Goal: Information Seeking & Learning: Learn about a topic

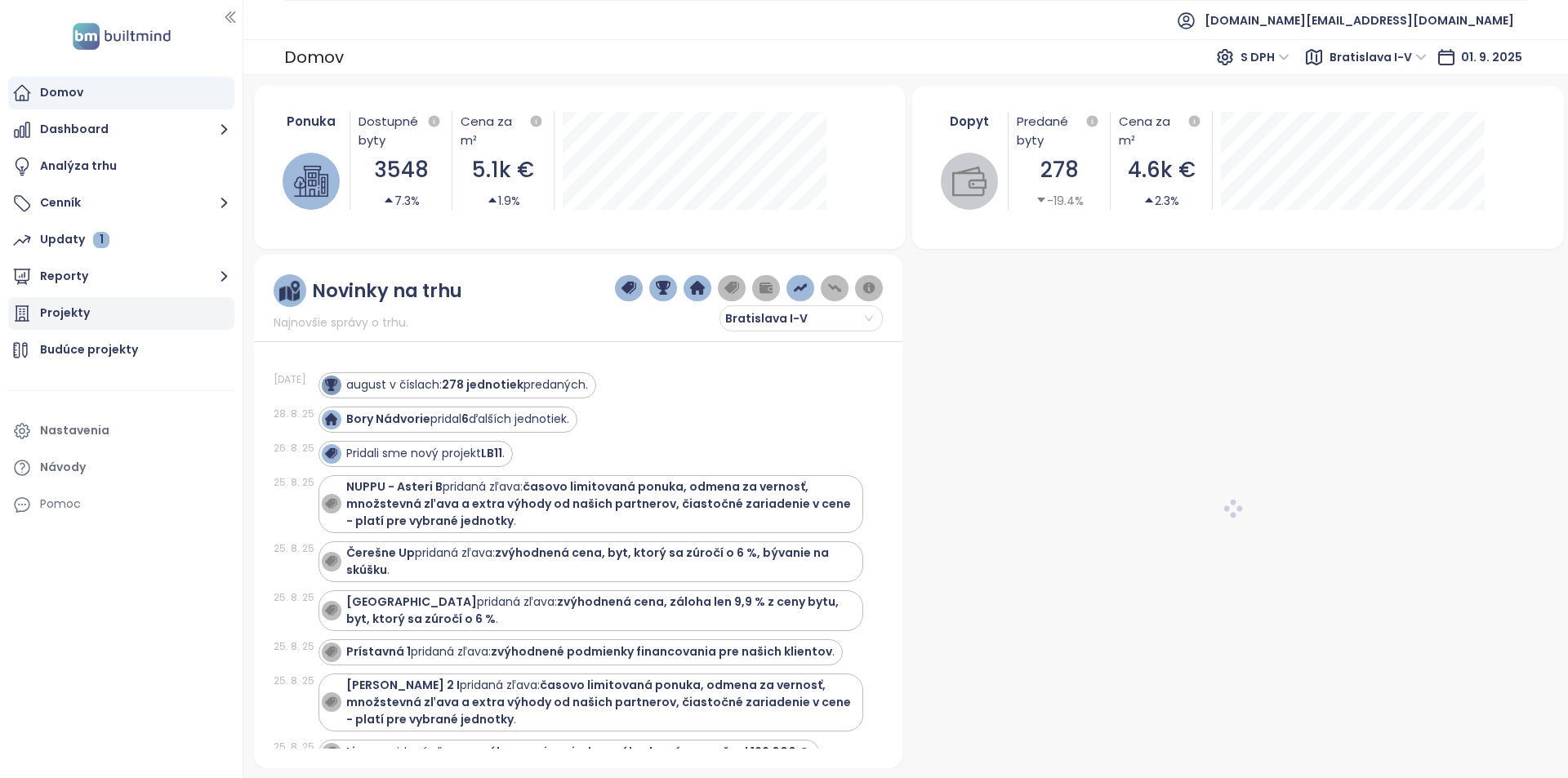
click at [74, 314] on div "Projekty" at bounding box center [65, 313] width 50 height 20
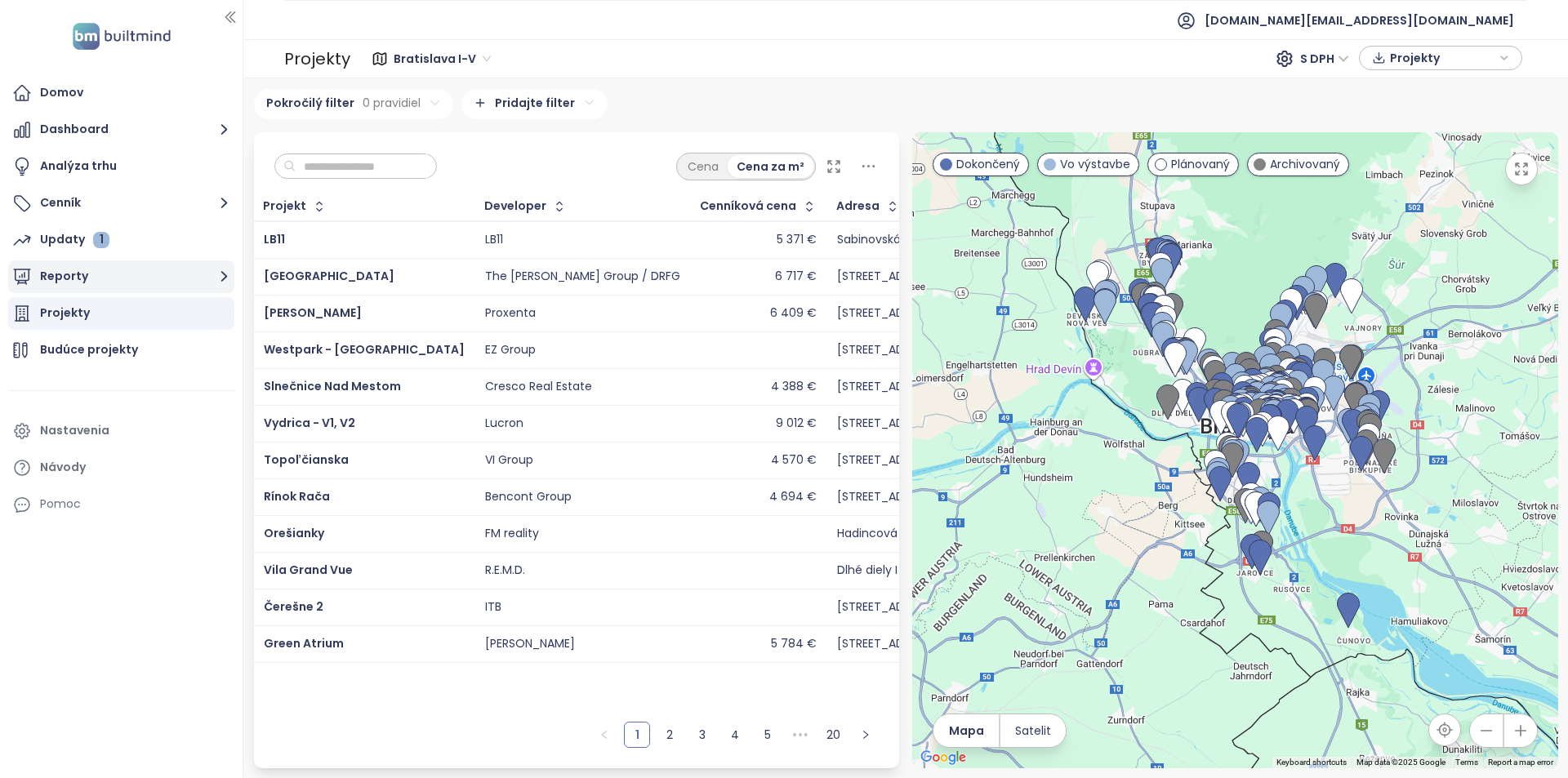
click at [104, 286] on button "Reporty" at bounding box center [121, 276] width 226 height 33
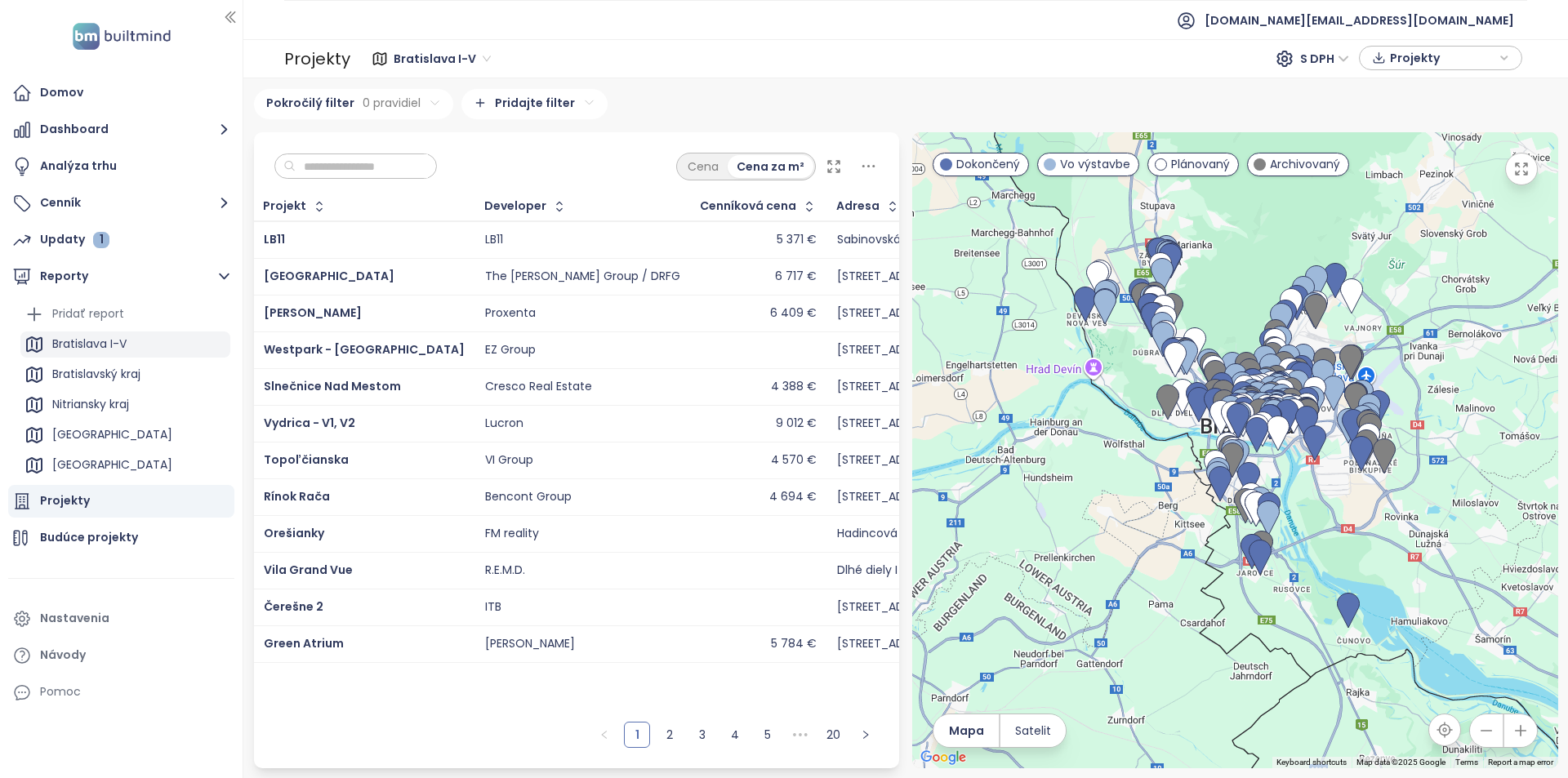
click at [103, 346] on div "Bratislava I-V" at bounding box center [89, 344] width 74 height 20
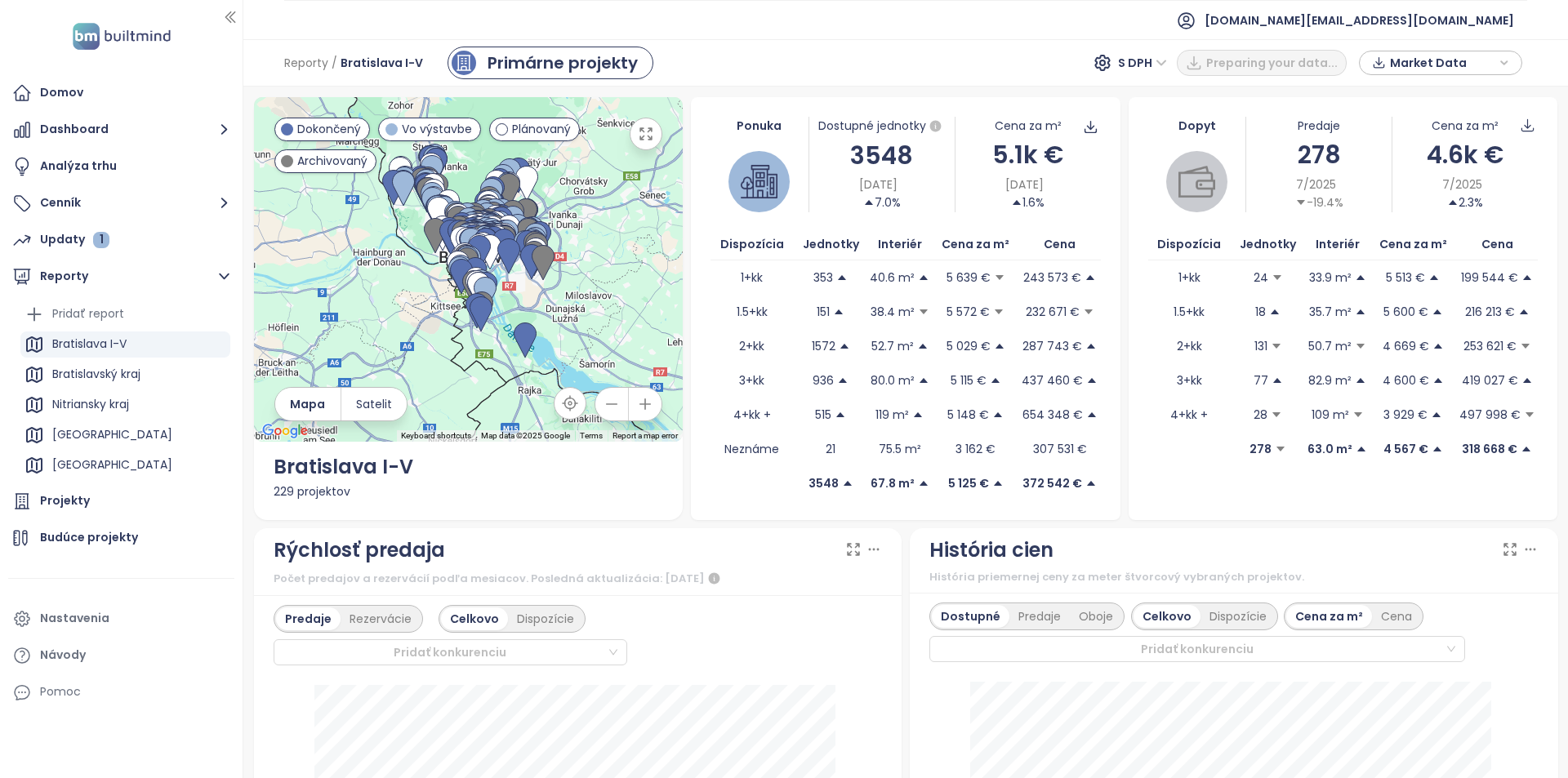
click at [1418, 61] on span "Market Data" at bounding box center [1443, 62] width 105 height 24
click at [1413, 250] on span "Stiahnuť" at bounding box center [1418, 244] width 51 height 18
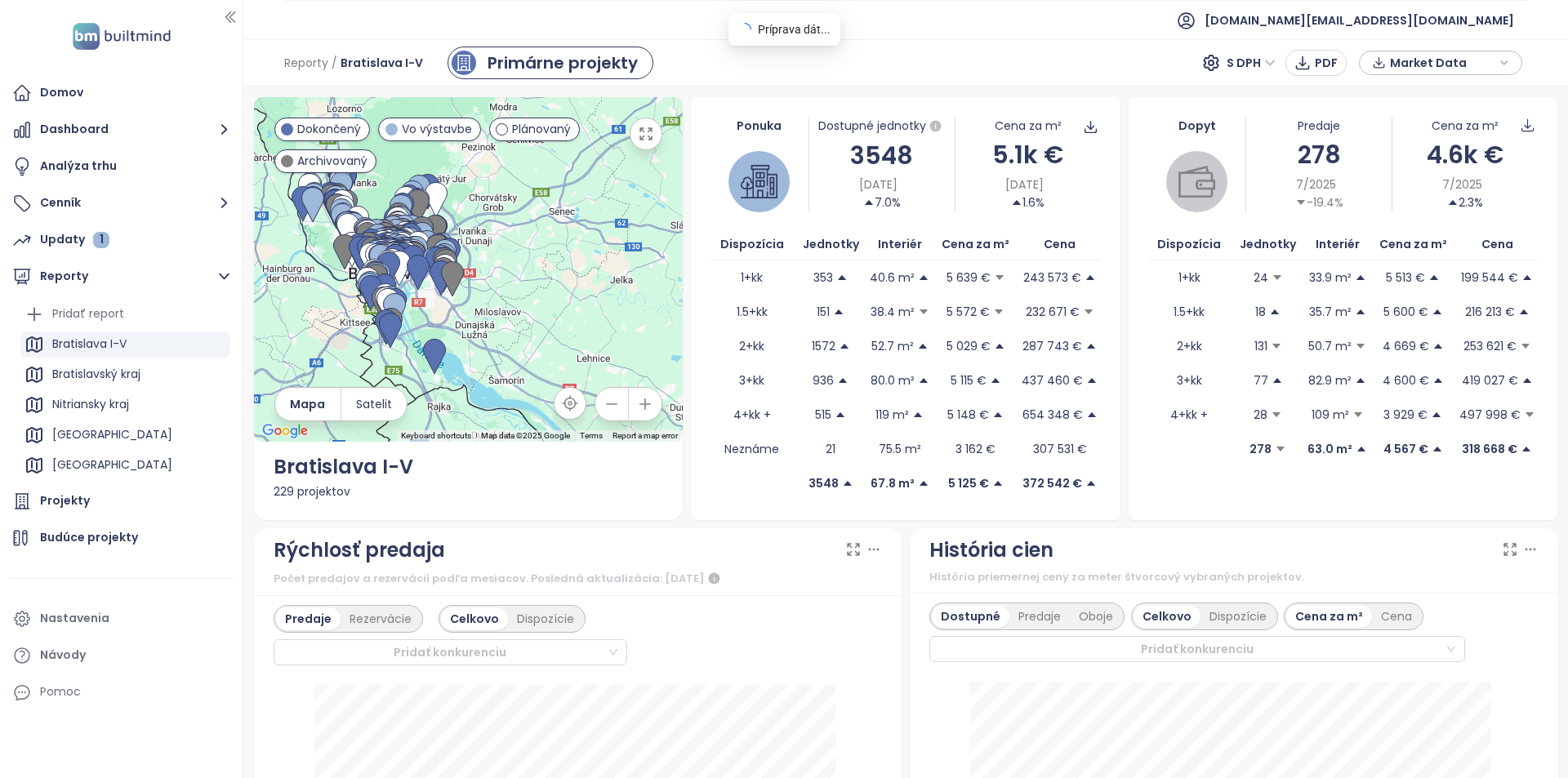
drag, startPoint x: 535, startPoint y: 292, endPoint x: 520, endPoint y: 318, distance: 30.0
click at [520, 318] on div at bounding box center [468, 270] width 429 height 344
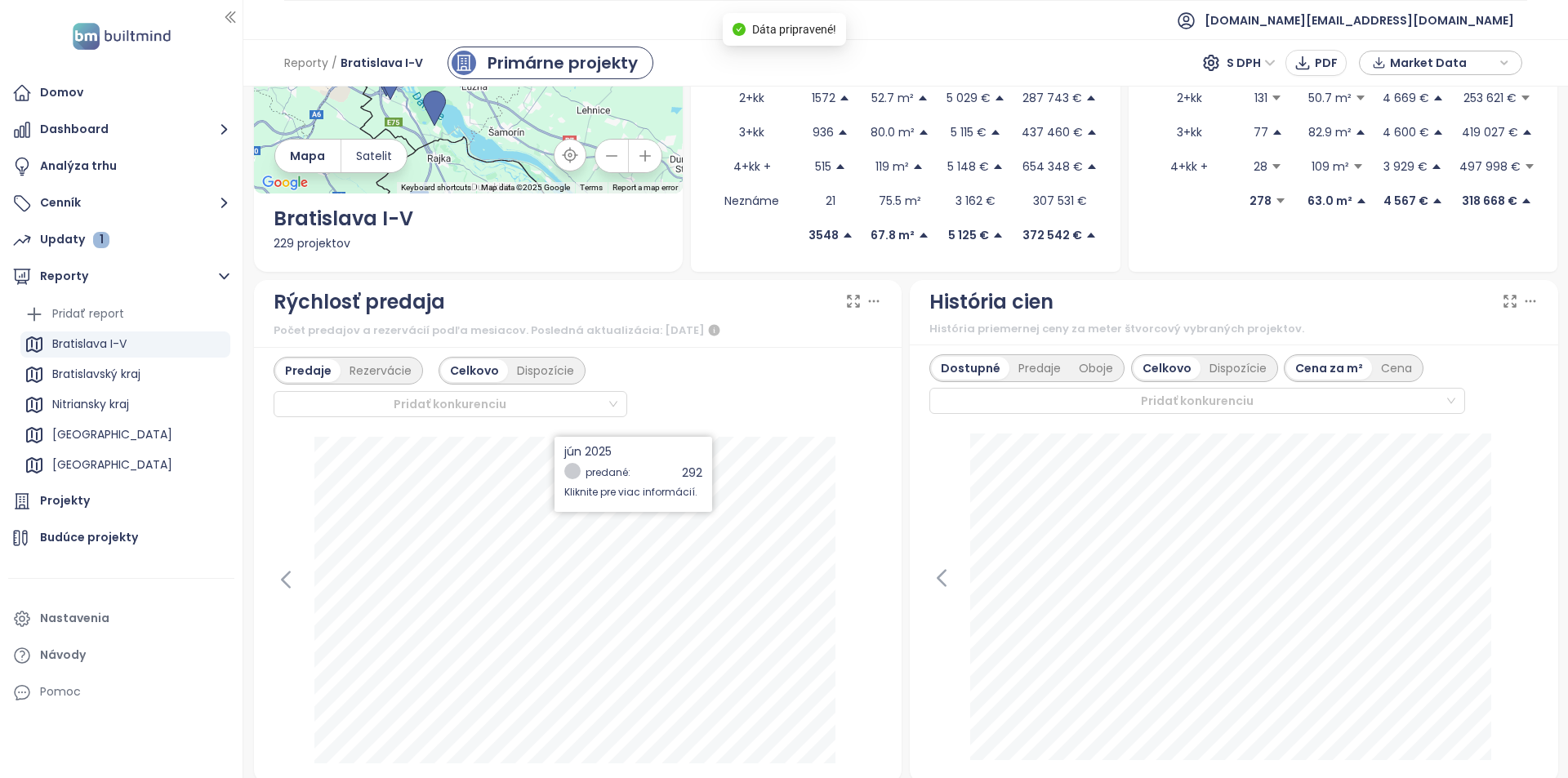
scroll to position [245, 0]
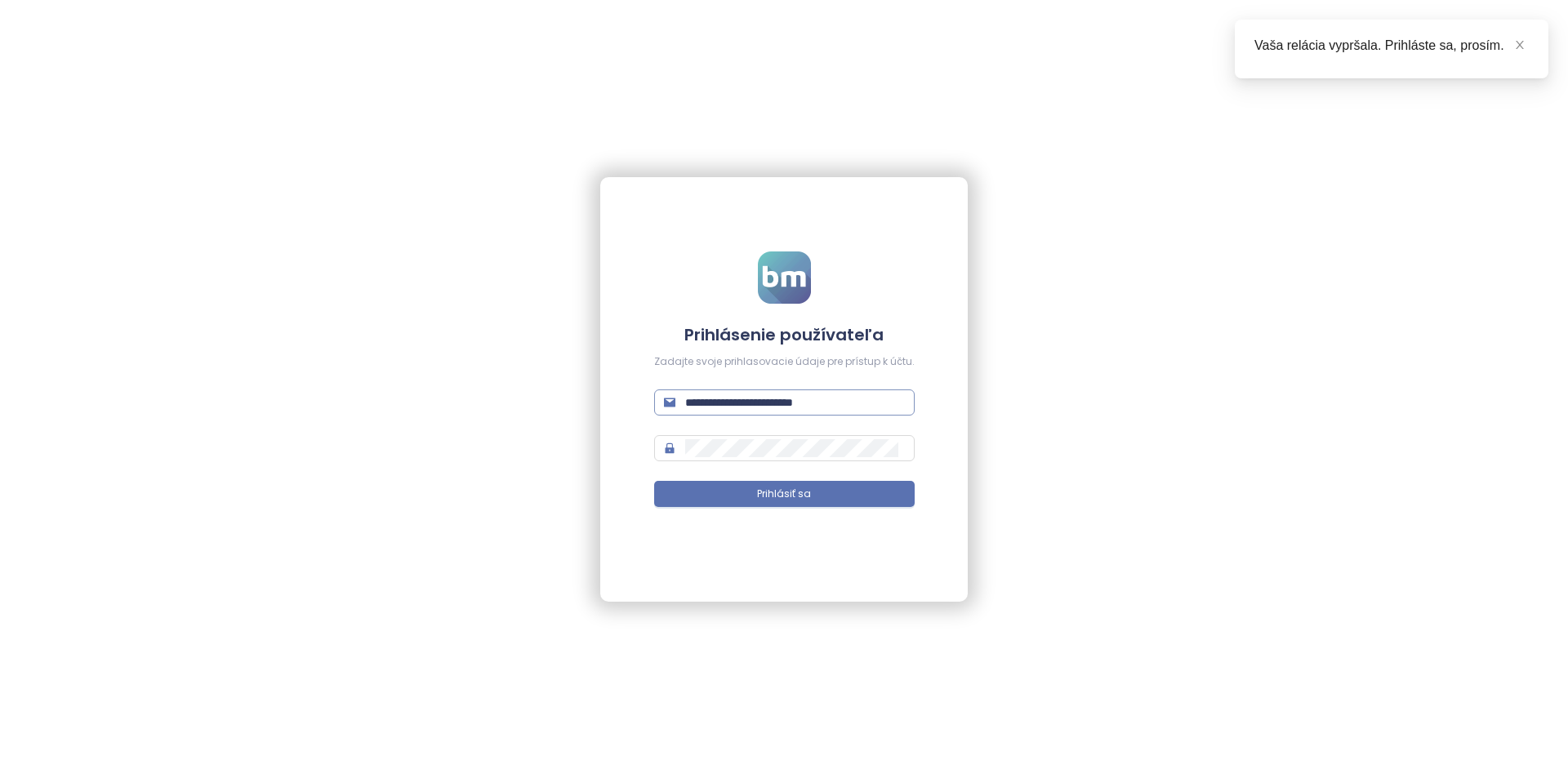
click at [808, 403] on input "**********" at bounding box center [795, 402] width 219 height 18
type input "**********"
click at [655, 481] on button "Prihlásiť sa" at bounding box center [785, 494] width 260 height 26
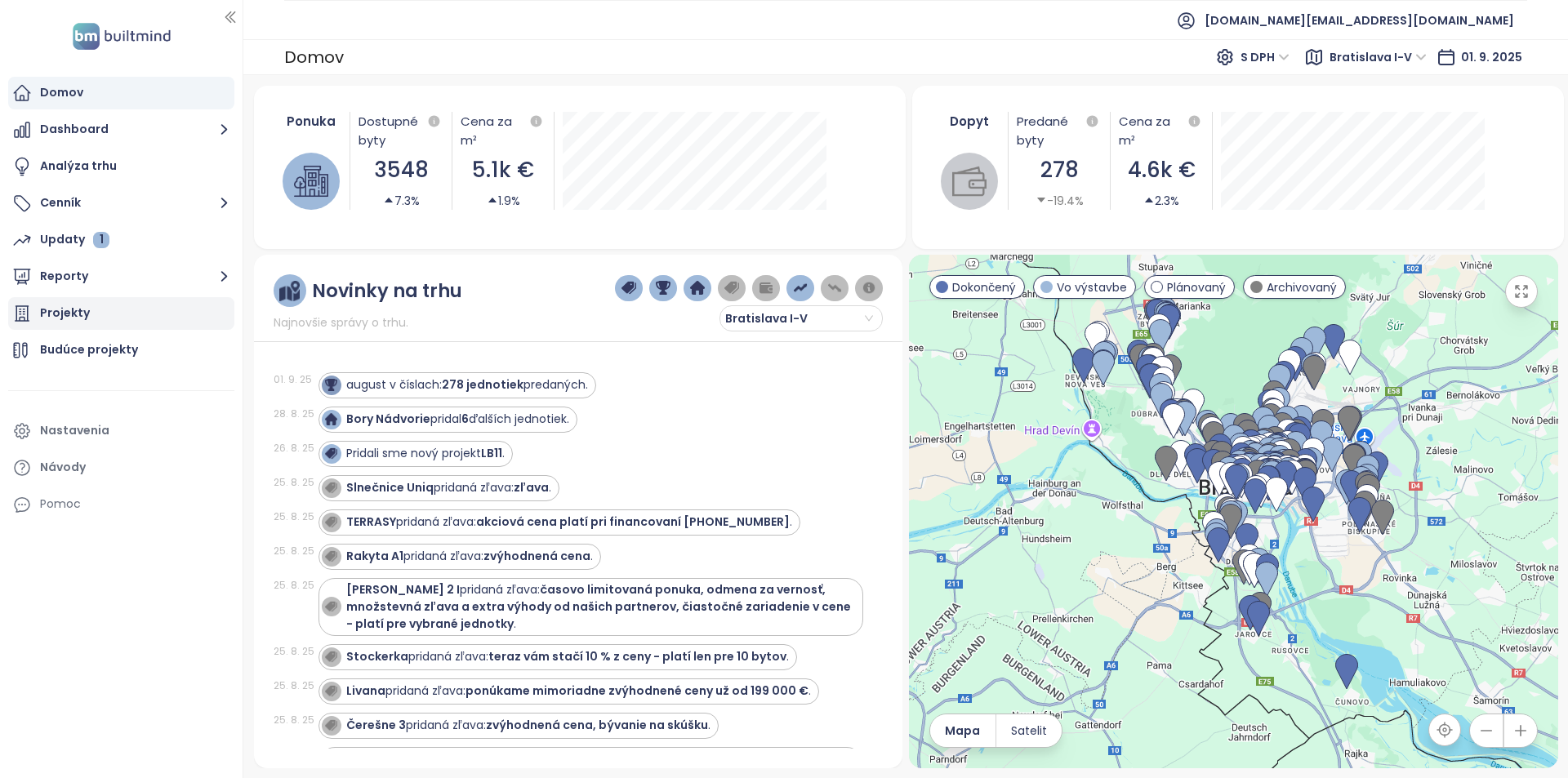
click at [106, 315] on div "Projekty" at bounding box center [121, 313] width 226 height 33
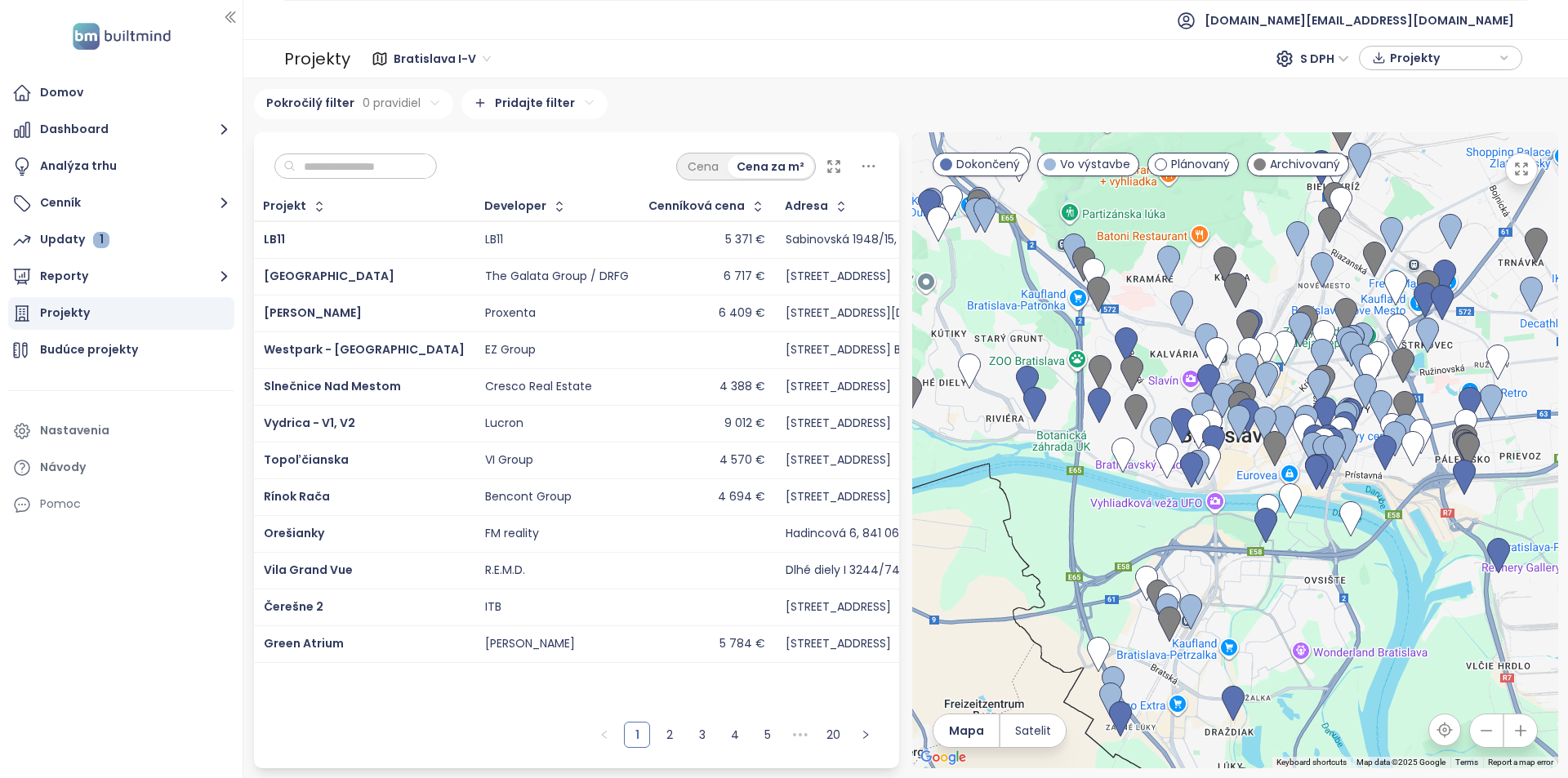
drag, startPoint x: 1192, startPoint y: 400, endPoint x: 955, endPoint y: 544, distance: 277.3
click at [955, 544] on div at bounding box center [1235, 449] width 646 height 636
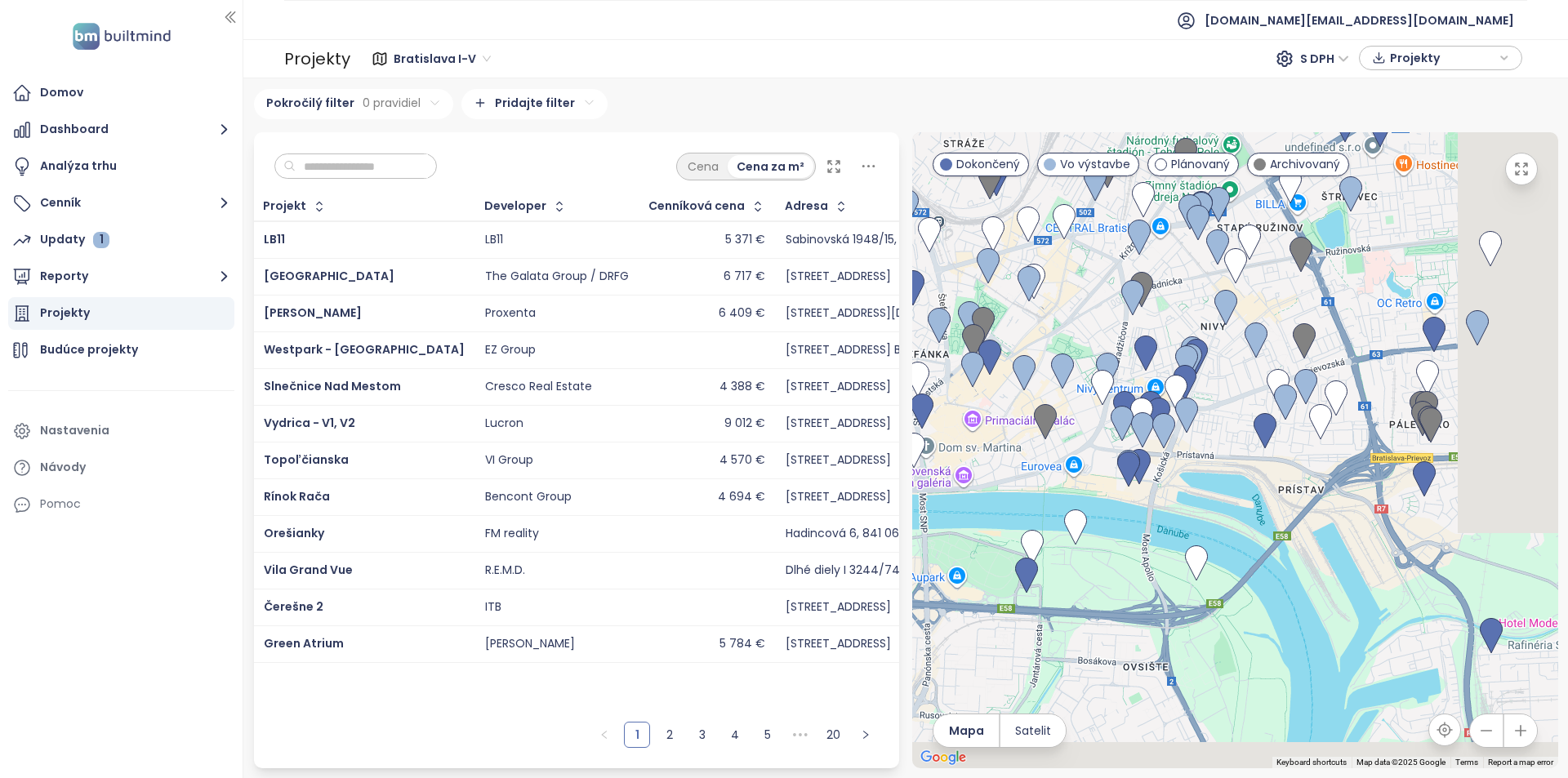
drag, startPoint x: 1437, startPoint y: 560, endPoint x: 1314, endPoint y: 510, distance: 132.8
click at [1314, 510] on div at bounding box center [1235, 449] width 646 height 636
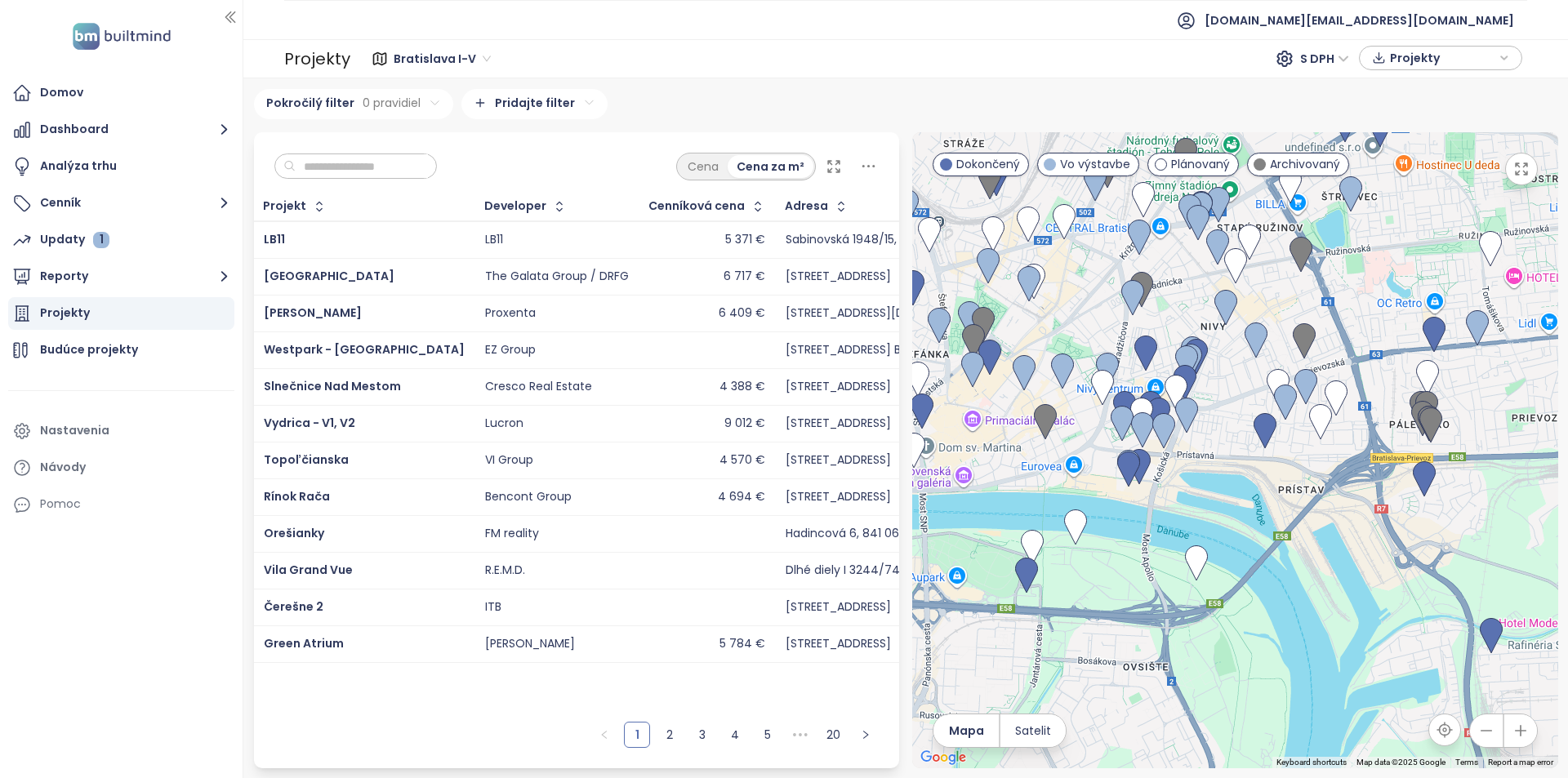
click at [419, 159] on input "text" at bounding box center [361, 166] width 132 height 24
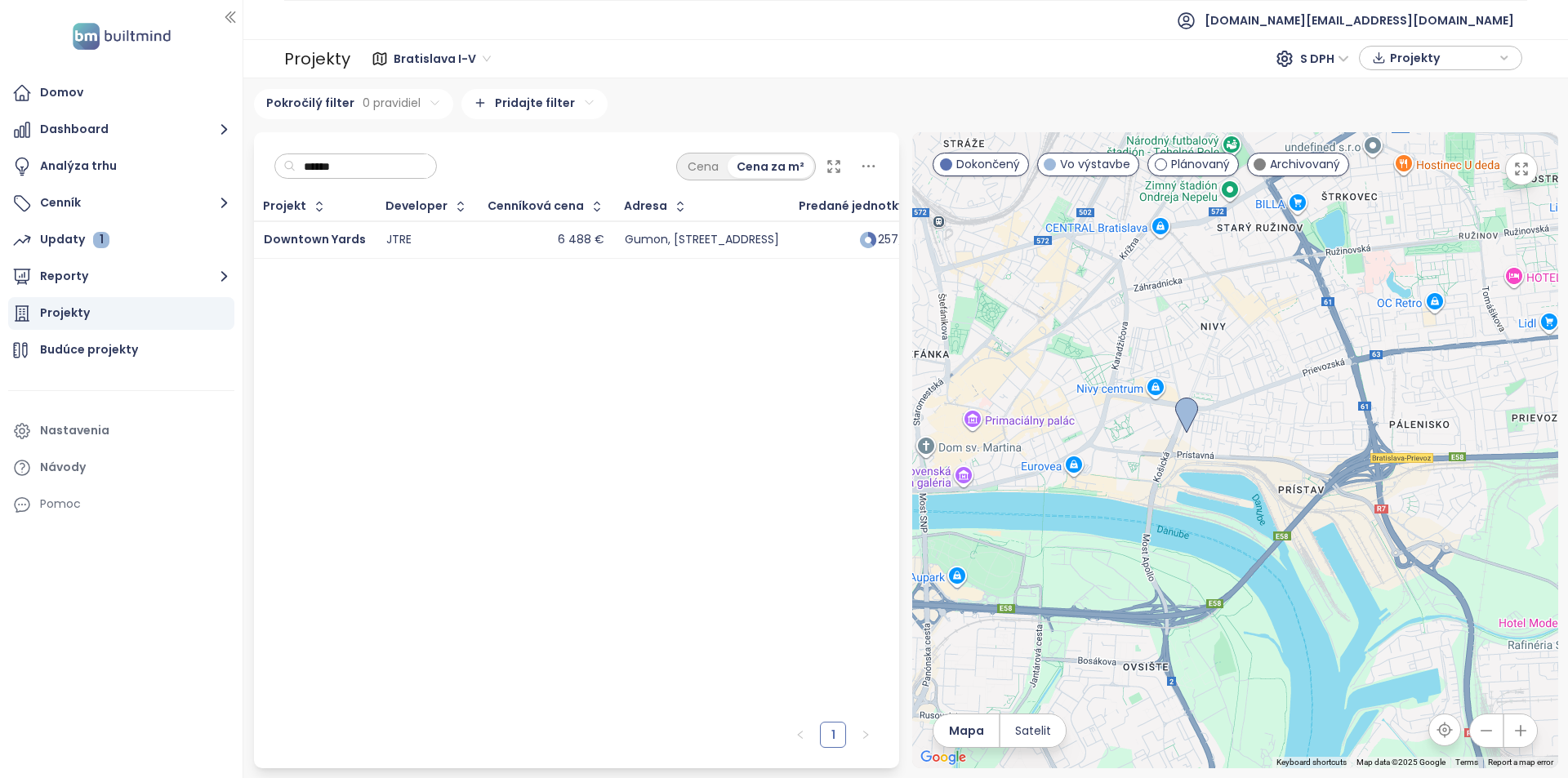
click at [443, 230] on div "JTRE" at bounding box center [427, 239] width 82 height 19
click at [497, 240] on div "6 488 €" at bounding box center [546, 239] width 116 height 19
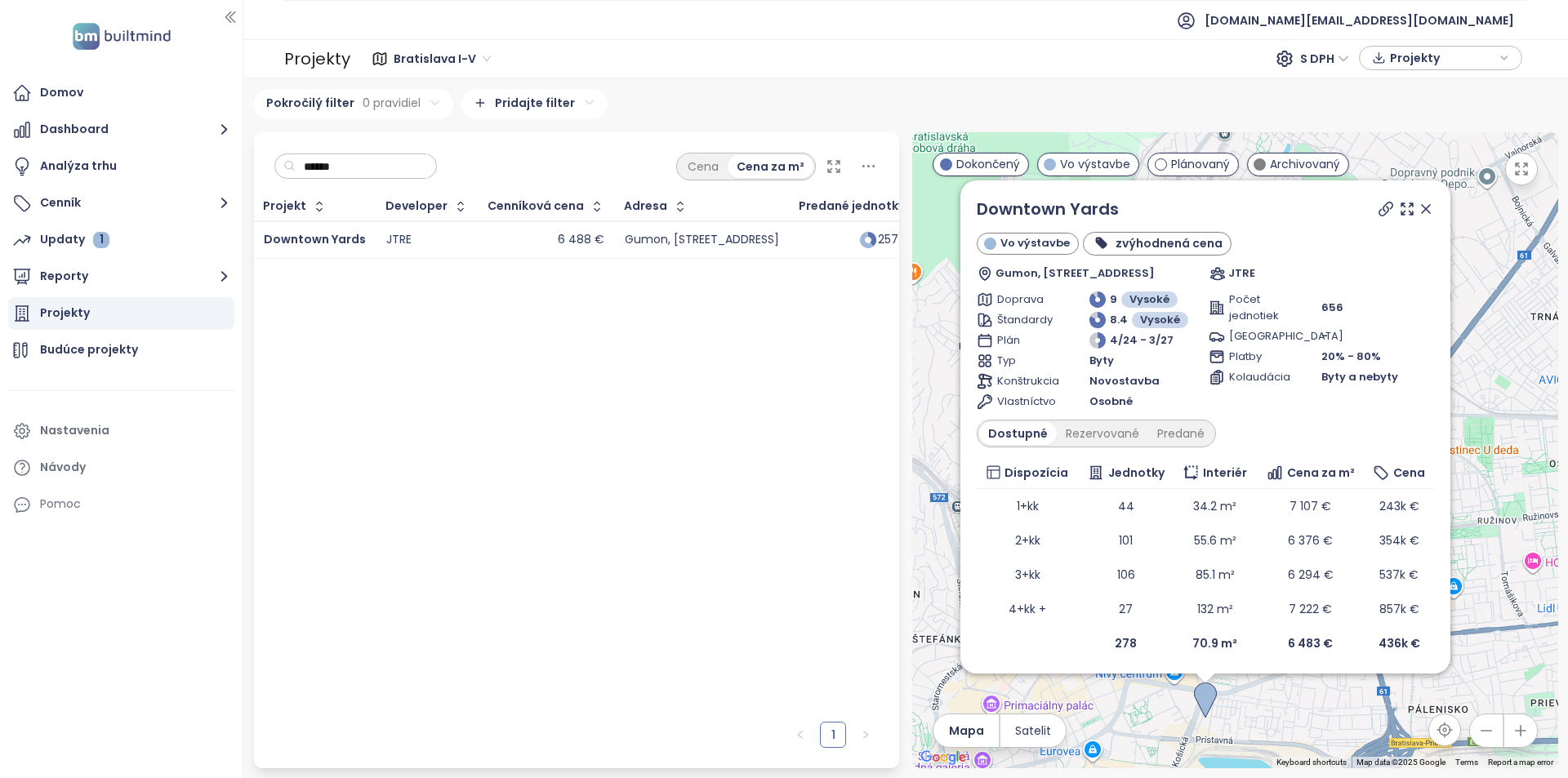
click at [840, 432] on div "Projekt Developer Cenníková cena Adresa Predané jednotky Začiatok výstavby Zači…" at bounding box center [576, 453] width 646 height 521
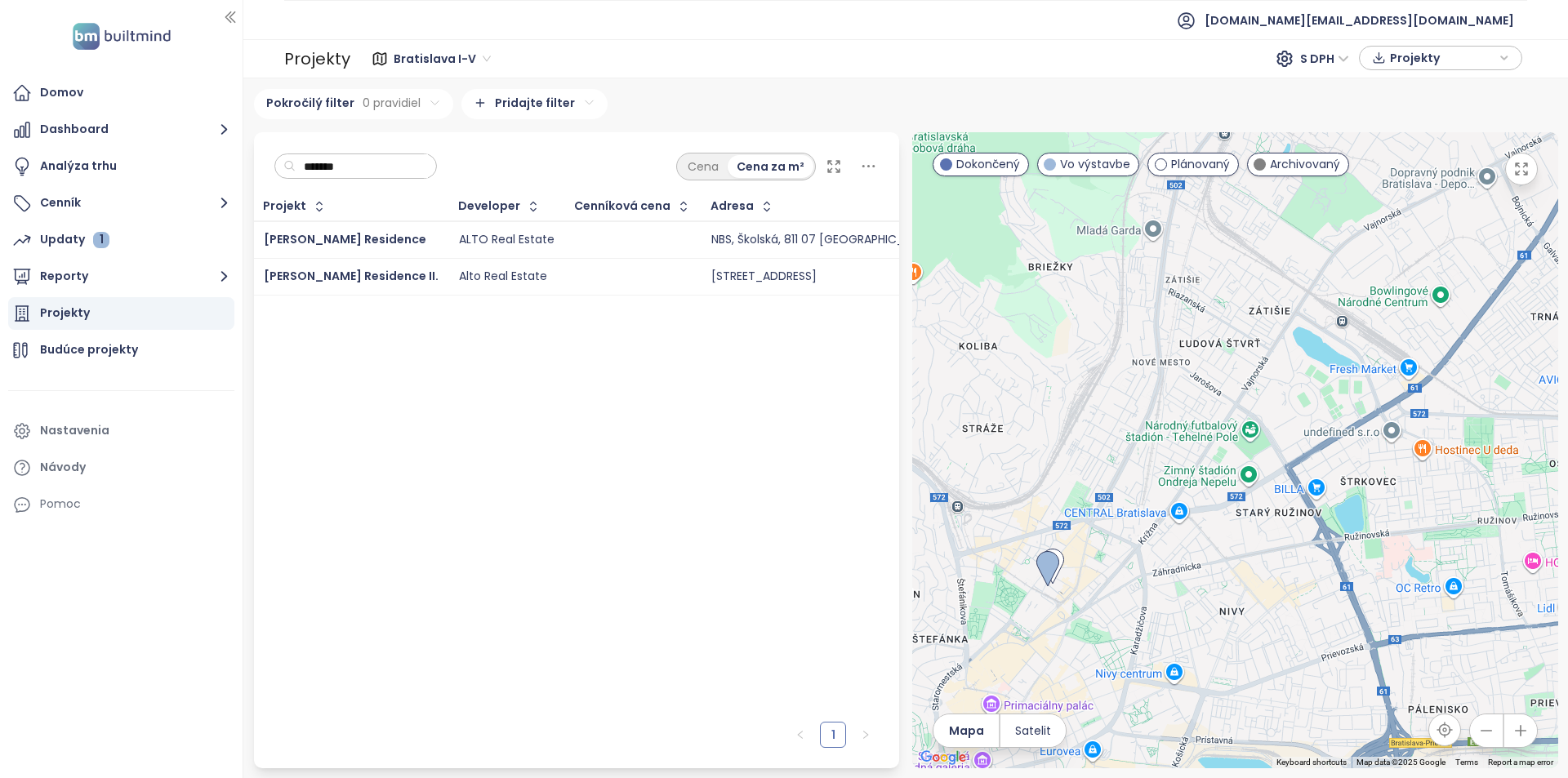
click at [599, 235] on div at bounding box center [633, 239] width 116 height 19
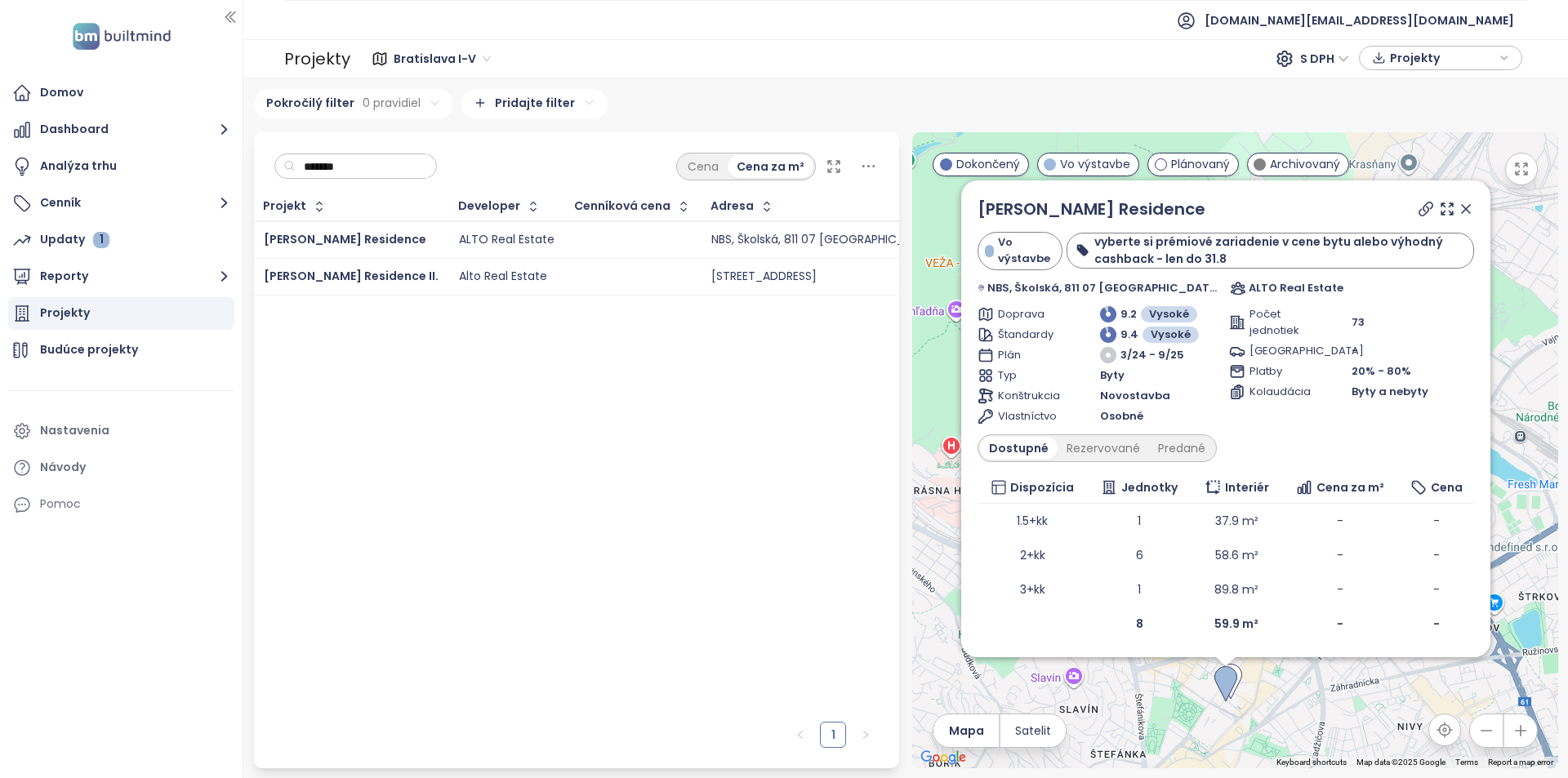
drag, startPoint x: 1467, startPoint y: 206, endPoint x: 1336, endPoint y: 195, distance: 131.5
click at [1467, 206] on icon at bounding box center [1465, 208] width 16 height 16
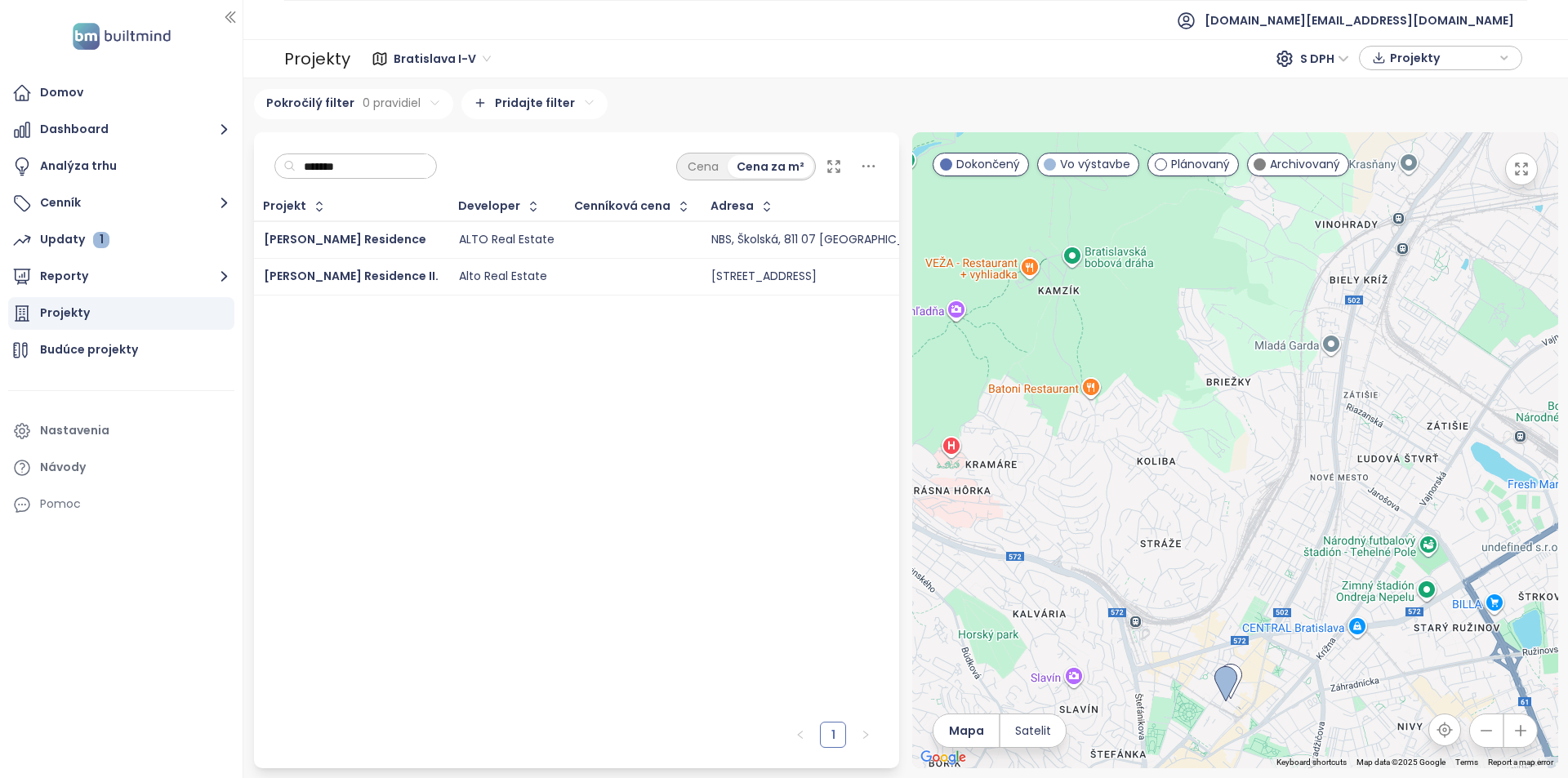
click at [362, 160] on input "*******" at bounding box center [361, 166] width 132 height 24
click at [346, 227] on td "[GEOGRAPHIC_DATA]" at bounding box center [339, 239] width 171 height 38
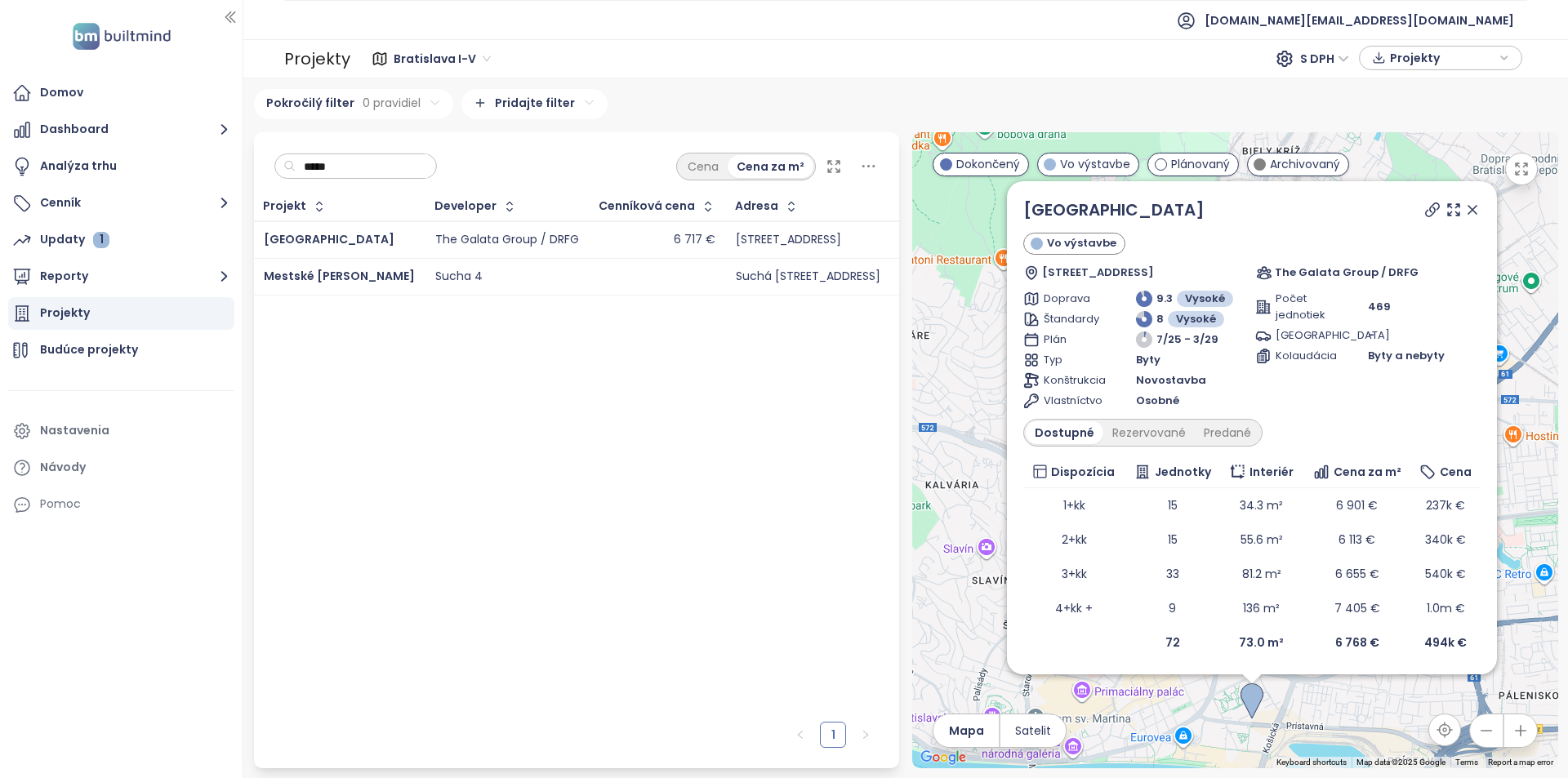
click at [333, 168] on input "*****" at bounding box center [361, 166] width 132 height 24
paste input "********"
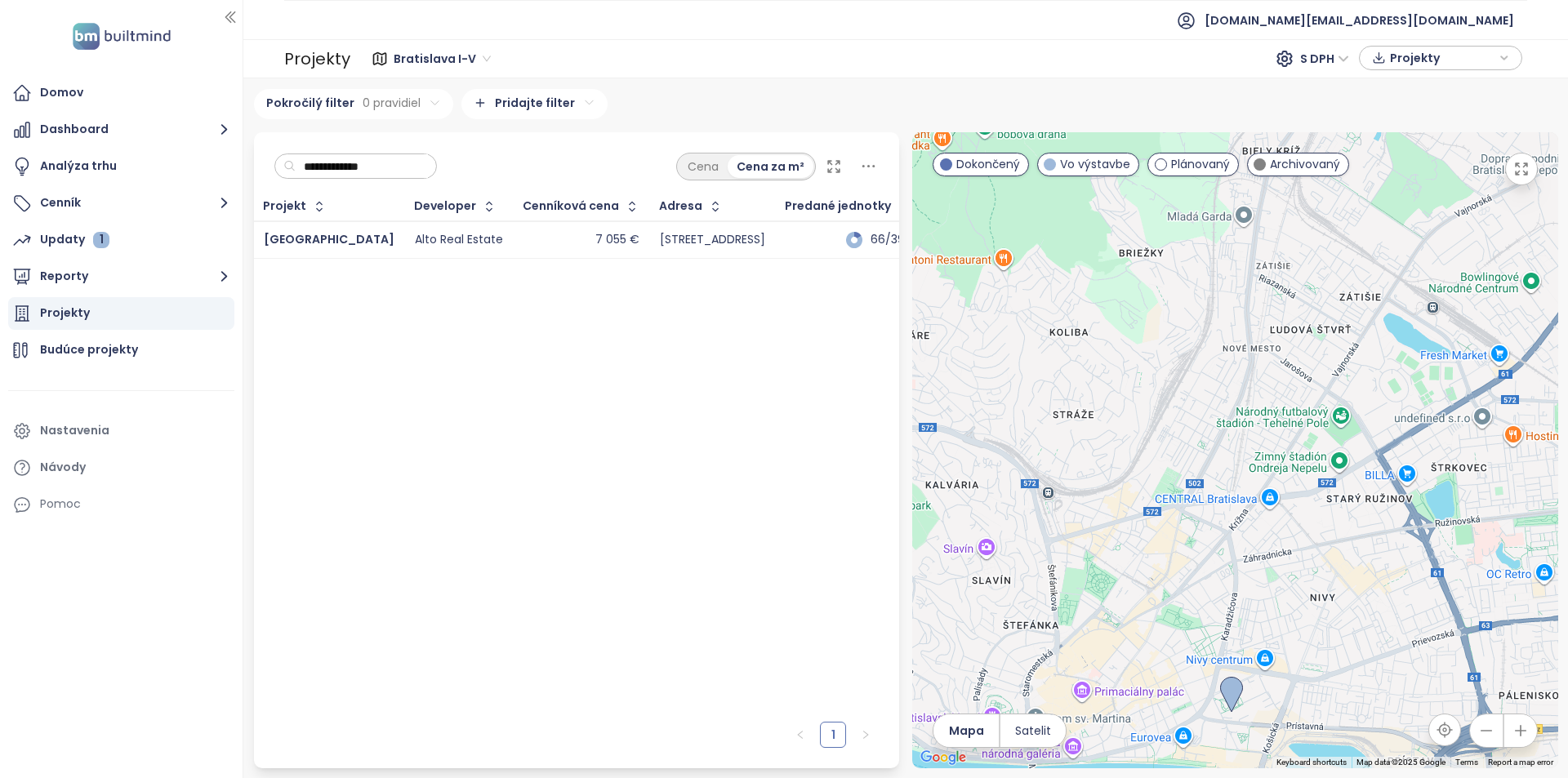
type input "**********"
click at [524, 233] on div "7 055 €" at bounding box center [581, 239] width 116 height 19
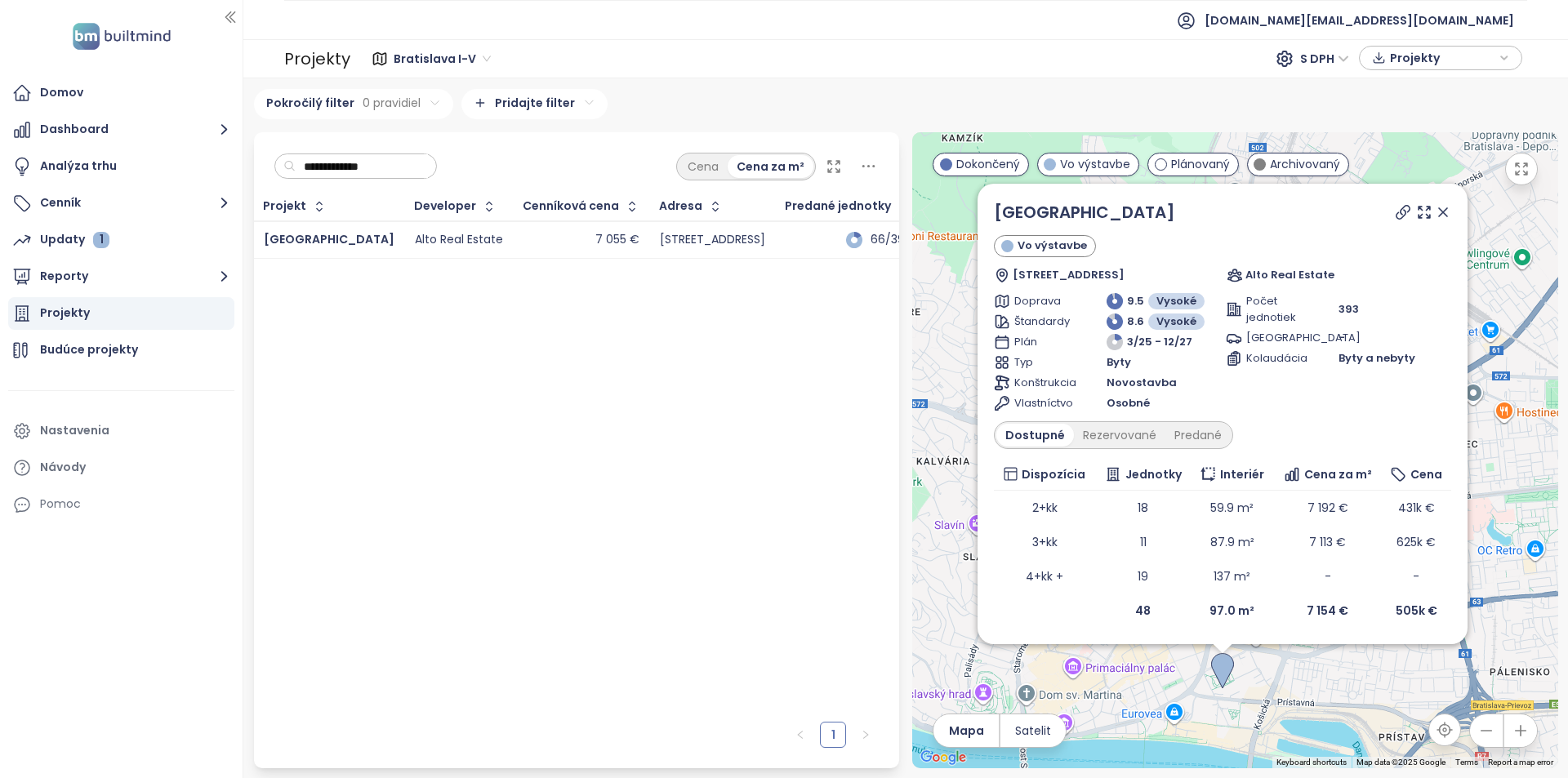
drag, startPoint x: 1192, startPoint y: 718, endPoint x: 1185, endPoint y: 691, distance: 27.9
click at [1185, 691] on div "SkyPark Tower Vo výstavbe Bottova 1, 811 09 Bratislava-Staré Mesto, Slovakia Al…" at bounding box center [1235, 449] width 646 height 636
click at [1448, 216] on icon at bounding box center [1441, 213] width 16 height 16
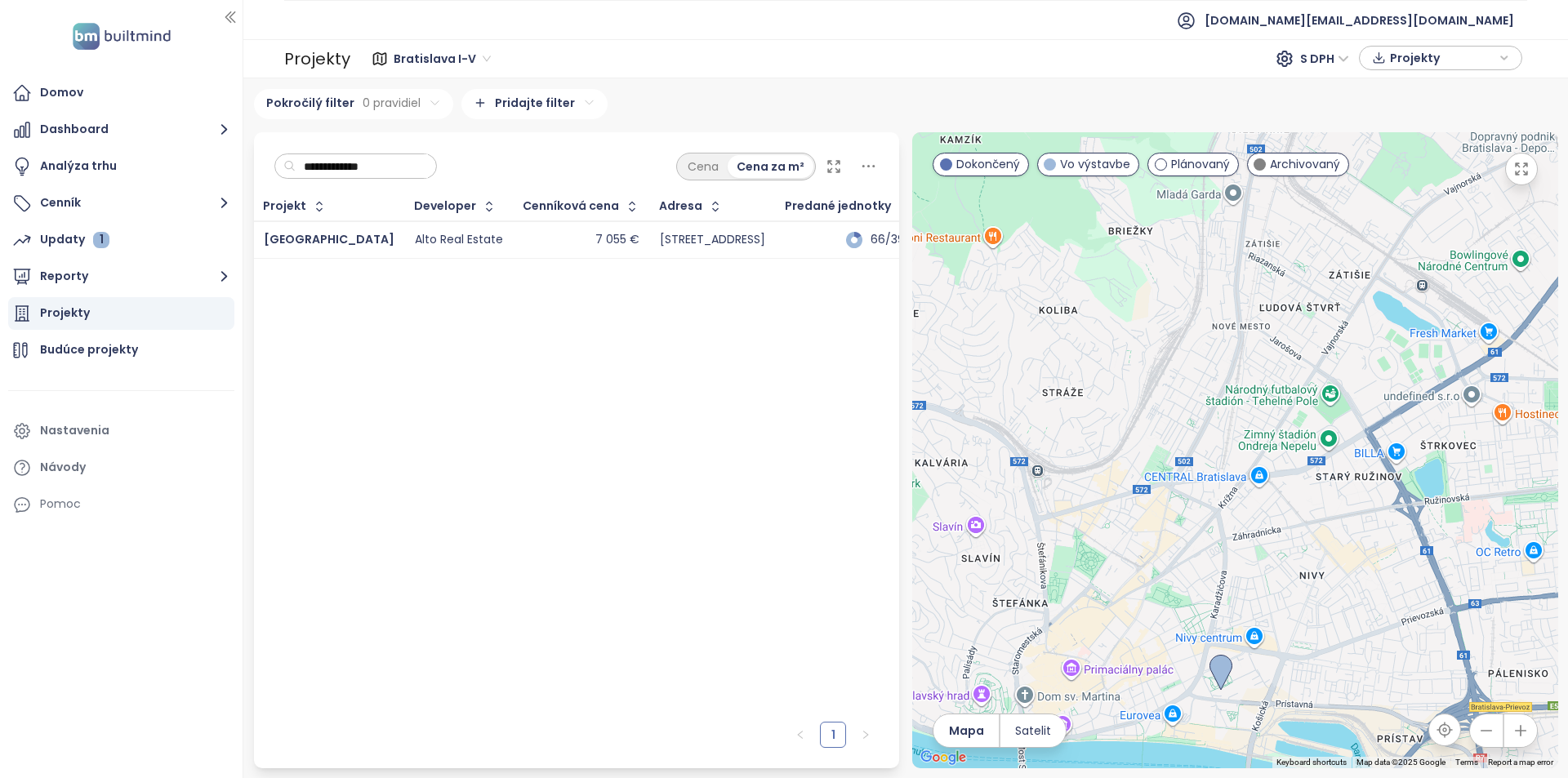
click at [428, 164] on input "**********" at bounding box center [361, 166] width 132 height 24
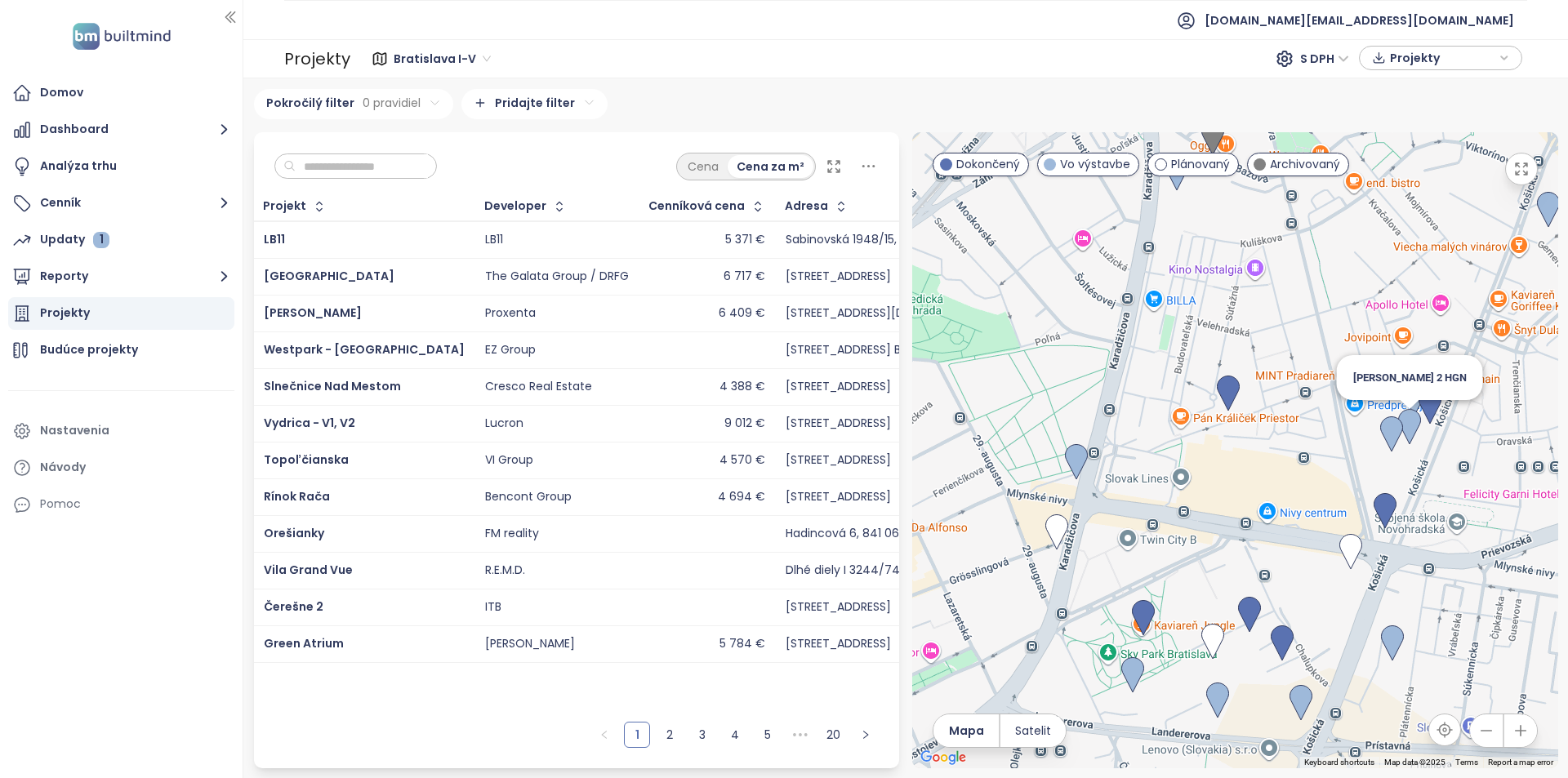
click at [1413, 430] on img at bounding box center [1409, 427] width 23 height 36
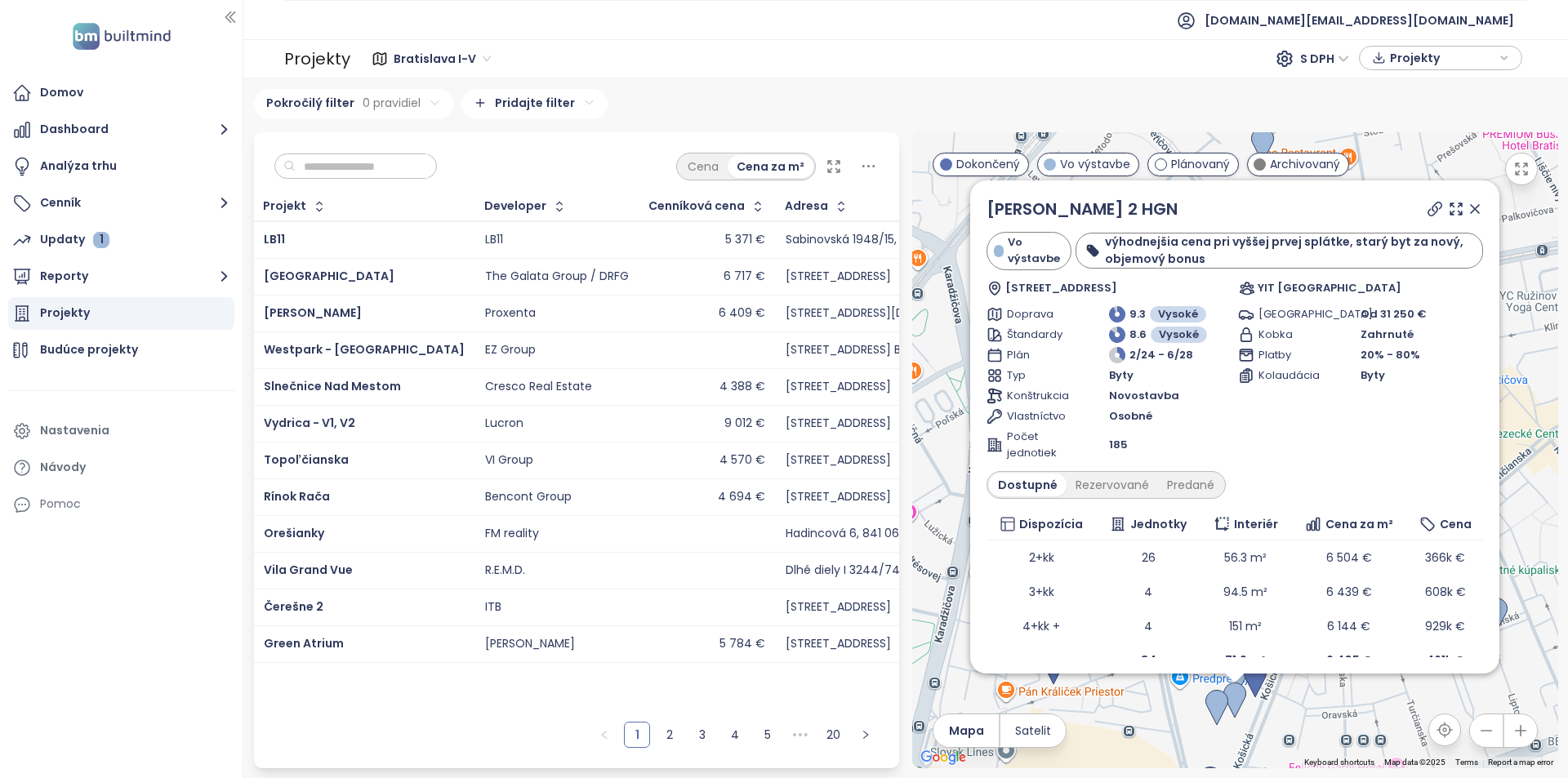
drag, startPoint x: 1462, startPoint y: 210, endPoint x: 1361, endPoint y: 397, distance: 212.5
click at [1471, 210] on icon at bounding box center [1476, 209] width 8 height 8
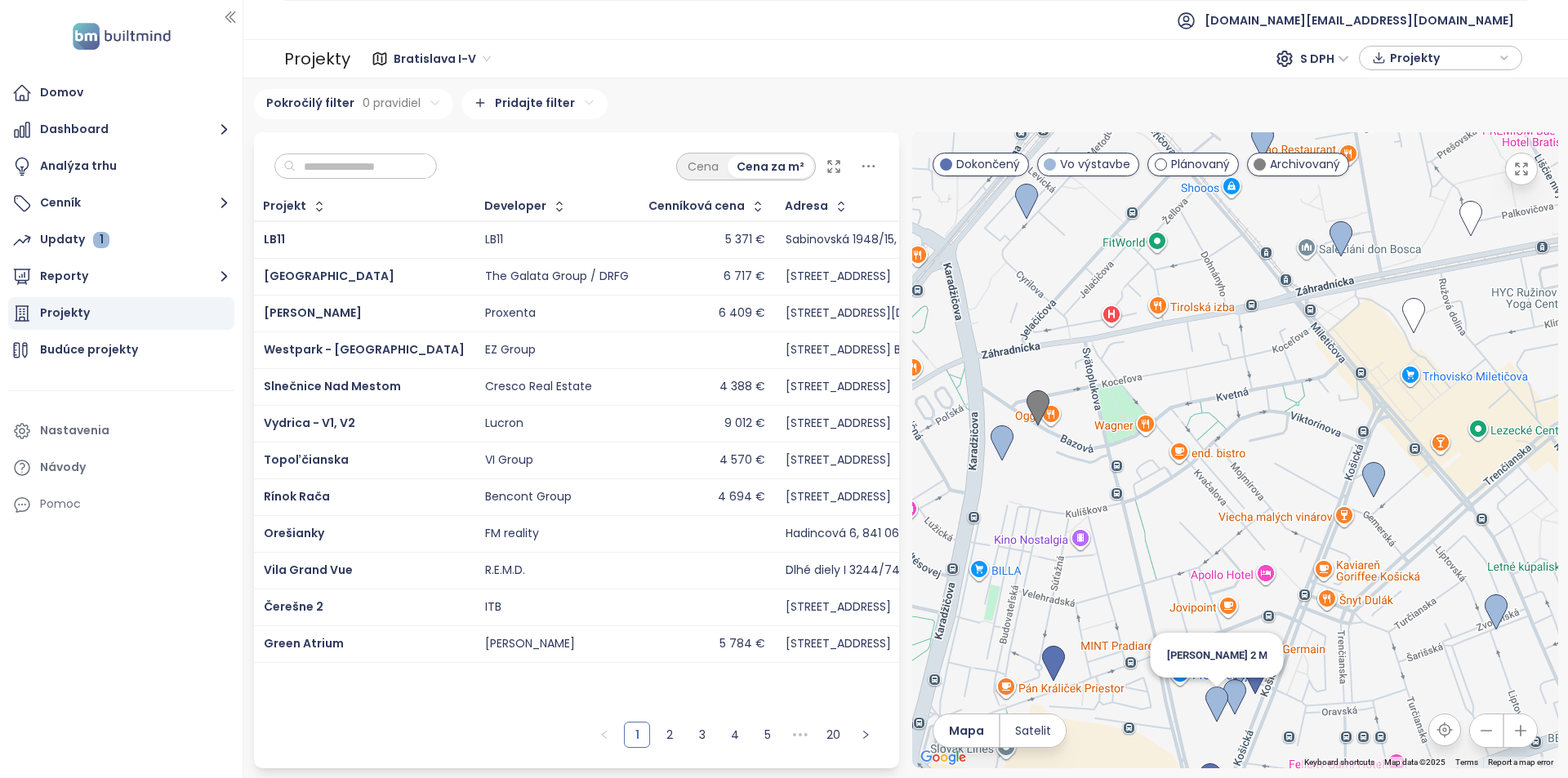
click at [1217, 711] on img at bounding box center [1217, 705] width 23 height 36
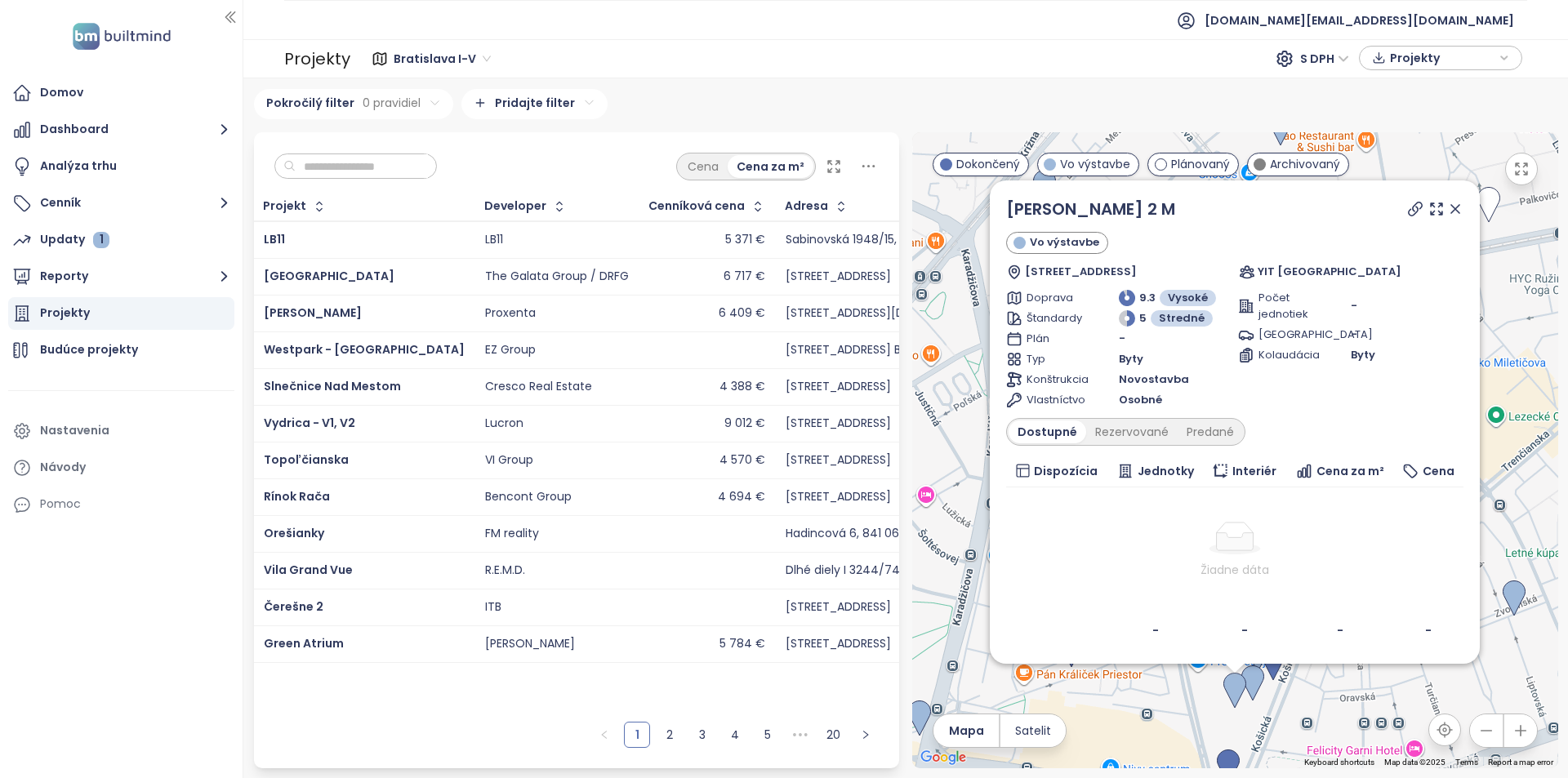
click at [1460, 204] on icon at bounding box center [1455, 208] width 16 height 16
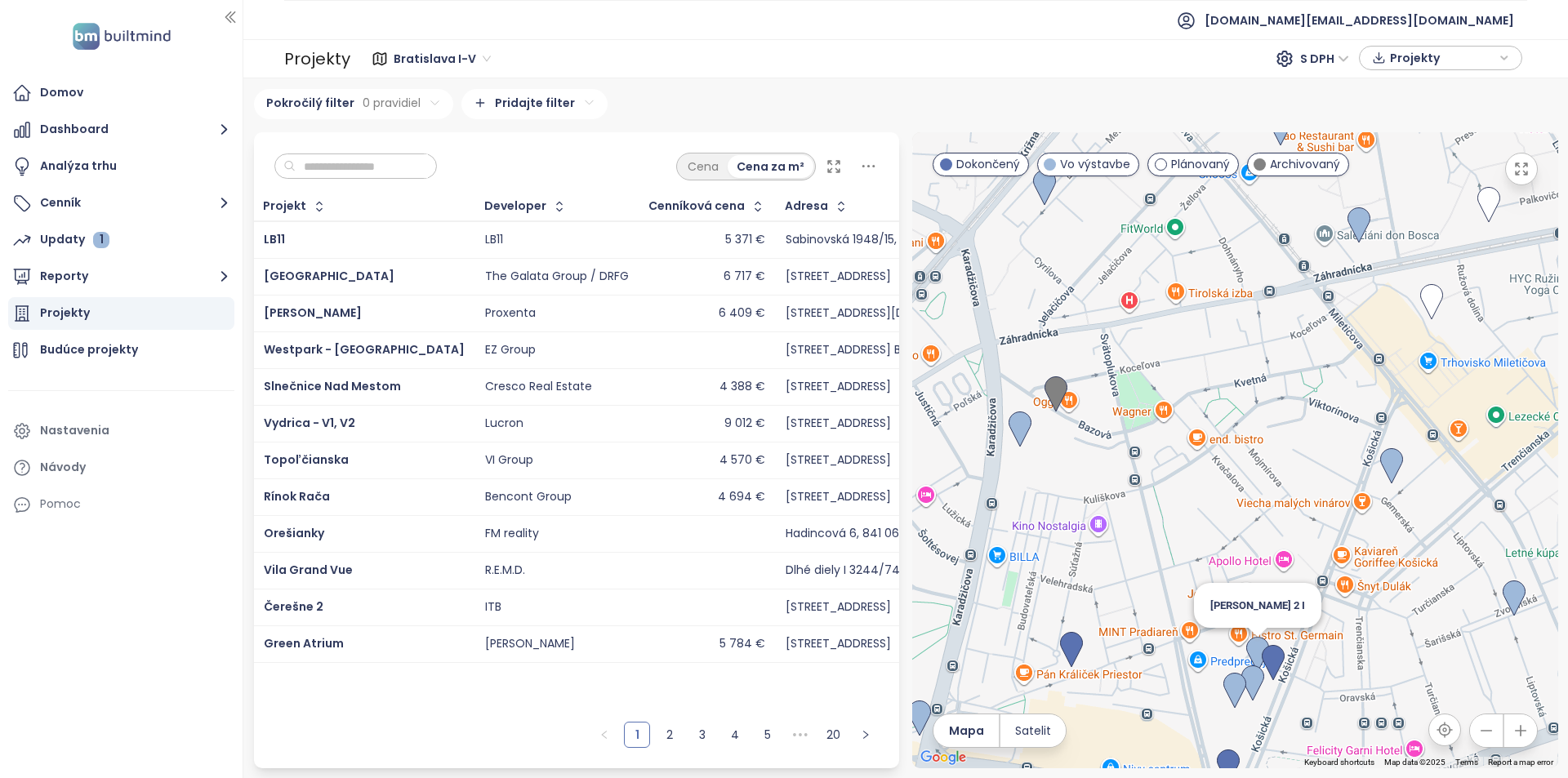
click at [1265, 450] on div "To navigate, press the arrow keys. Zwirn 2 I" at bounding box center [1558, 450] width 646 height 0
click at [1256, 645] on img at bounding box center [1257, 654] width 23 height 36
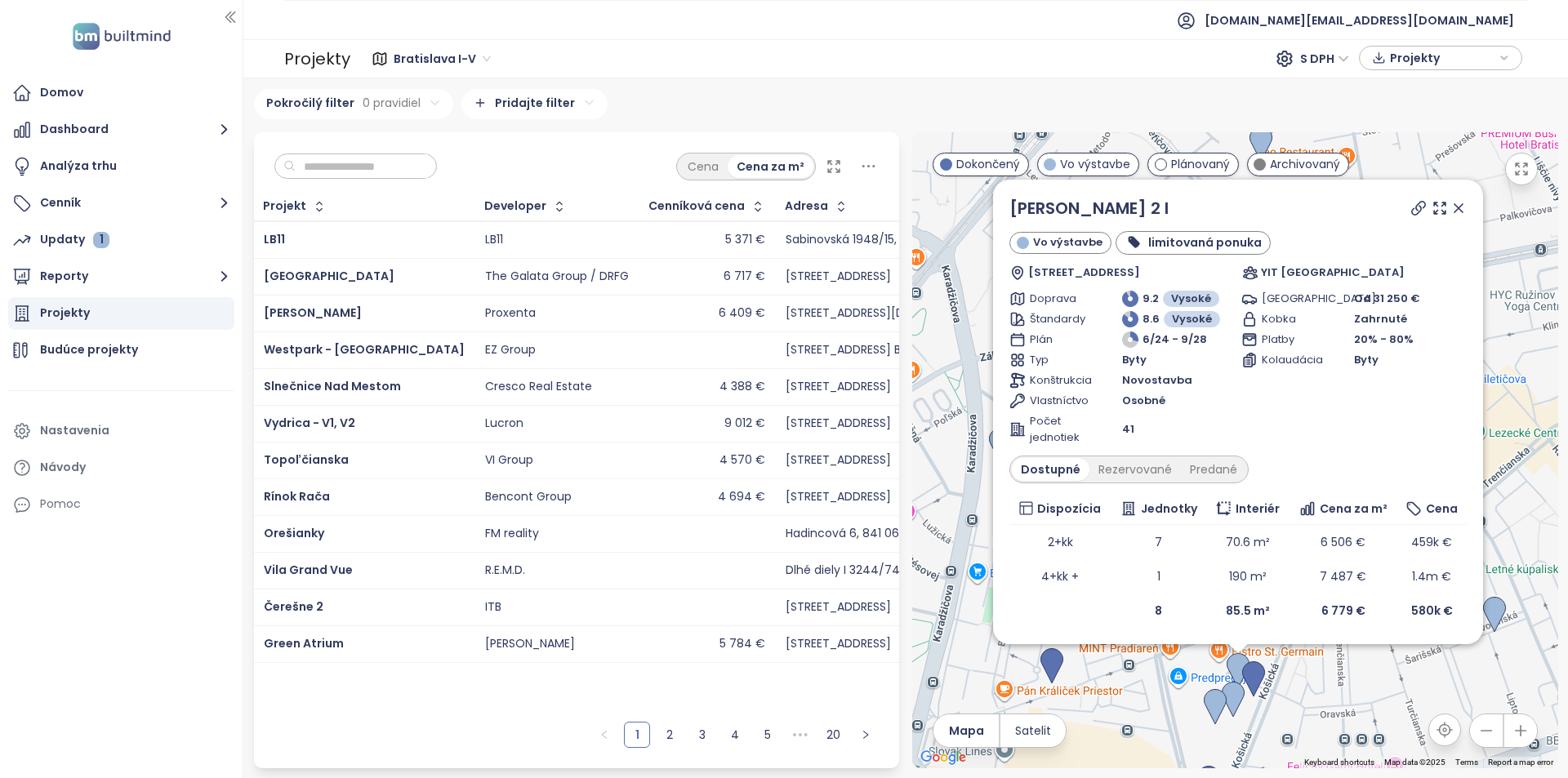
drag, startPoint x: 1144, startPoint y: 670, endPoint x: 1147, endPoint y: 745, distance: 75.1
click at [1147, 745] on div "Zwirn 2 I Vo výstavbe limitovaná ponuka Páričkova 1127/18, 821 08 Bratislava-Ru…" at bounding box center [1235, 449] width 646 height 636
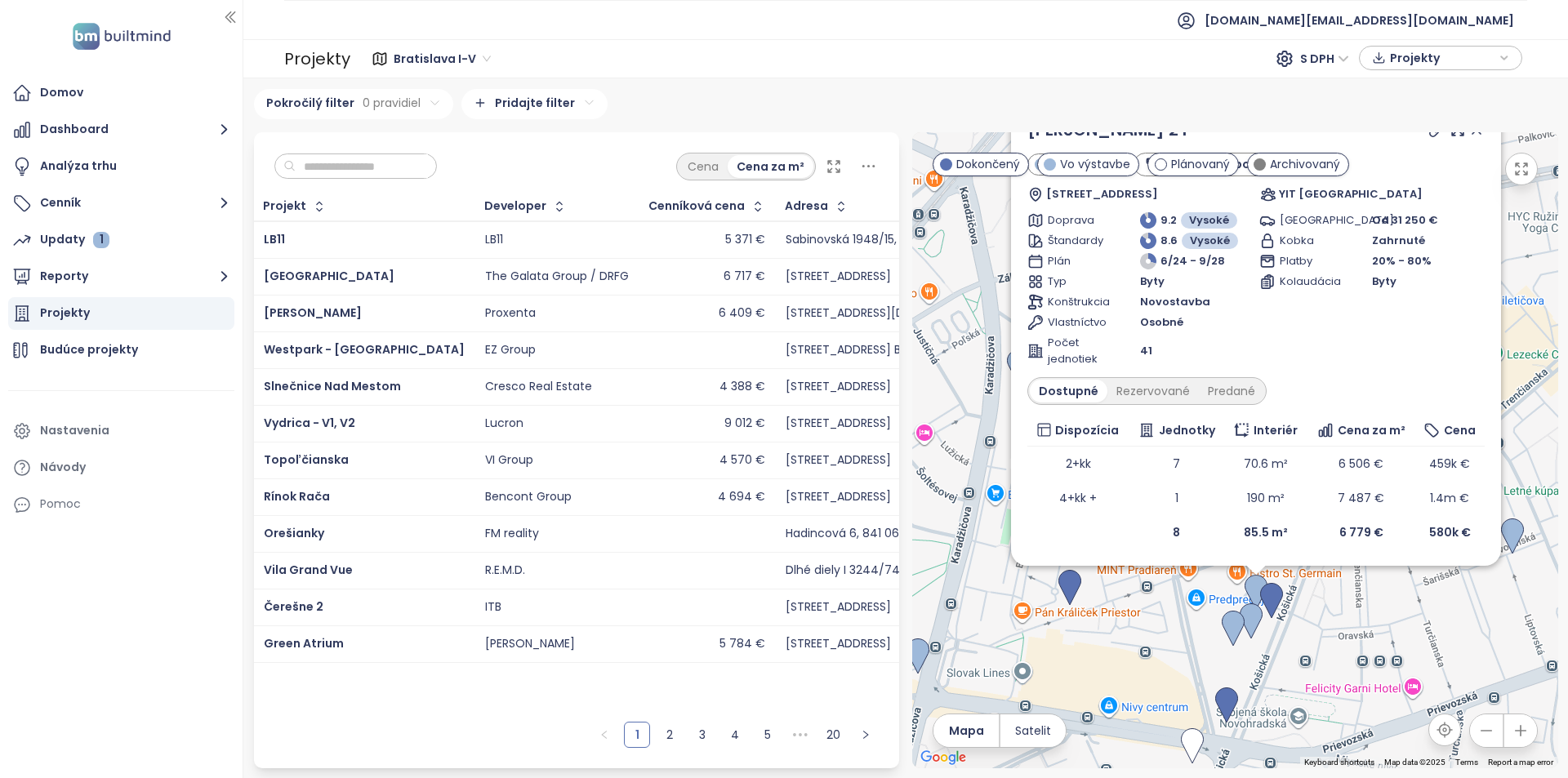
drag, startPoint x: 1316, startPoint y: 681, endPoint x: 1323, endPoint y: 652, distance: 29.8
click at [1323, 652] on div "Zwirn 2 I Vo výstavbe limitovaná ponuka Páričkova 1127/18, 821 08 Bratislava-Ru…" at bounding box center [1235, 449] width 646 height 636
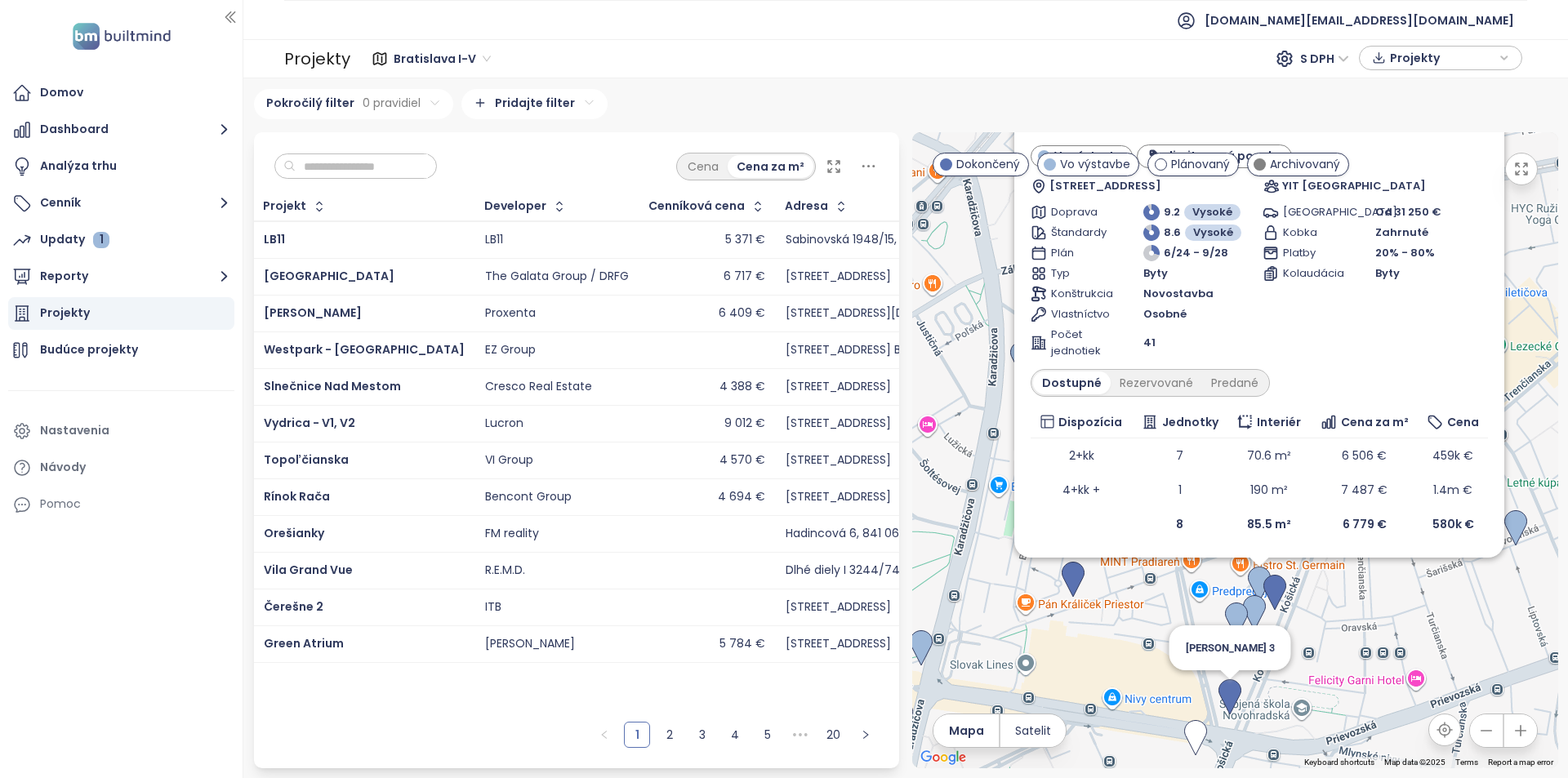
click at [1239, 686] on img at bounding box center [1229, 697] width 23 height 36
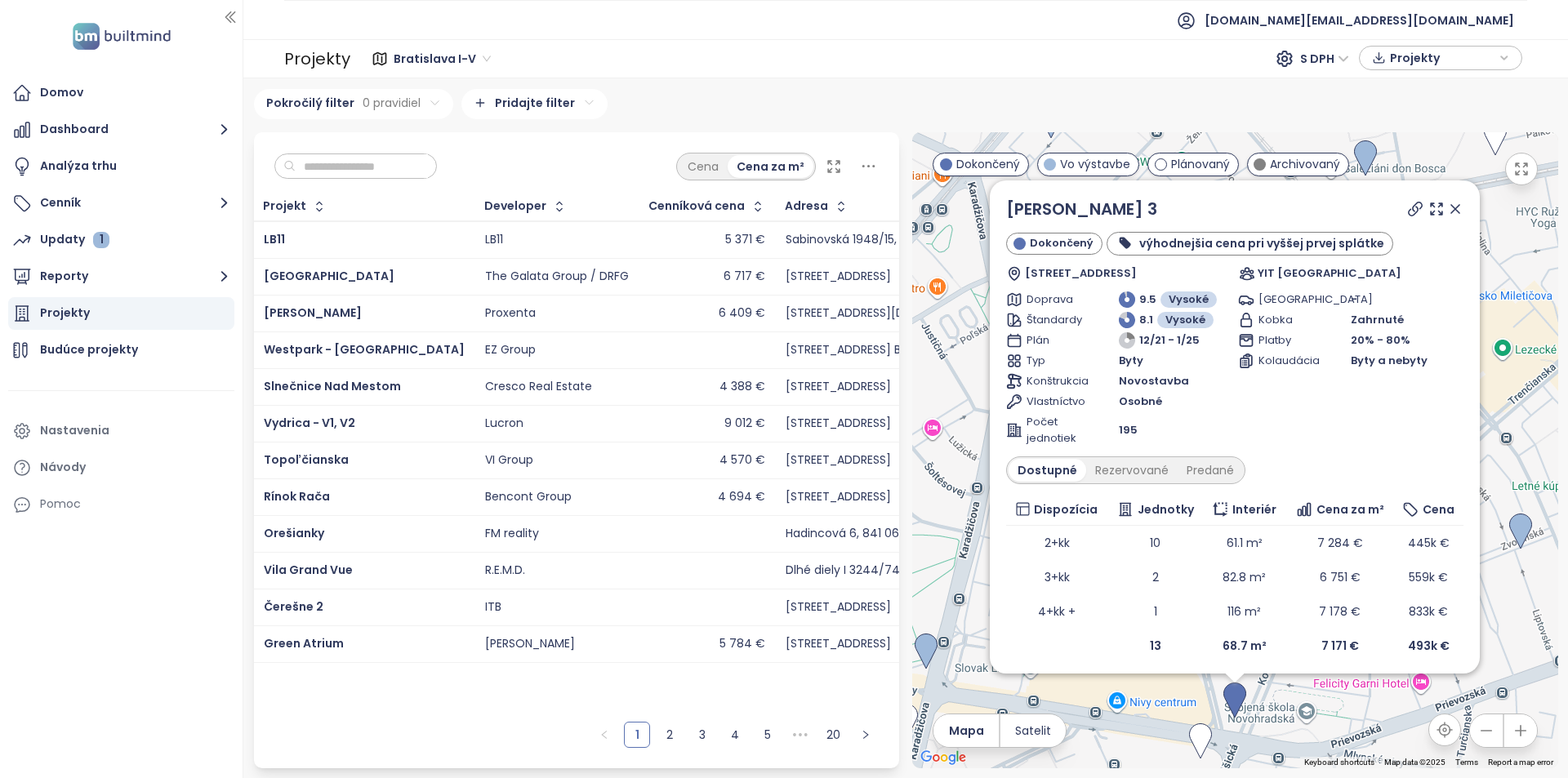
click at [692, 33] on ul "[DOMAIN_NAME][EMAIL_ADDRESS][DOMAIN_NAME]" at bounding box center [906, 20] width 1244 height 40
drag, startPoint x: 1449, startPoint y: 209, endPoint x: 1105, endPoint y: 364, distance: 377.3
click at [1449, 209] on icon at bounding box center [1455, 208] width 16 height 16
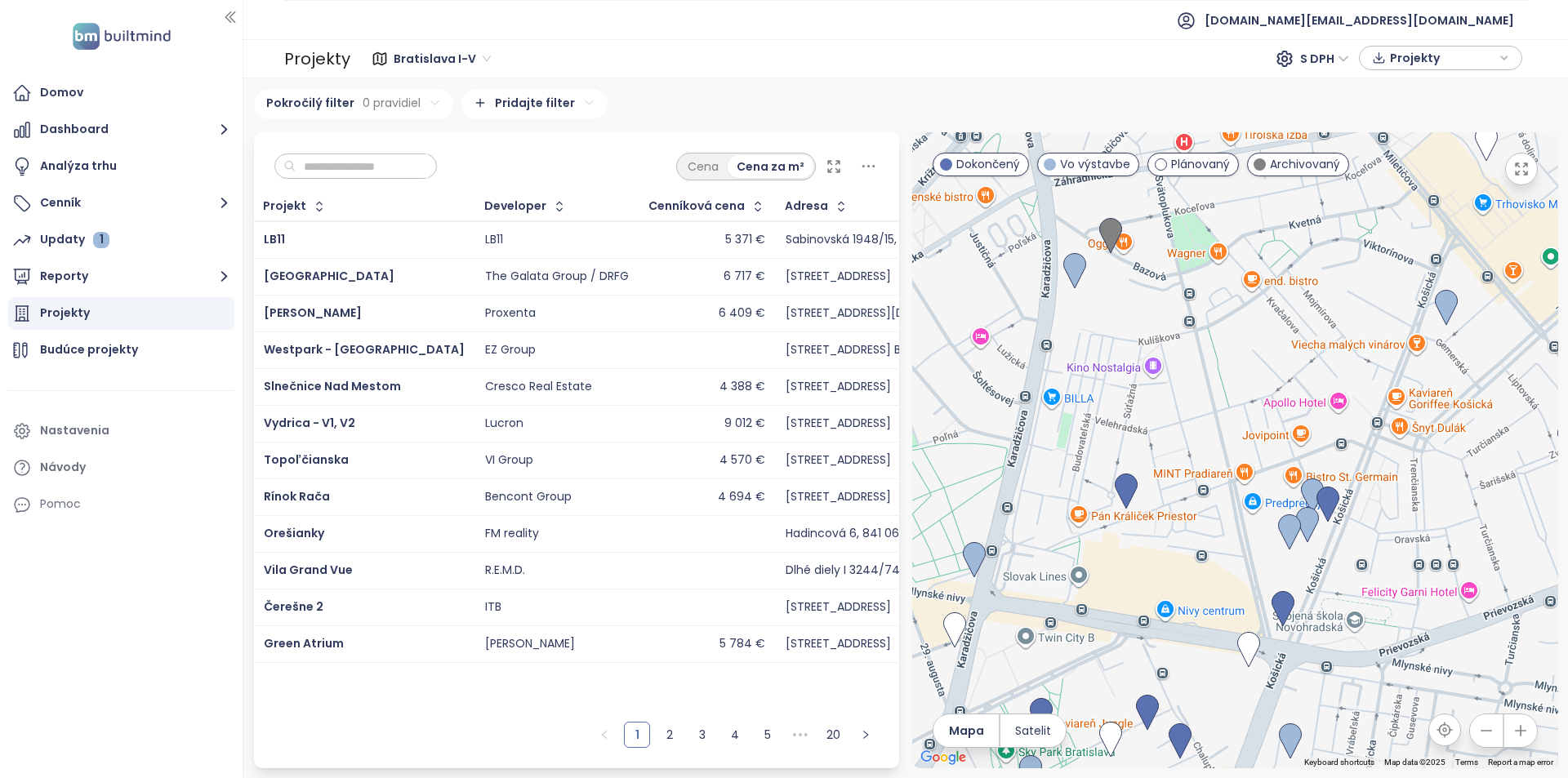
drag, startPoint x: 1098, startPoint y: 610, endPoint x: 1212, endPoint y: 256, distance: 371.9
click at [1212, 256] on div at bounding box center [1235, 449] width 646 height 636
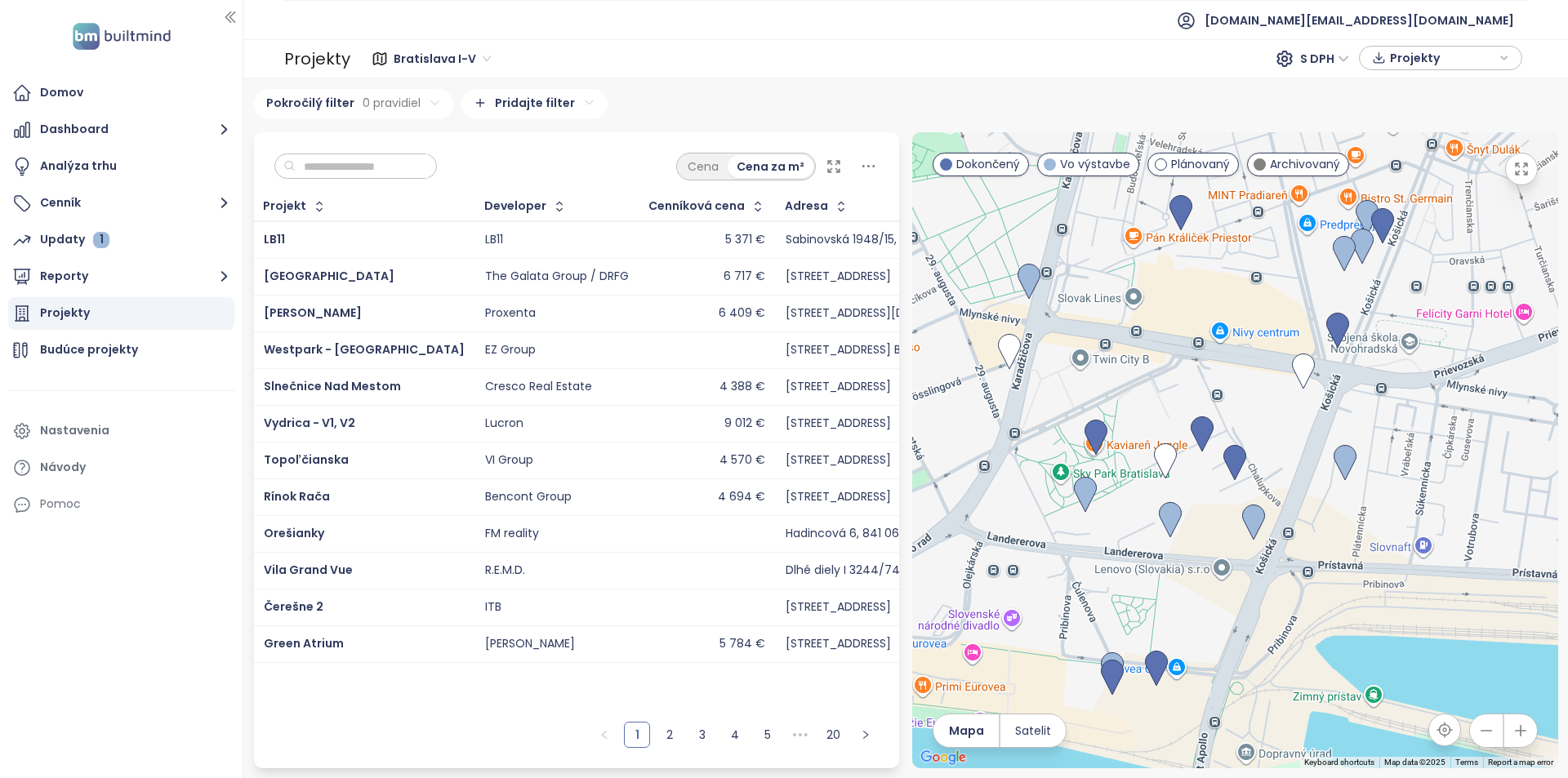
click at [388, 159] on input "text" at bounding box center [361, 166] width 132 height 24
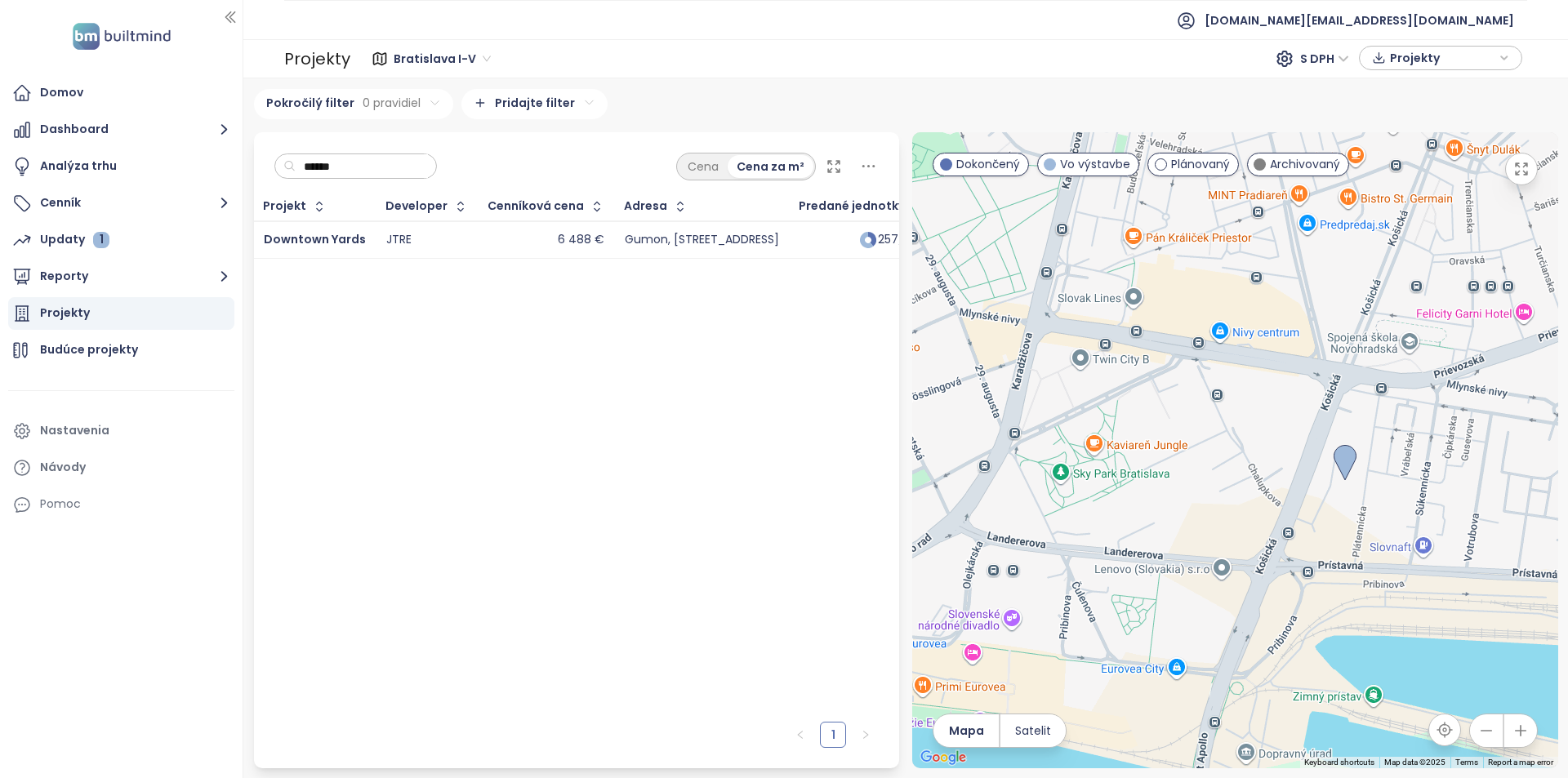
type input "*******"
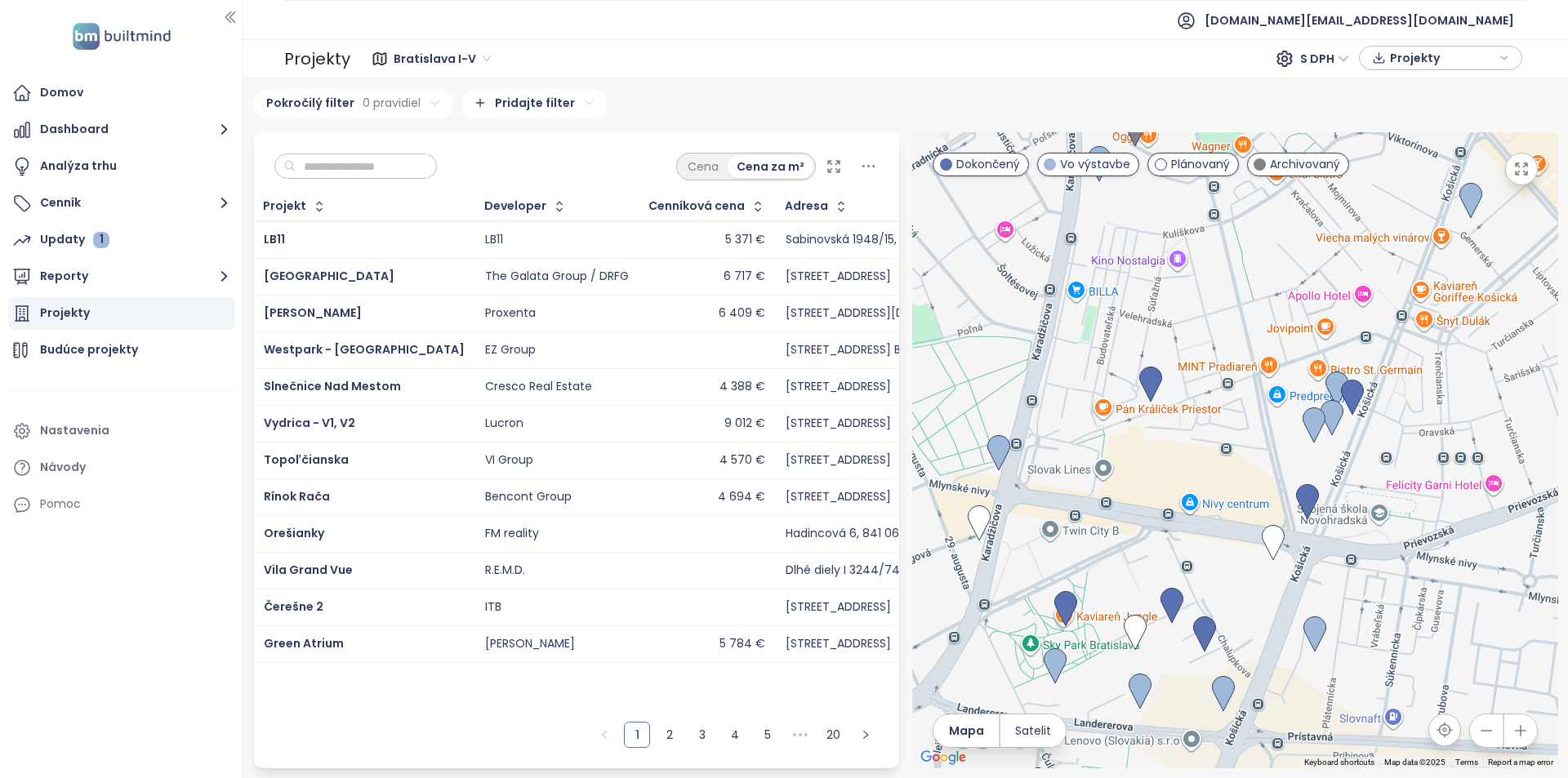
drag, startPoint x: 1178, startPoint y: 372, endPoint x: 1168, endPoint y: 444, distance: 72.7
click at [1168, 444] on div at bounding box center [1235, 449] width 646 height 636
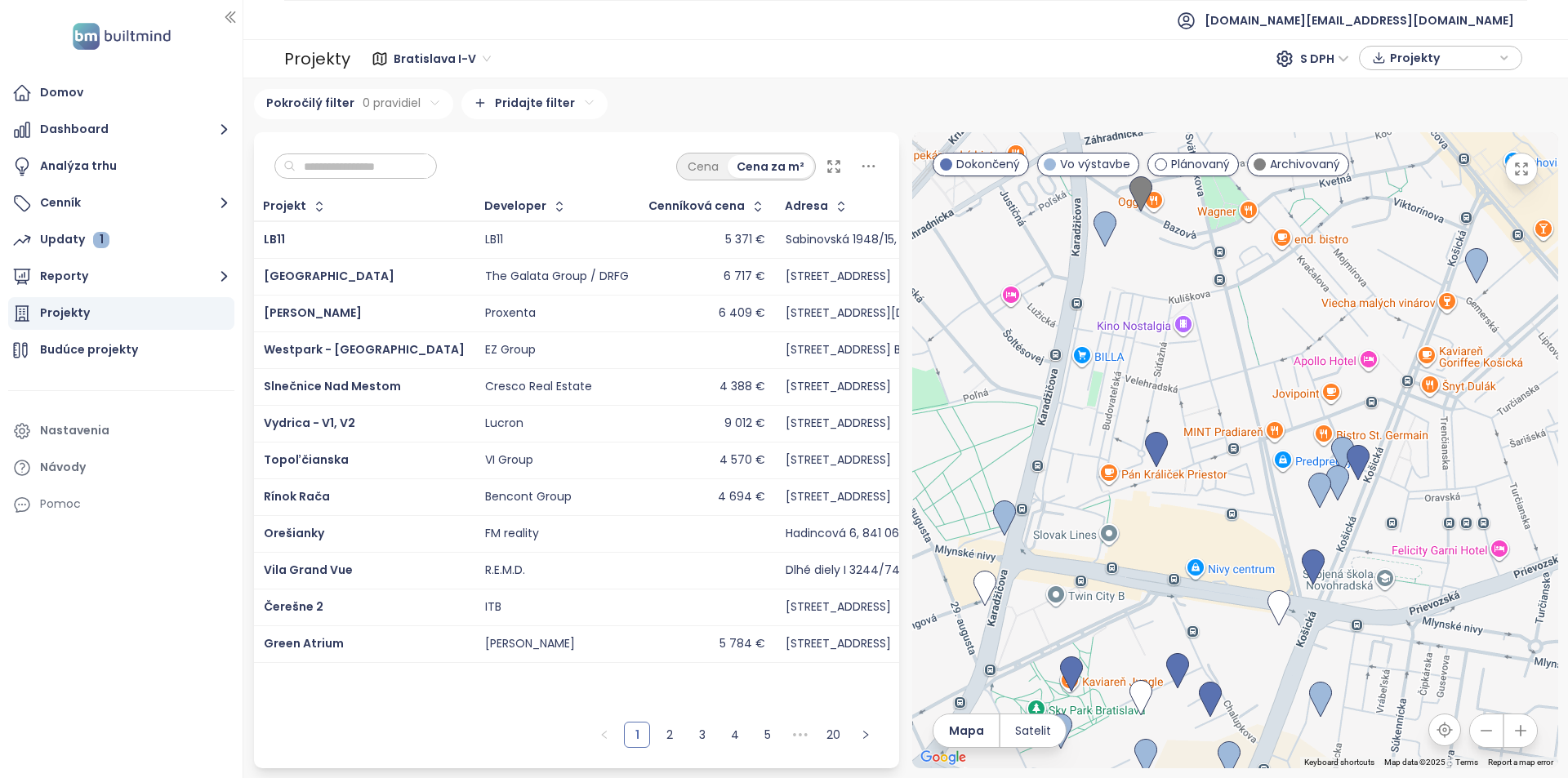
drag, startPoint x: 1232, startPoint y: 414, endPoint x: 1244, endPoint y: 458, distance: 45.6
click at [1244, 458] on div at bounding box center [1235, 449] width 646 height 636
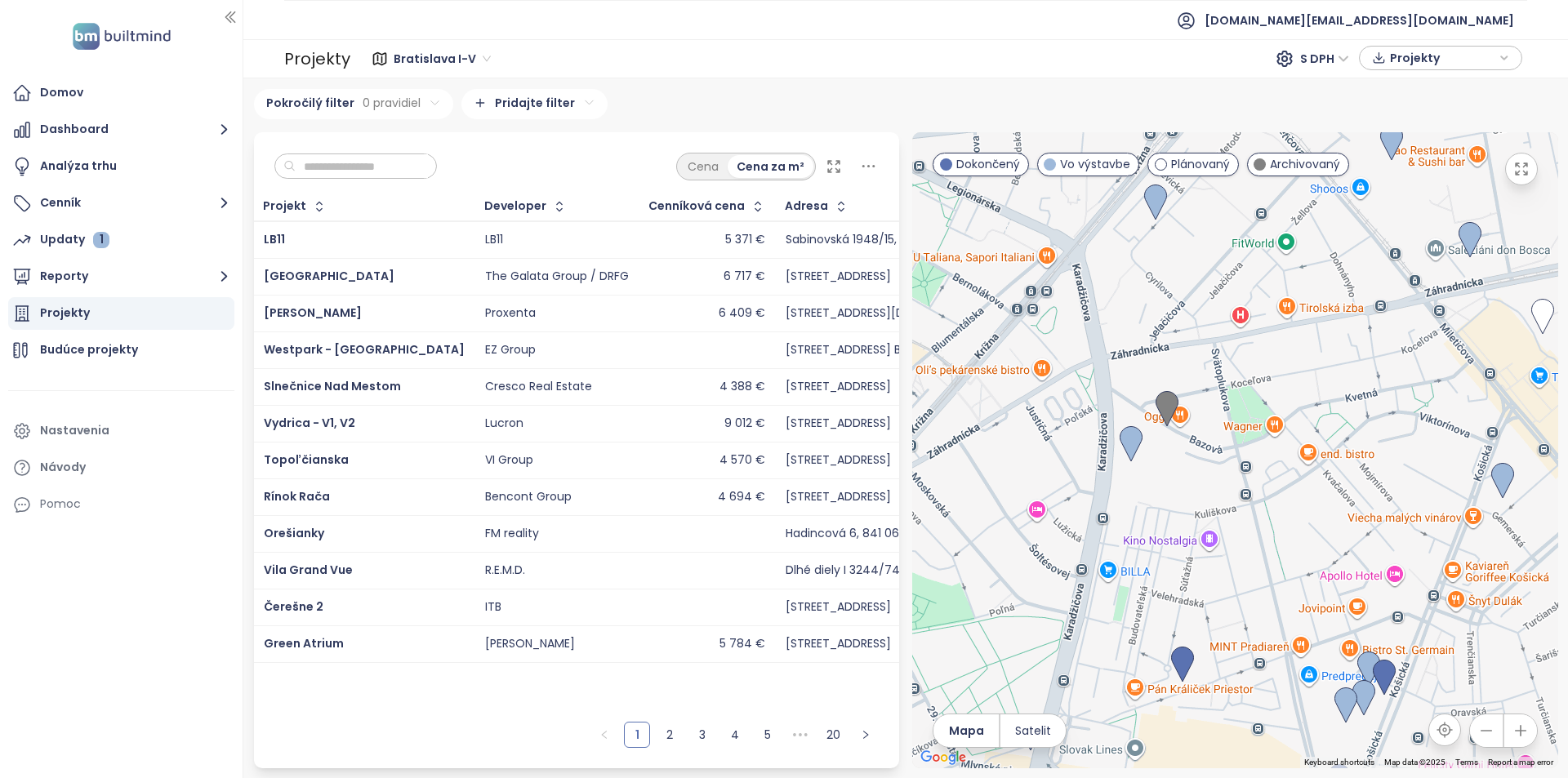
drag, startPoint x: 1164, startPoint y: 355, endPoint x: 1173, endPoint y: 476, distance: 121.3
click at [1165, 501] on div at bounding box center [1235, 449] width 646 height 636
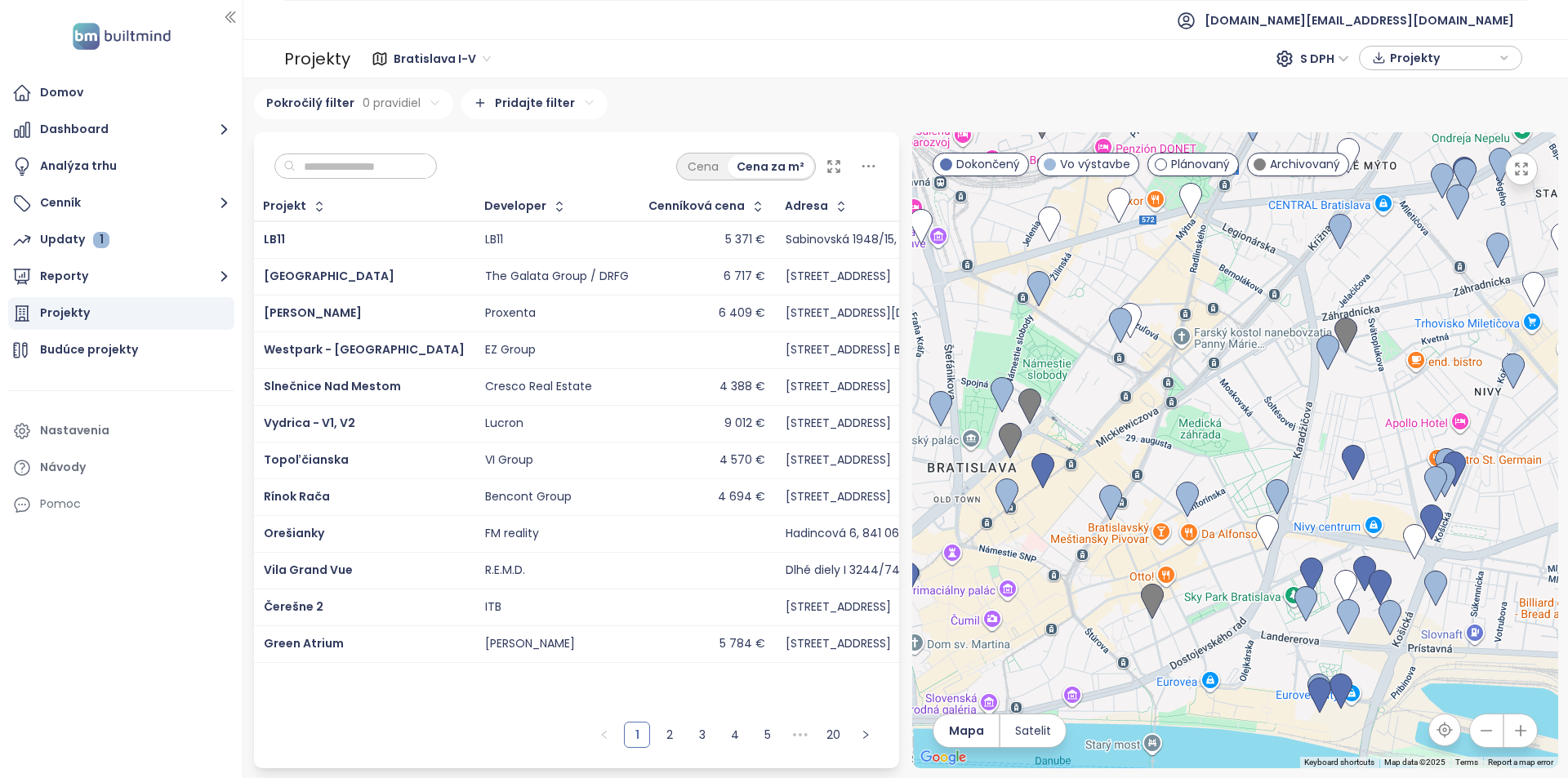
drag, startPoint x: 1108, startPoint y: 453, endPoint x: 1189, endPoint y: 370, distance: 116.0
click at [1189, 370] on div at bounding box center [1235, 449] width 646 height 636
click at [1035, 727] on span "Satelit" at bounding box center [1033, 730] width 36 height 18
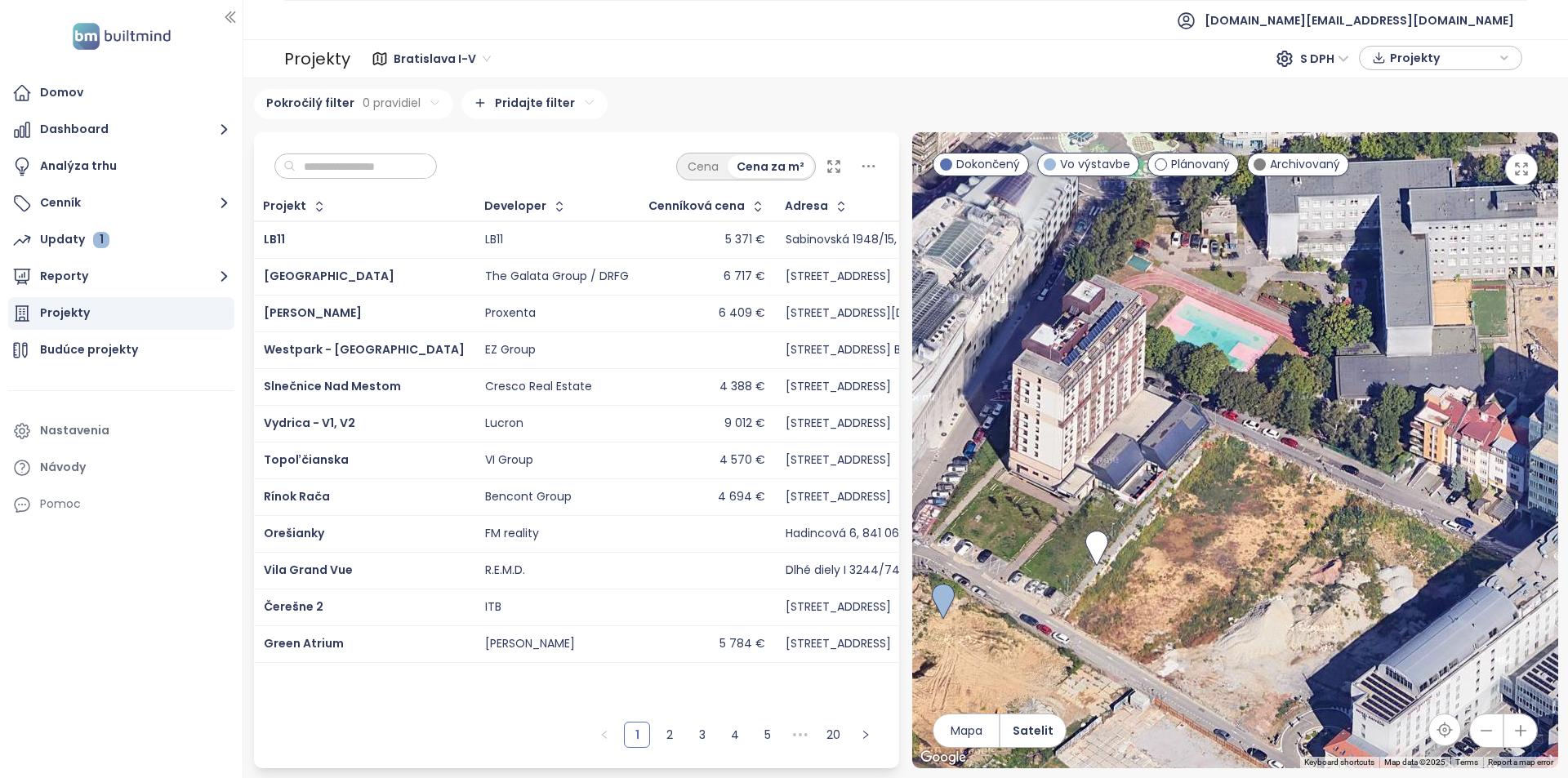
drag, startPoint x: 1193, startPoint y: 569, endPoint x: 1360, endPoint y: 520, distance: 174.0
click at [1360, 520] on div at bounding box center [1235, 449] width 646 height 636
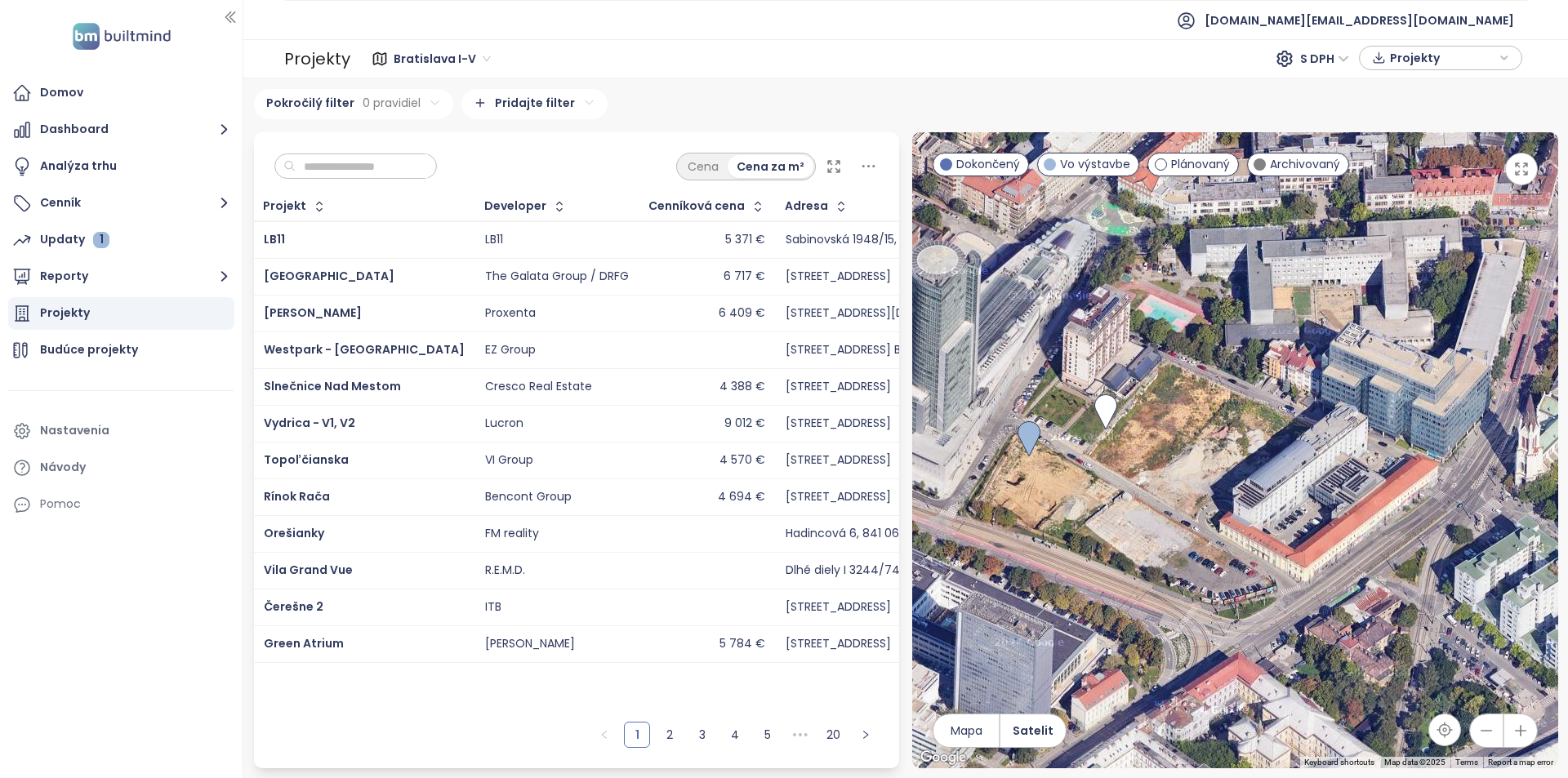
drag, startPoint x: 1202, startPoint y: 594, endPoint x: 1130, endPoint y: 478, distance: 136.5
click at [1130, 478] on div at bounding box center [1235, 449] width 646 height 636
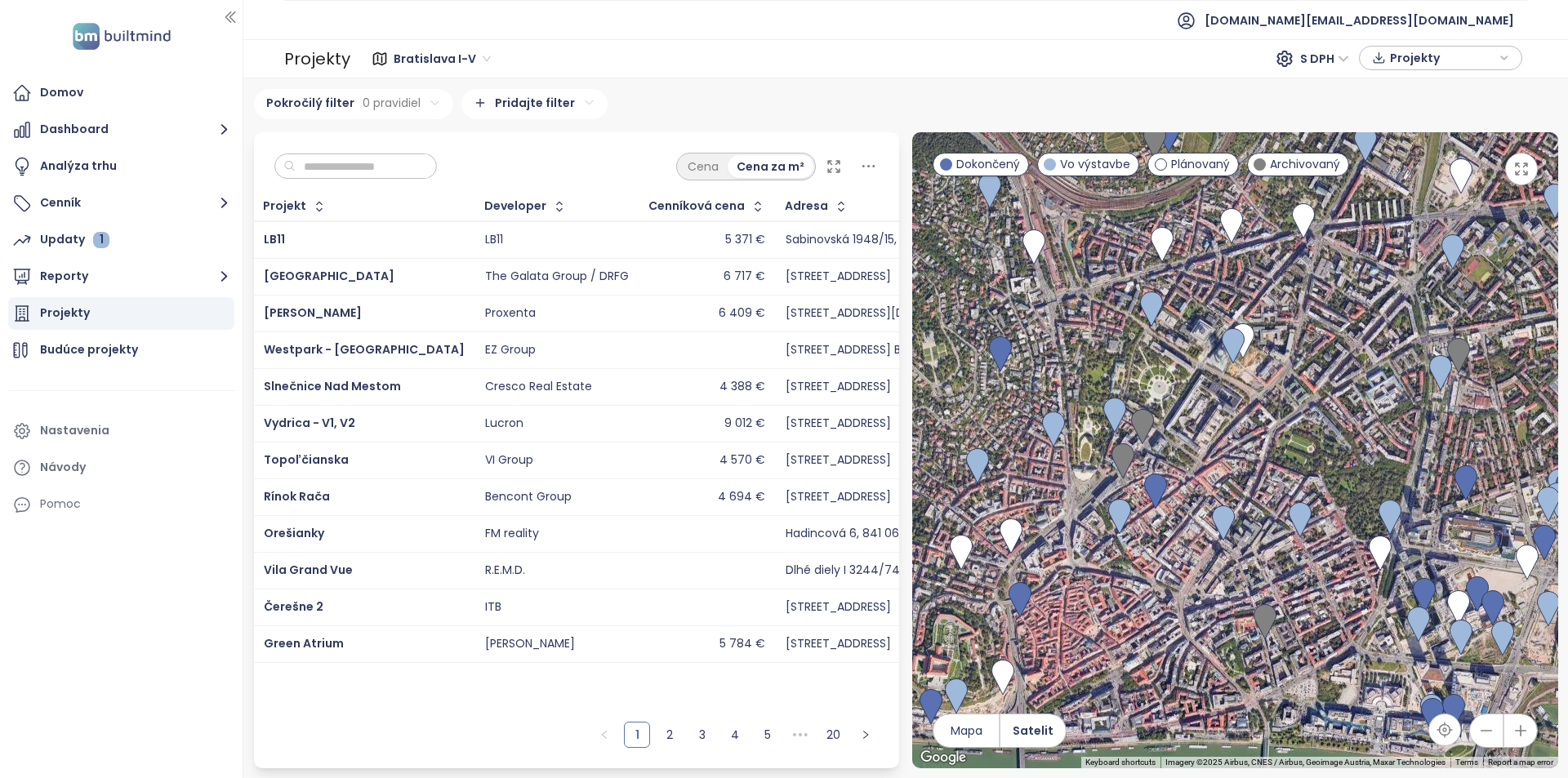
drag, startPoint x: 1274, startPoint y: 512, endPoint x: 1259, endPoint y: 397, distance: 116.0
click at [1259, 397] on div at bounding box center [1235, 449] width 646 height 636
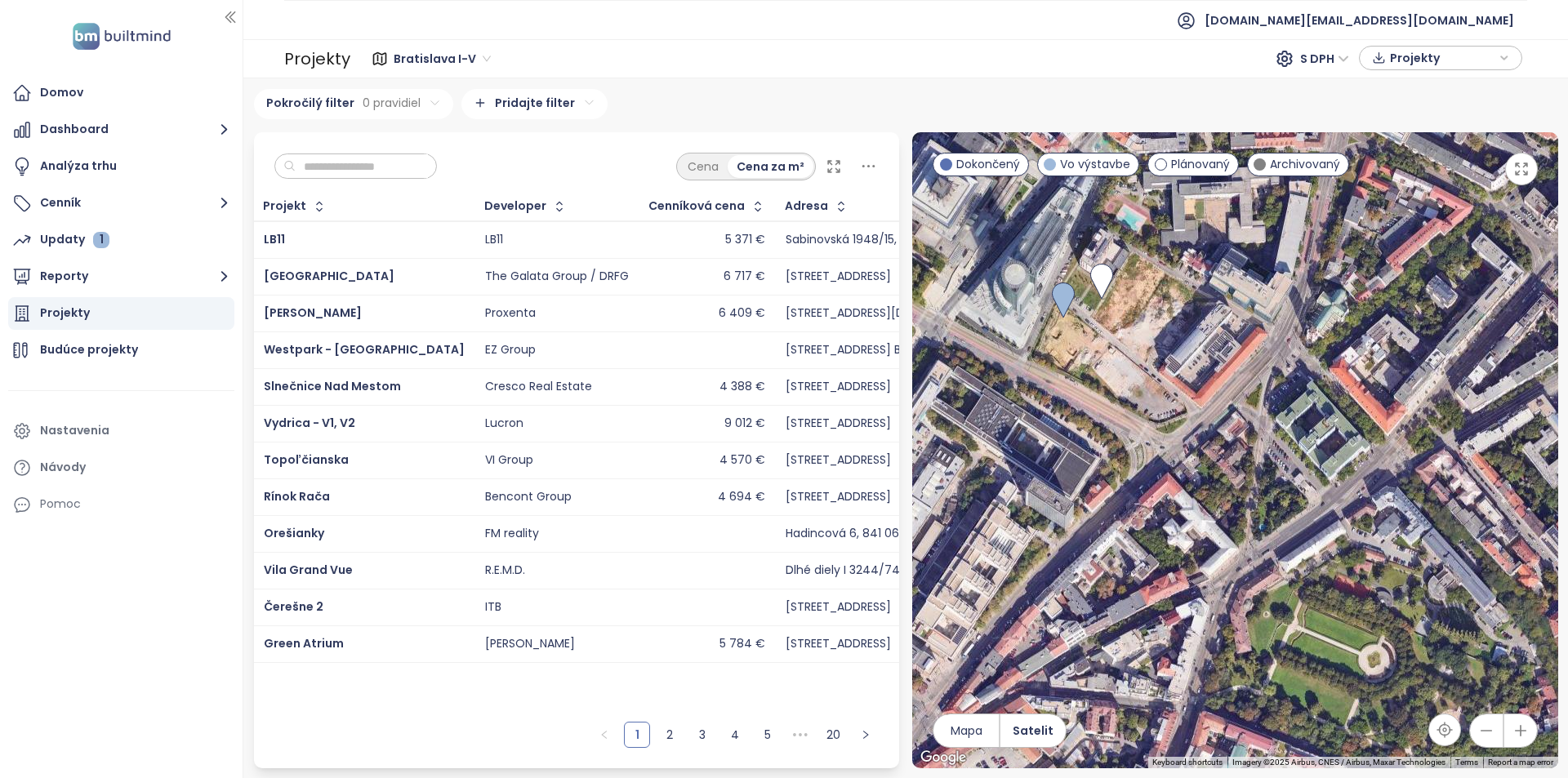
drag, startPoint x: 1336, startPoint y: 394, endPoint x: 1263, endPoint y: 329, distance: 97.7
click at [1263, 329] on div at bounding box center [1235, 449] width 646 height 636
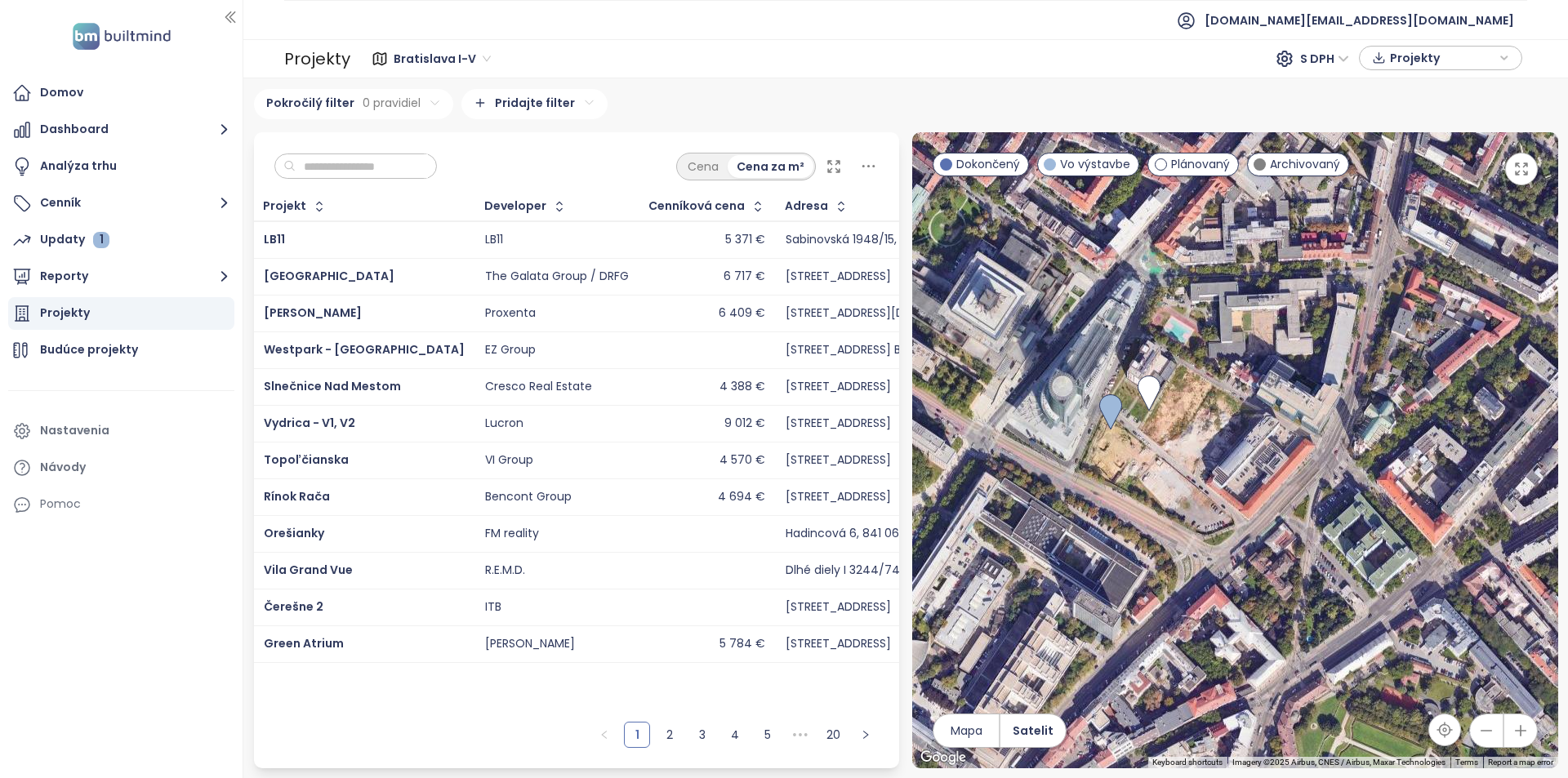
click at [679, 97] on div "Pokročilý filter 0 pravidiel Pridajte filter" at bounding box center [906, 104] width 1304 height 30
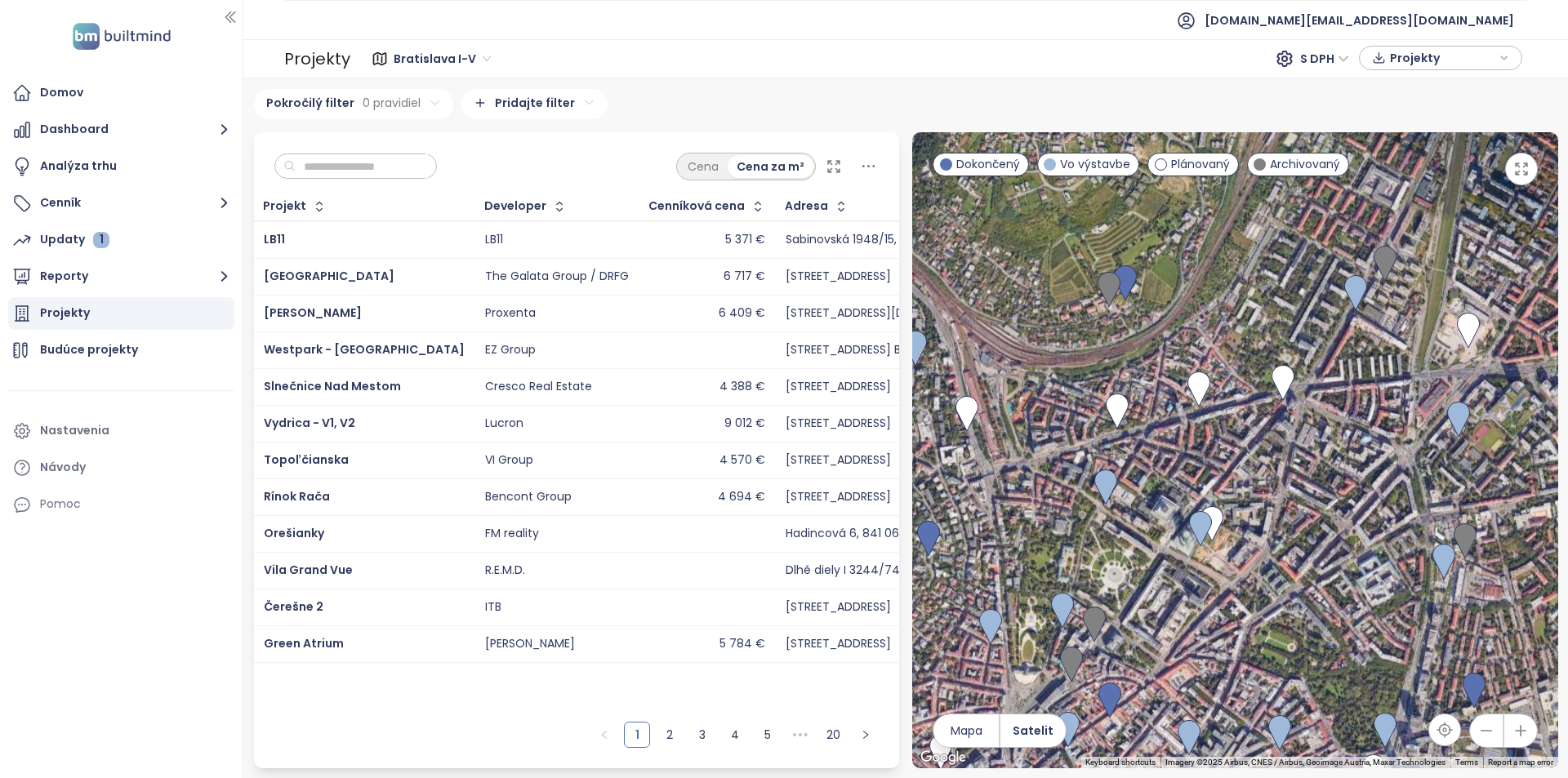
drag, startPoint x: 1218, startPoint y: 617, endPoint x: 1265, endPoint y: 518, distance: 109.6
click at [1265, 518] on div at bounding box center [1235, 449] width 646 height 636
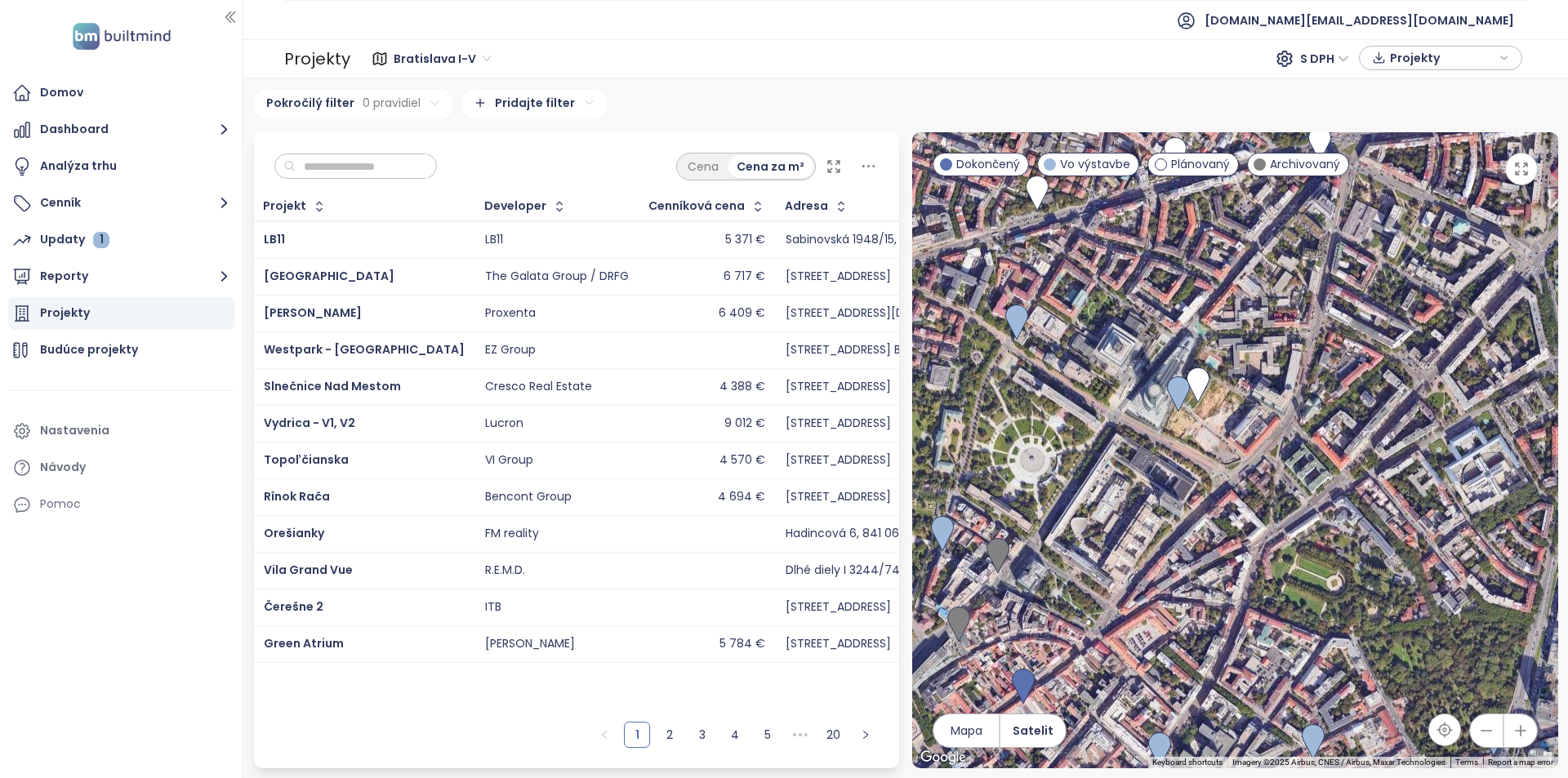
drag, startPoint x: 1136, startPoint y: 567, endPoint x: 1086, endPoint y: 494, distance: 88.5
click at [1086, 494] on div at bounding box center [1235, 449] width 646 height 636
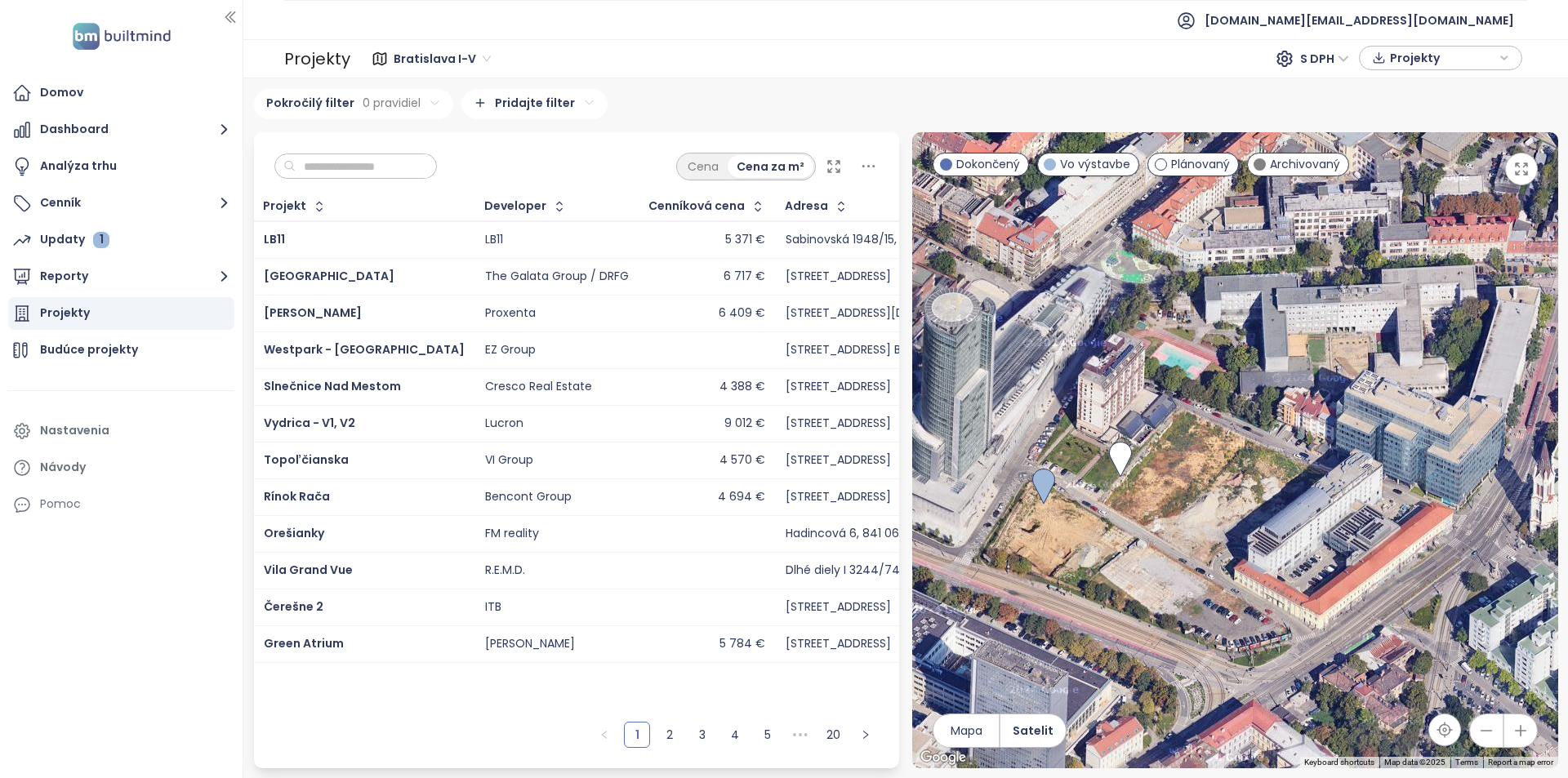
drag, startPoint x: 1440, startPoint y: 523, endPoint x: 1166, endPoint y: 728, distance: 342.2
click at [1166, 728] on div at bounding box center [1235, 449] width 646 height 636
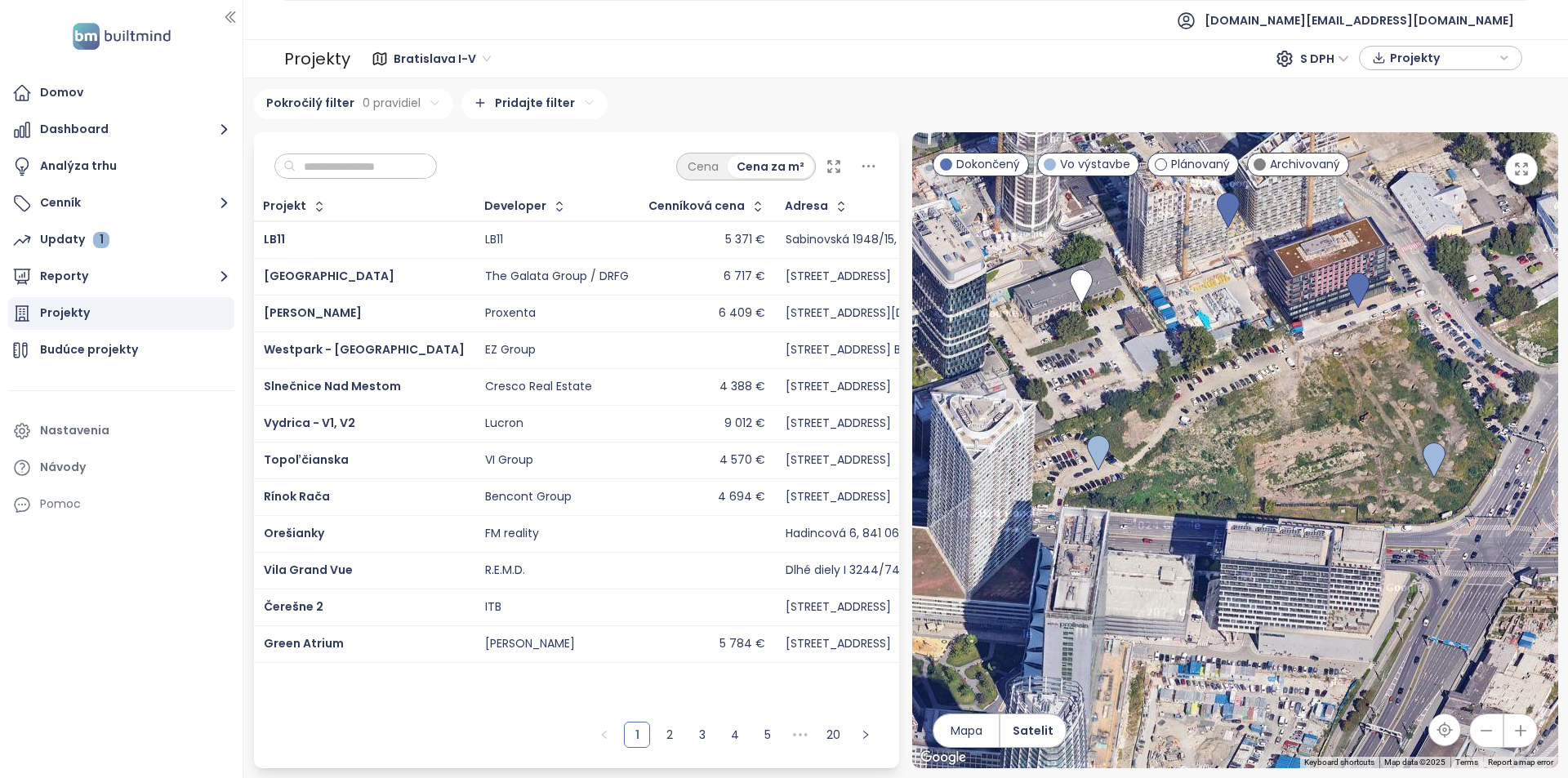
drag, startPoint x: 1113, startPoint y: 440, endPoint x: 1330, endPoint y: 595, distance: 266.7
click at [1330, 595] on div at bounding box center [1235, 449] width 646 height 636
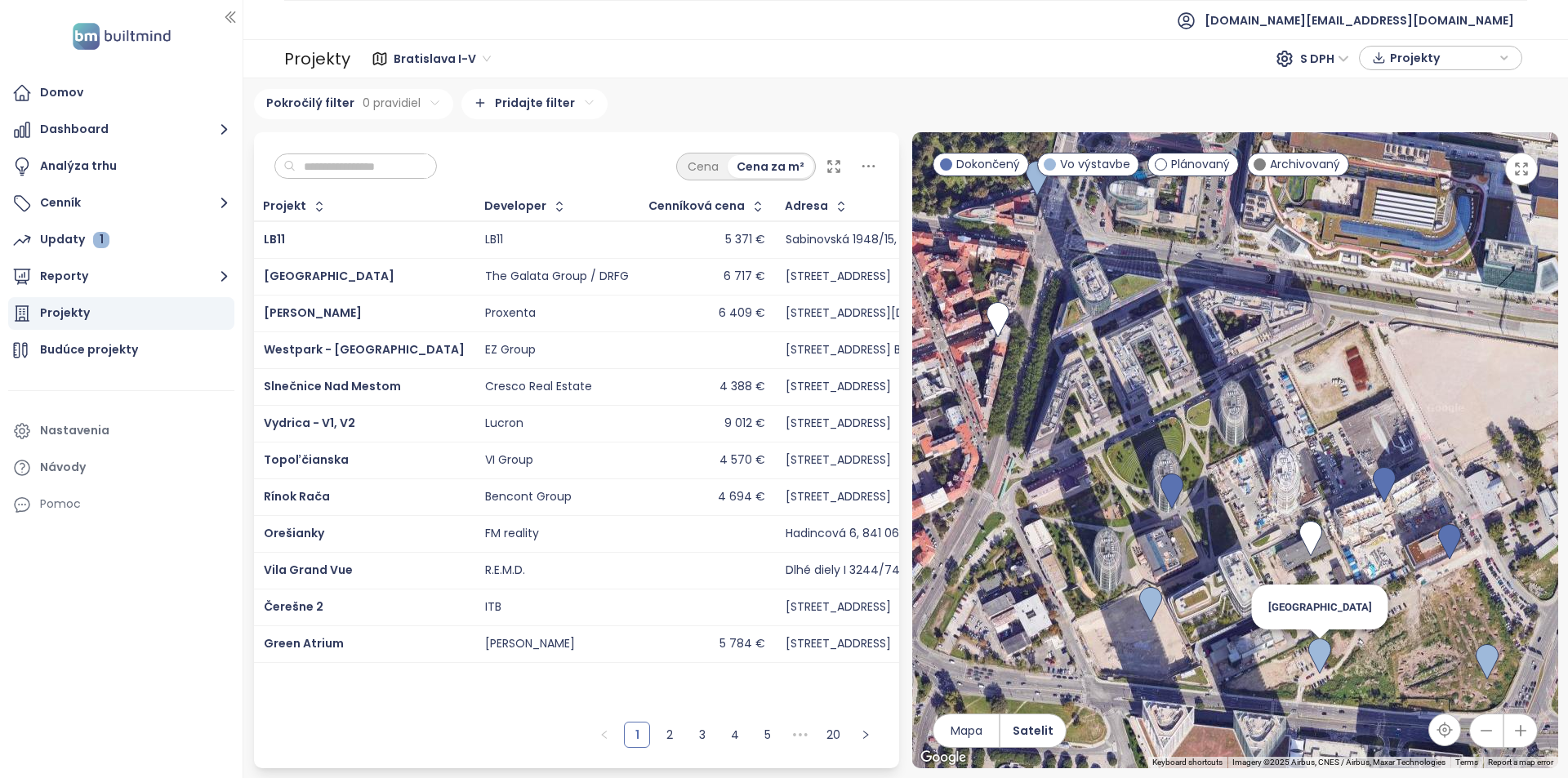
click at [1315, 659] on img at bounding box center [1319, 656] width 23 height 36
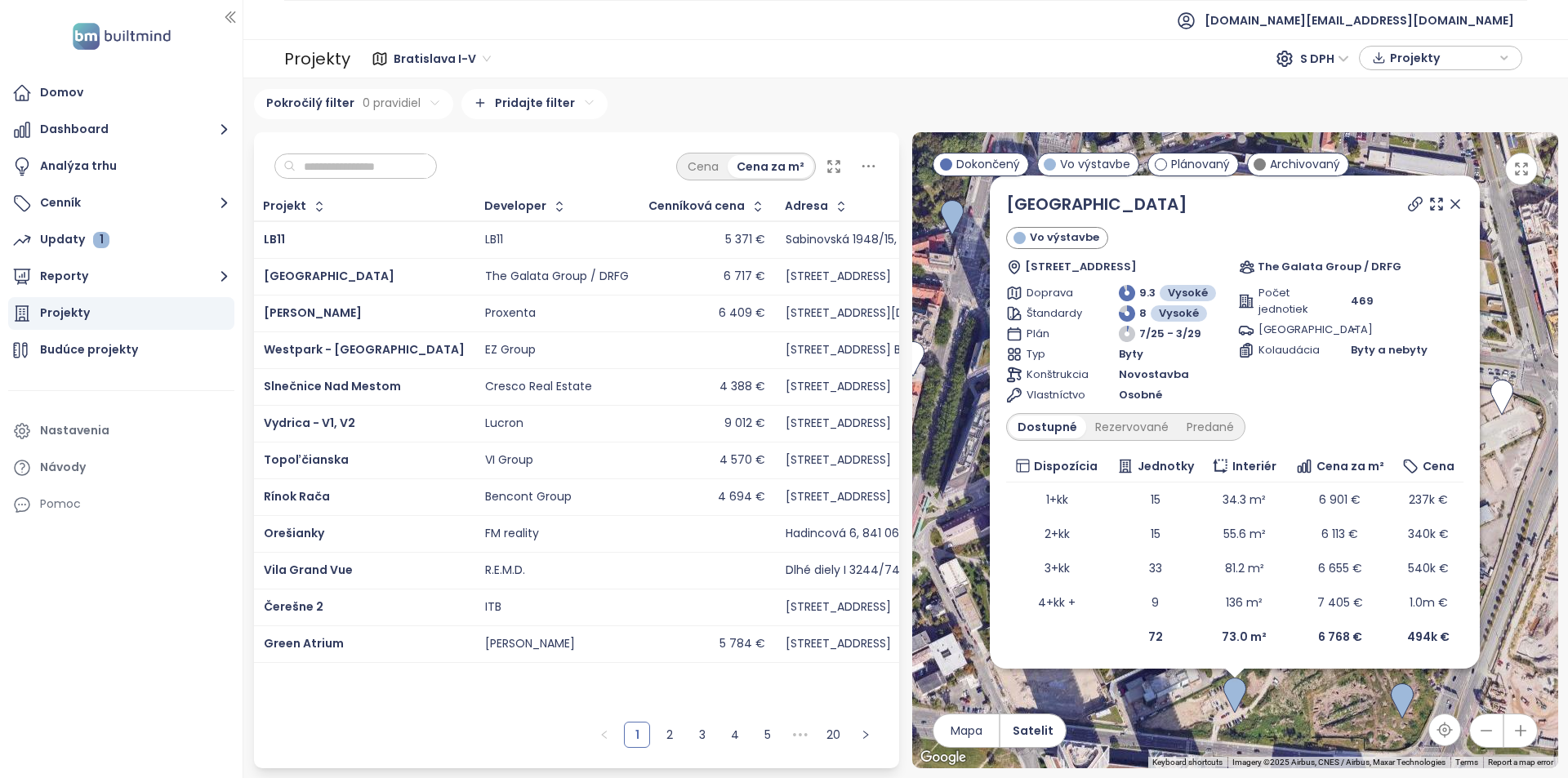
click at [1350, 717] on div "Ister Tower Vo výstavbe Landererova 1, 811 09 Bratislava-Staré Mesto, Slovakia …" at bounding box center [1235, 449] width 646 height 636
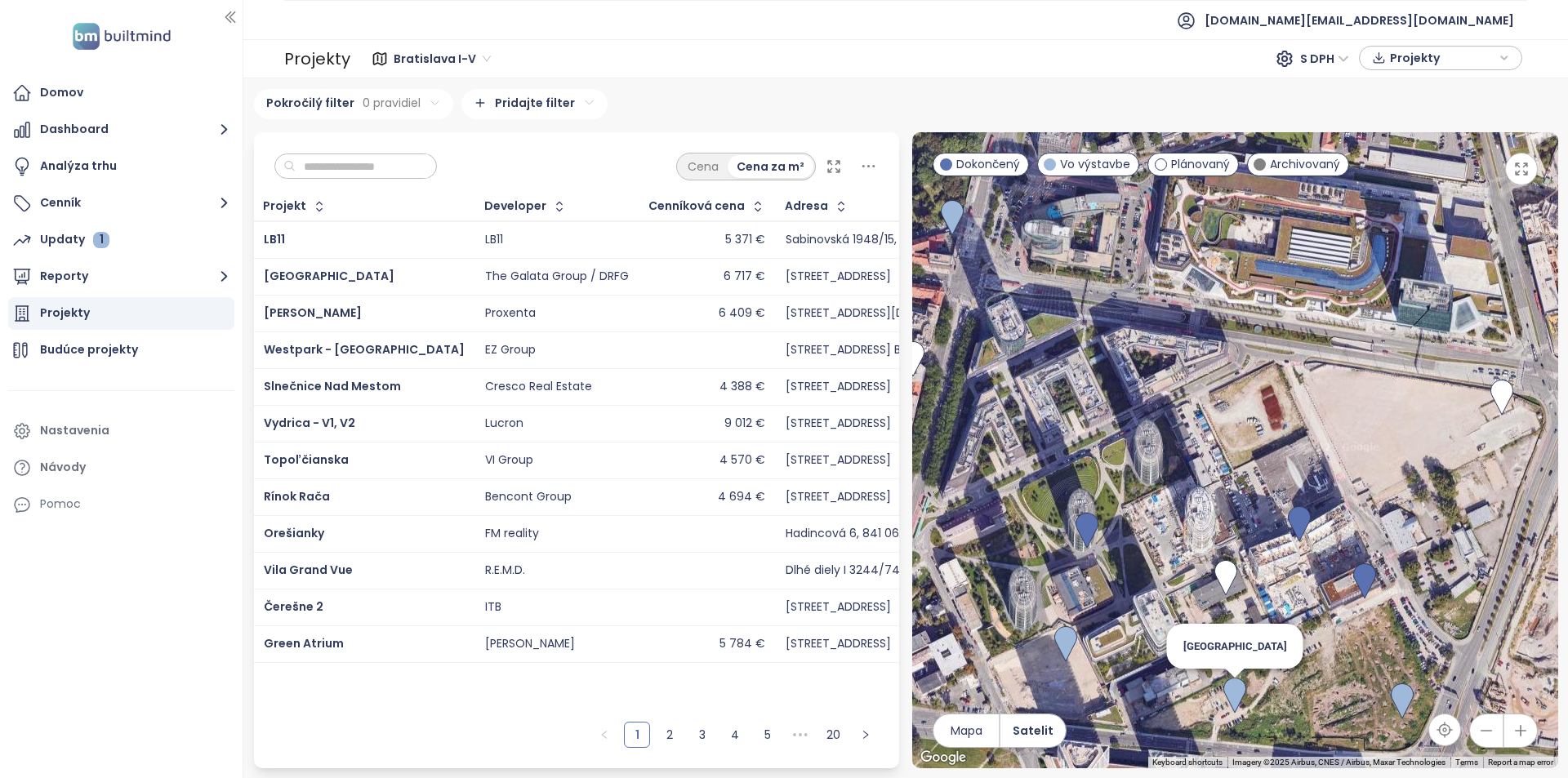
click at [1243, 697] on img at bounding box center [1234, 696] width 23 height 36
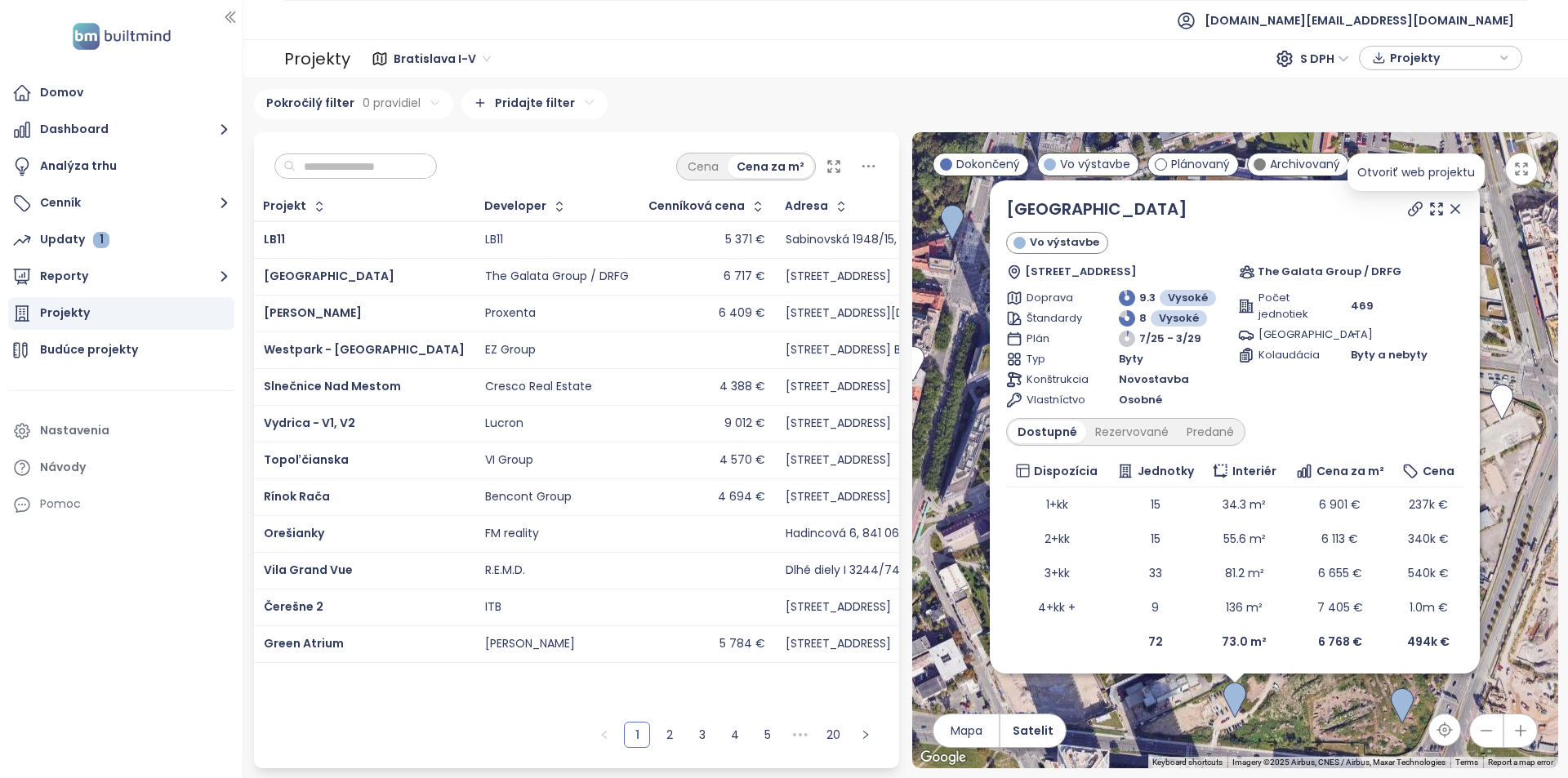
click at [1414, 213] on icon at bounding box center [1415, 208] width 16 height 16
click at [1455, 216] on icon at bounding box center [1455, 208] width 16 height 16
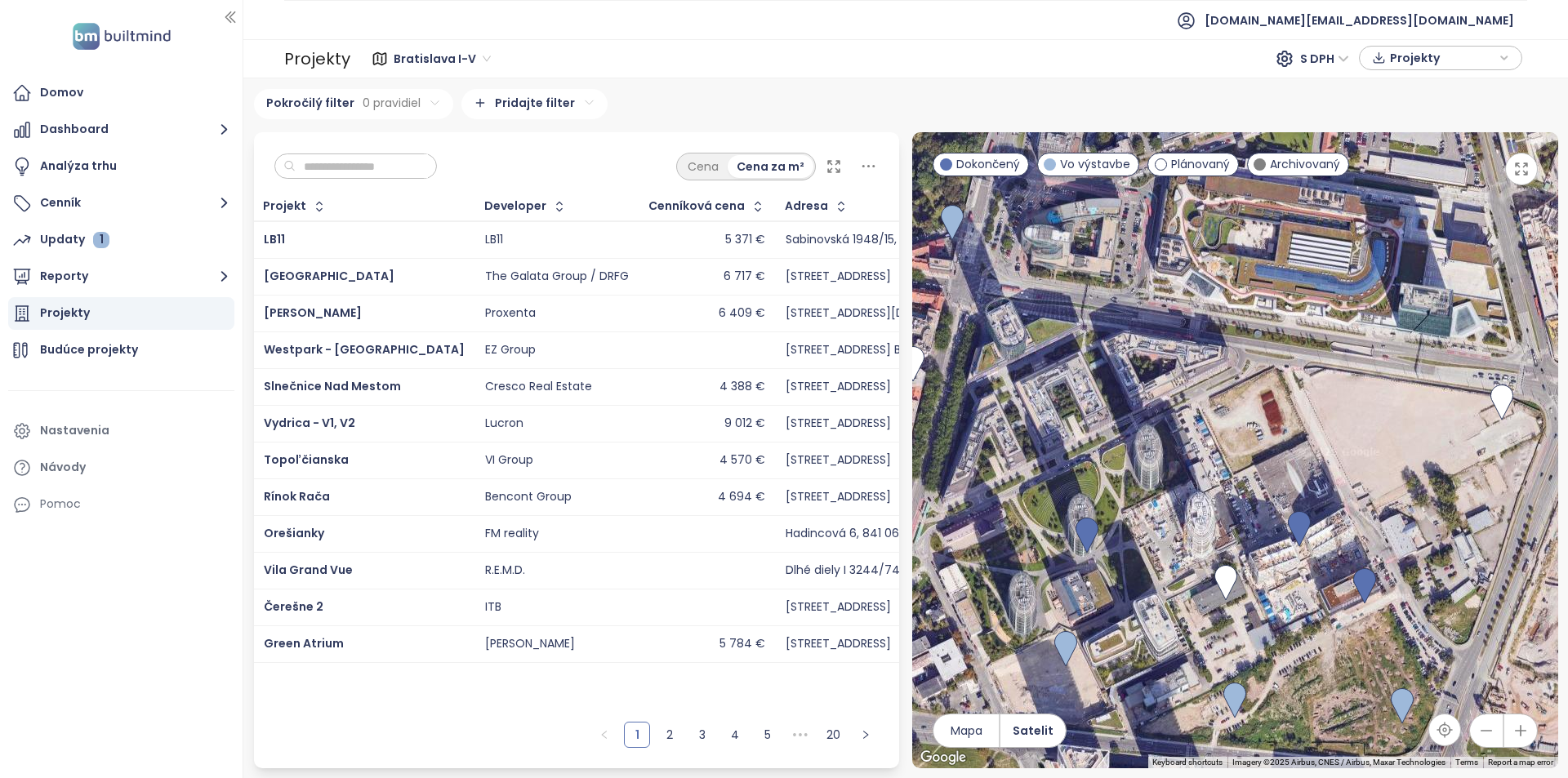
drag, startPoint x: 1356, startPoint y: 510, endPoint x: 1377, endPoint y: 470, distance: 45.2
click at [1377, 470] on div "To navigate, press the arrow keys." at bounding box center [1235, 449] width 646 height 636
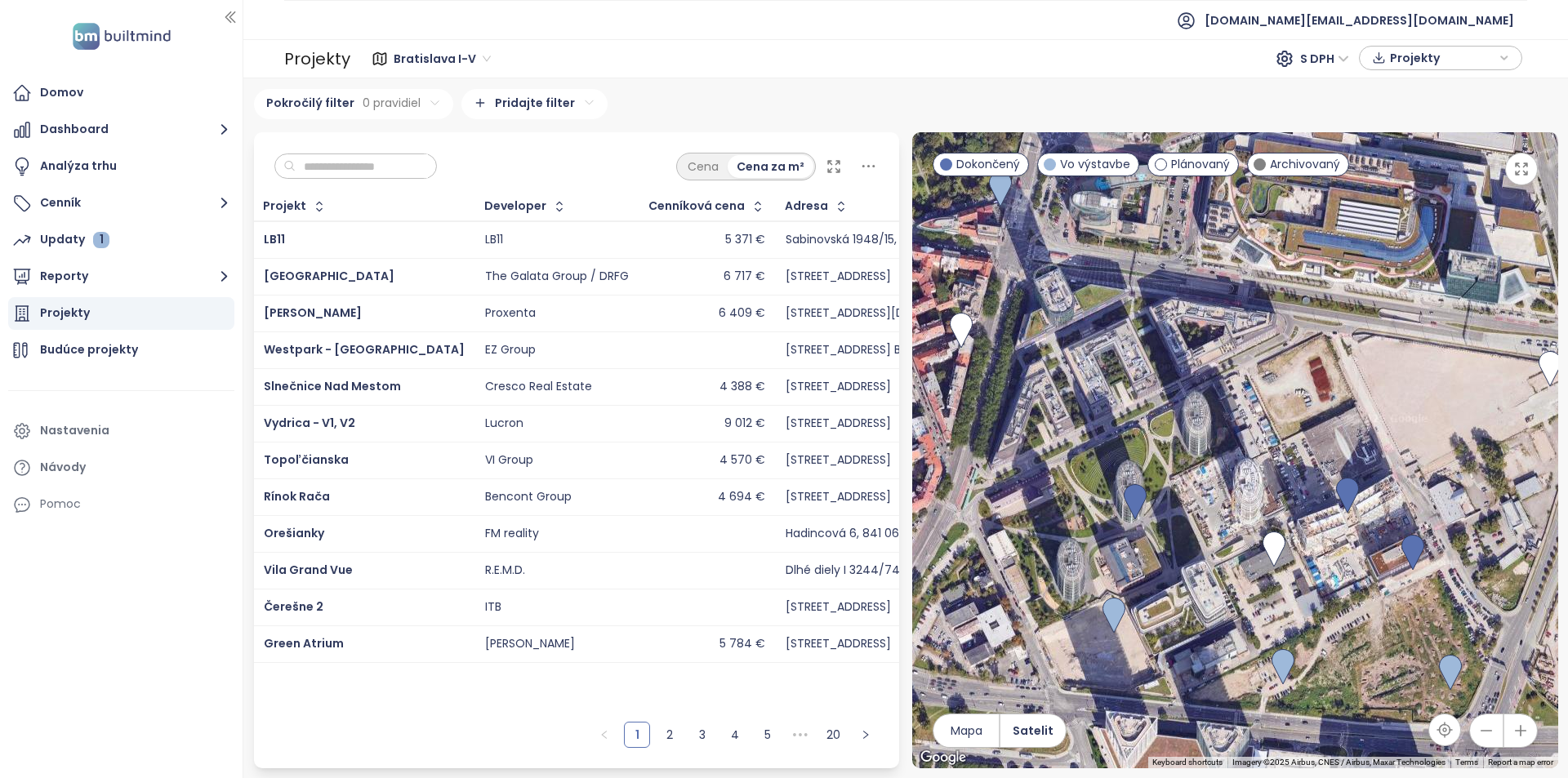
drag, startPoint x: 1293, startPoint y: 561, endPoint x: 1202, endPoint y: 580, distance: 93.0
click at [1202, 580] on div at bounding box center [1235, 449] width 646 height 636
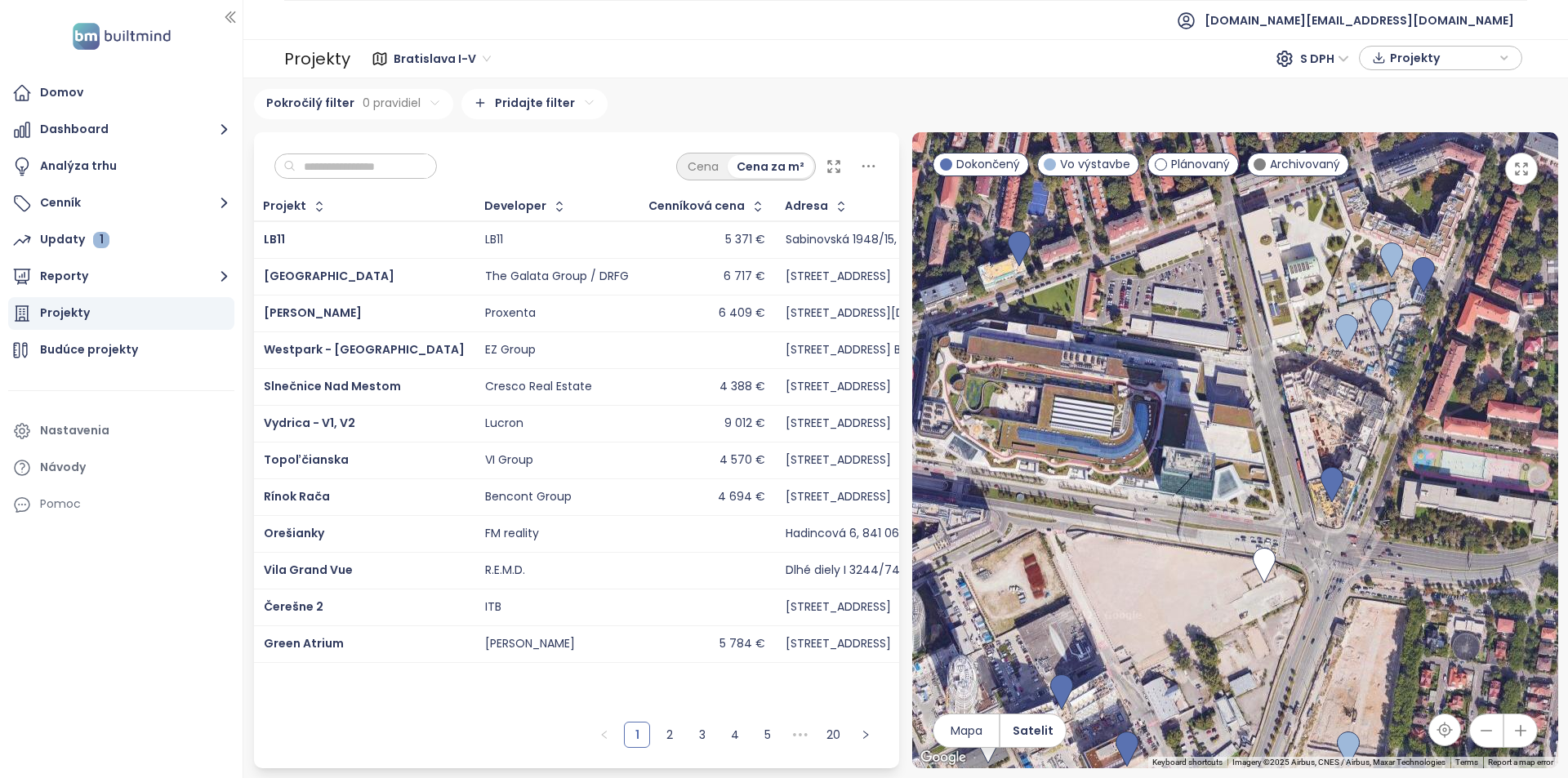
drag, startPoint x: 1135, startPoint y: 496, endPoint x: 1022, endPoint y: 566, distance: 132.9
click at [1022, 566] on div at bounding box center [1235, 449] width 646 height 636
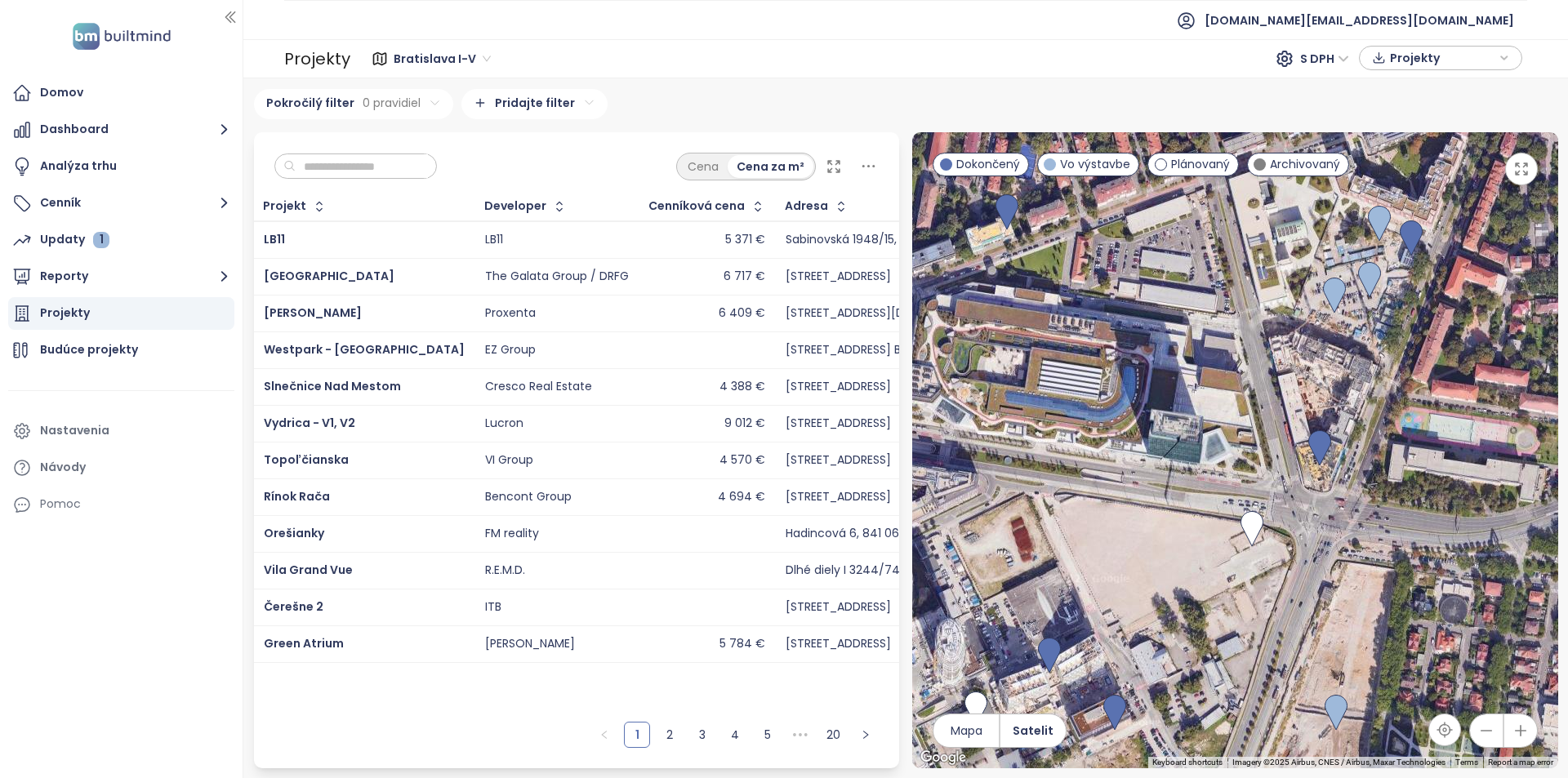
drag, startPoint x: 1239, startPoint y: 488, endPoint x: 1171, endPoint y: 350, distance: 153.8
click at [1171, 350] on div at bounding box center [1235, 449] width 646 height 636
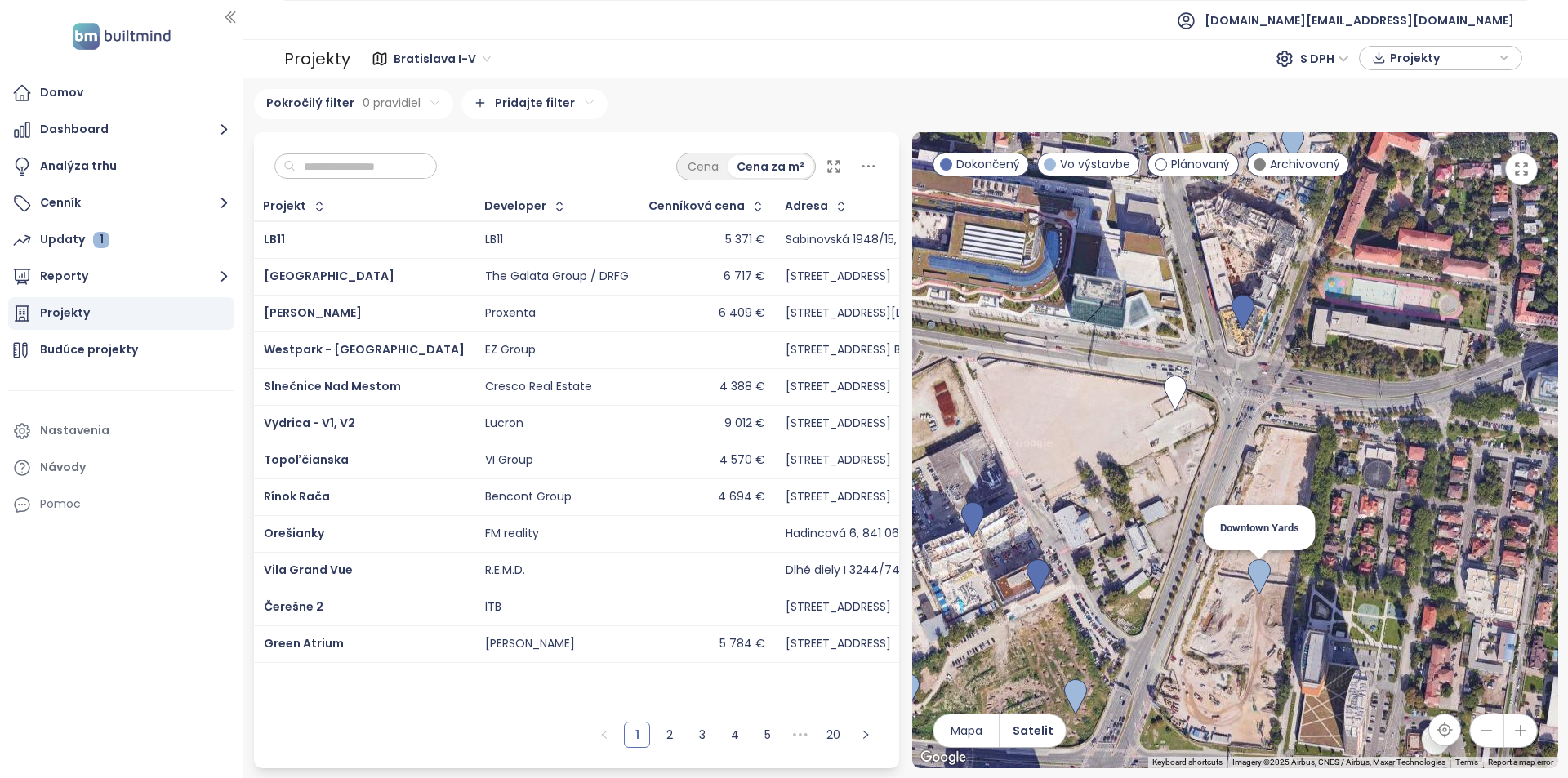
click at [1256, 569] on img at bounding box center [1259, 577] width 23 height 36
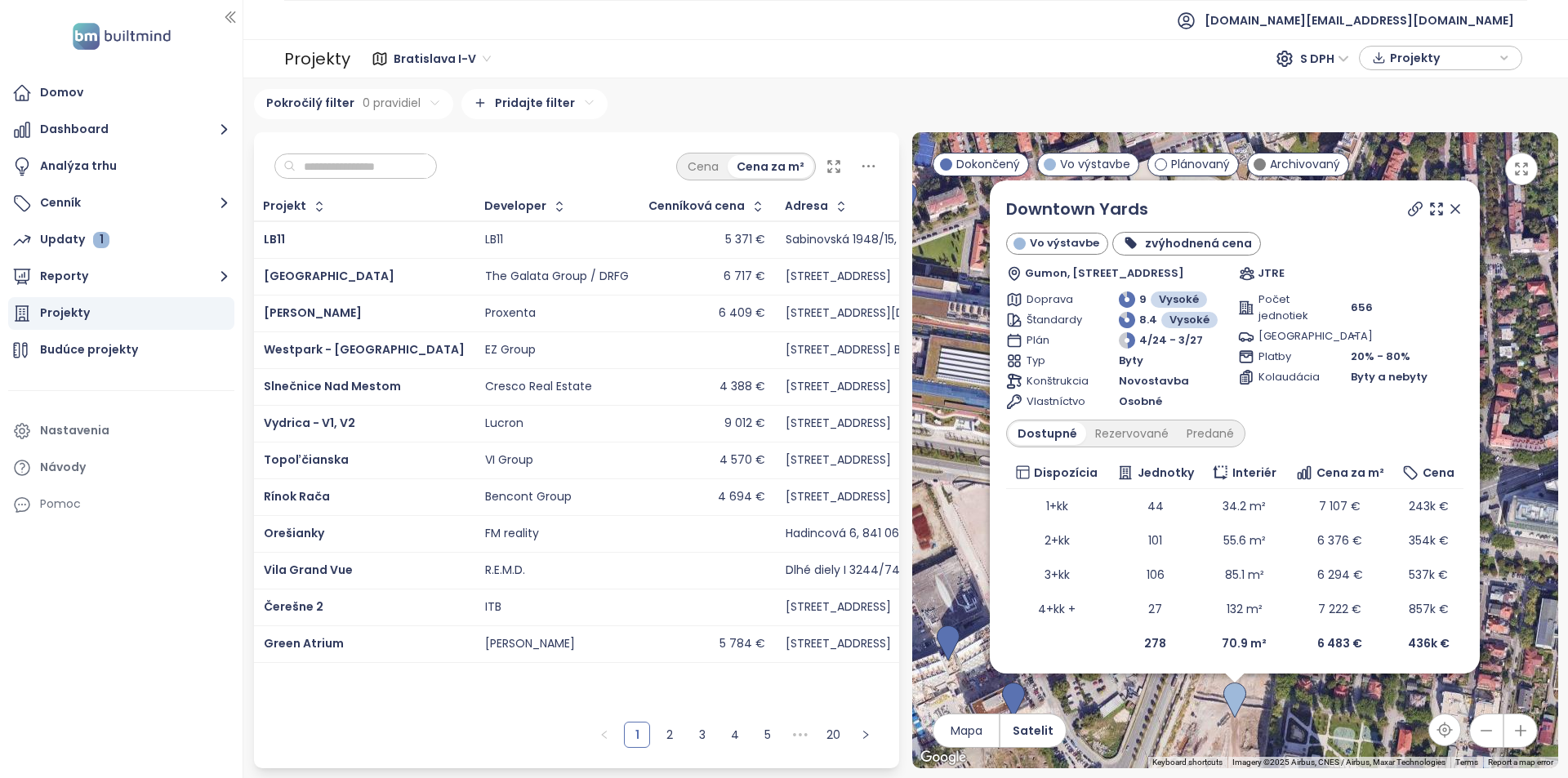
click at [570, 26] on ul "[DOMAIN_NAME][EMAIL_ADDRESS][DOMAIN_NAME]" at bounding box center [906, 20] width 1244 height 40
click at [718, 36] on ul "[DOMAIN_NAME][EMAIL_ADDRESS][DOMAIN_NAME]" at bounding box center [906, 20] width 1244 height 40
click at [390, 167] on input "text" at bounding box center [361, 166] width 132 height 24
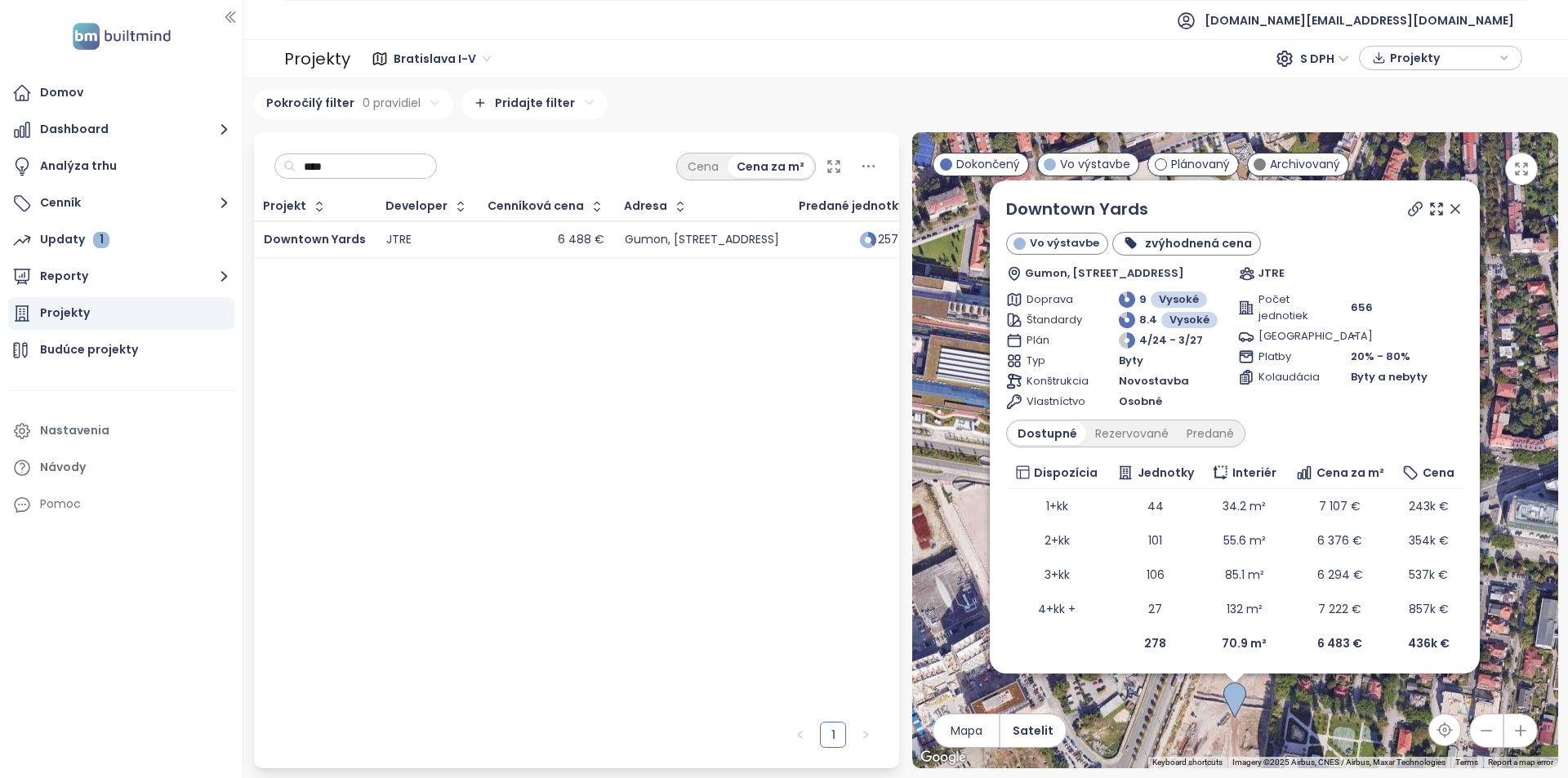
click at [452, 248] on div "JTRE" at bounding box center [427, 239] width 82 height 19
click at [345, 167] on input "****" at bounding box center [361, 166] width 132 height 24
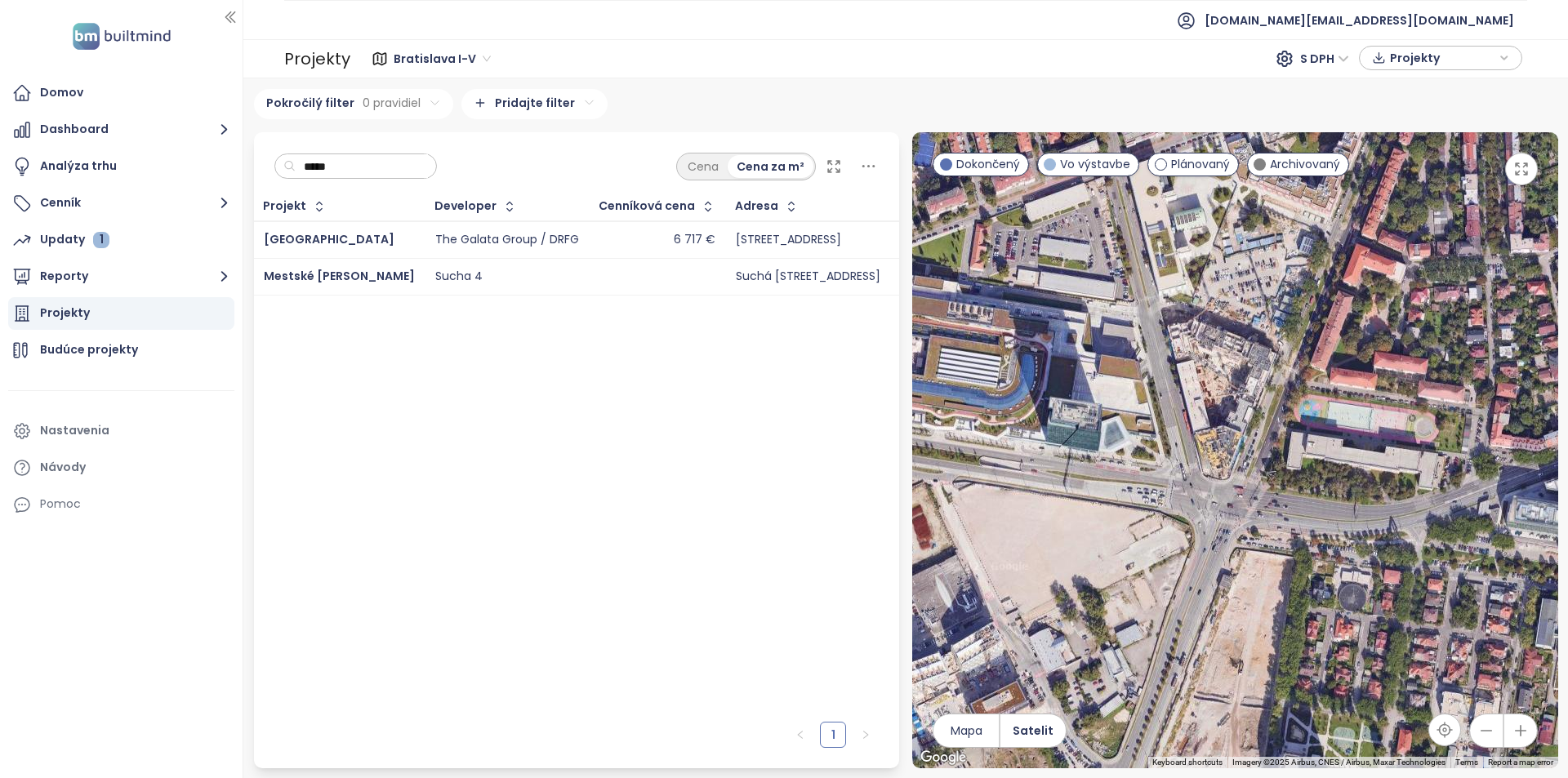
click at [399, 248] on div "[GEOGRAPHIC_DATA]" at bounding box center [339, 239] width 151 height 19
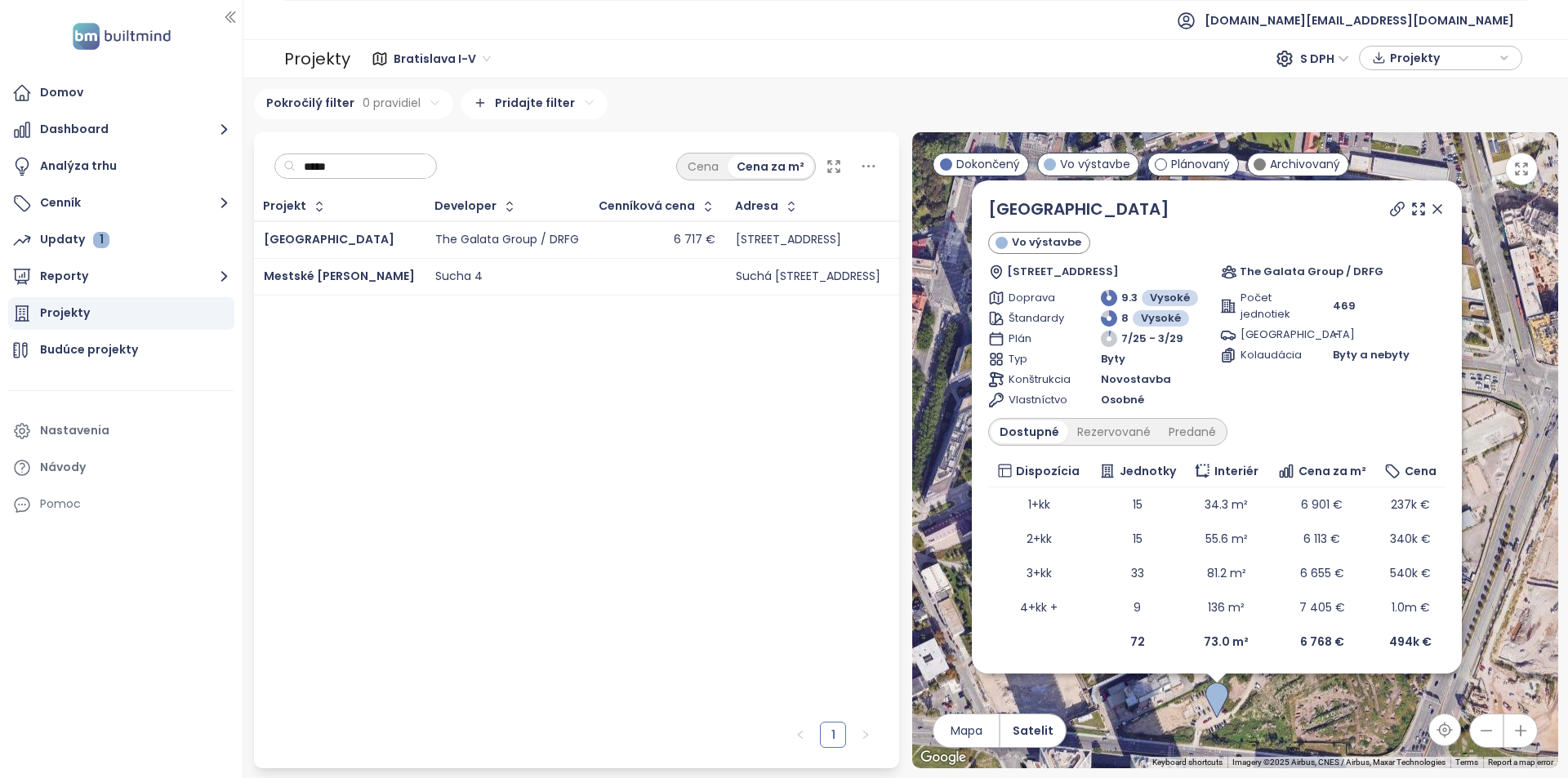
click at [1396, 205] on icon at bounding box center [1397, 209] width 13 height 13
click at [389, 145] on div "***** Cena Cena za m²" at bounding box center [576, 162] width 646 height 60
click at [390, 166] on input "*****" at bounding box center [361, 166] width 132 height 24
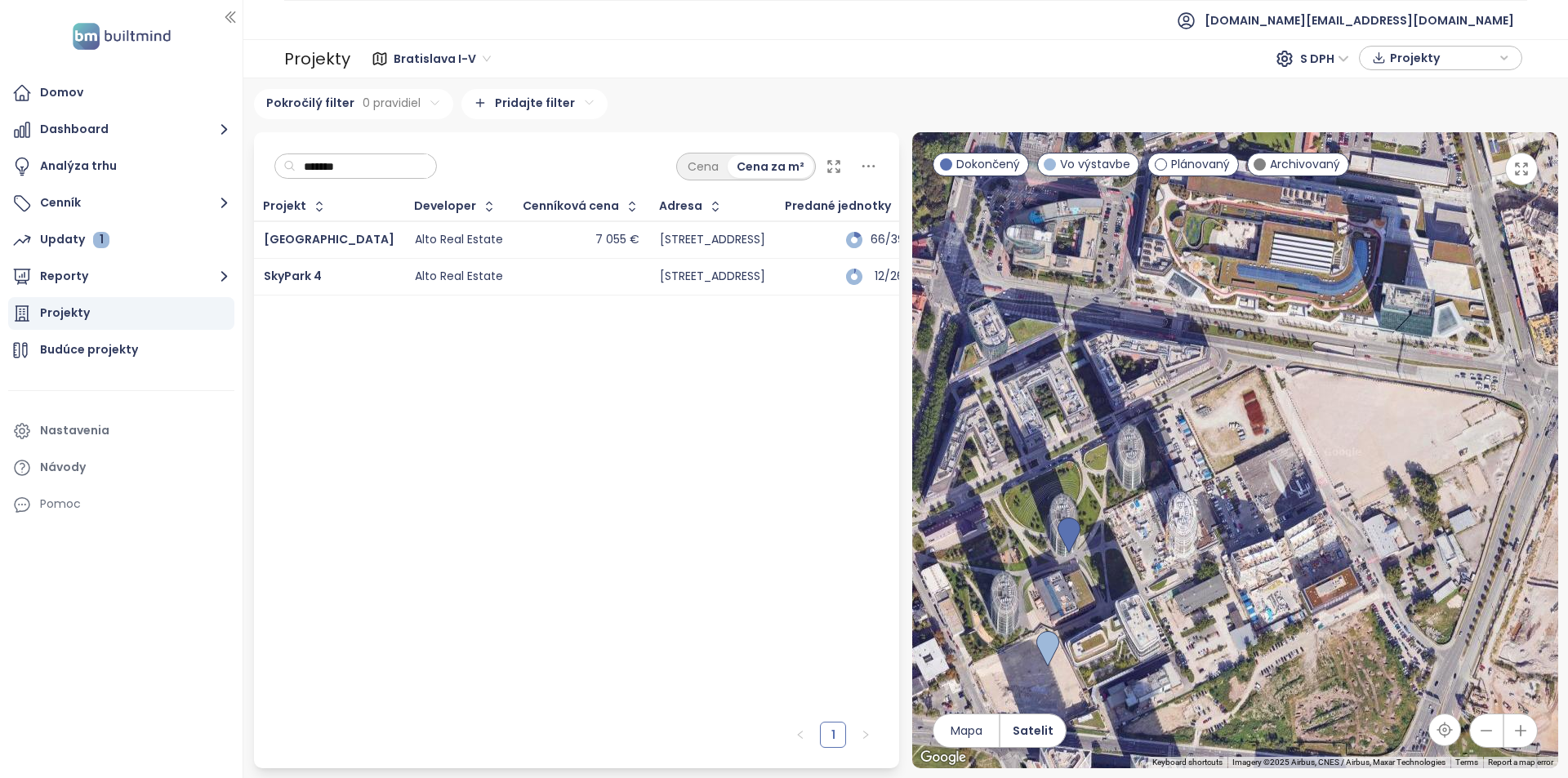
type input "*******"
click at [524, 238] on div "7 055 €" at bounding box center [581, 239] width 116 height 19
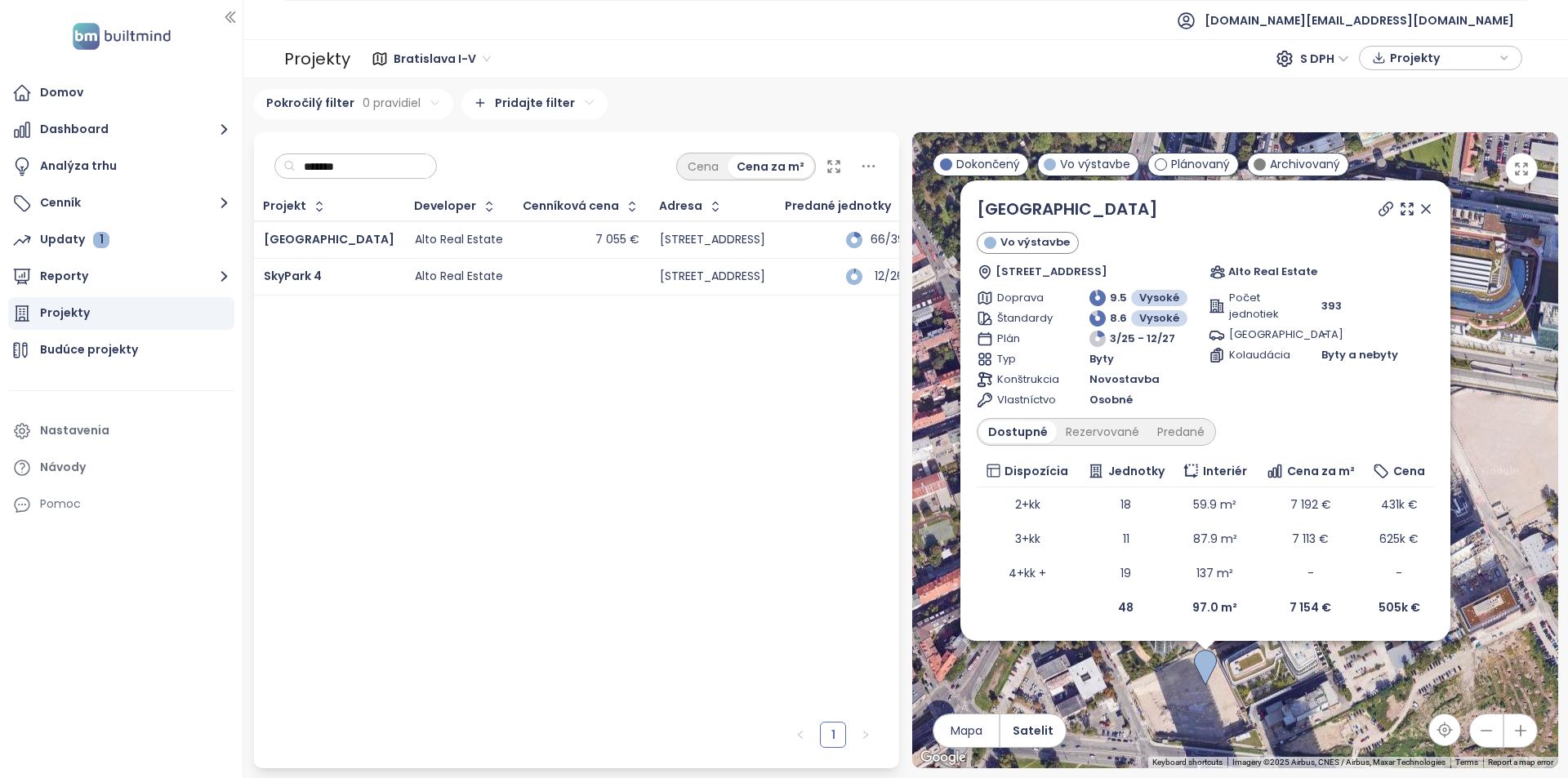
drag, startPoint x: 1419, startPoint y: 205, endPoint x: 1432, endPoint y: 339, distance: 134.6
click at [1419, 205] on icon at bounding box center [1426, 208] width 16 height 16
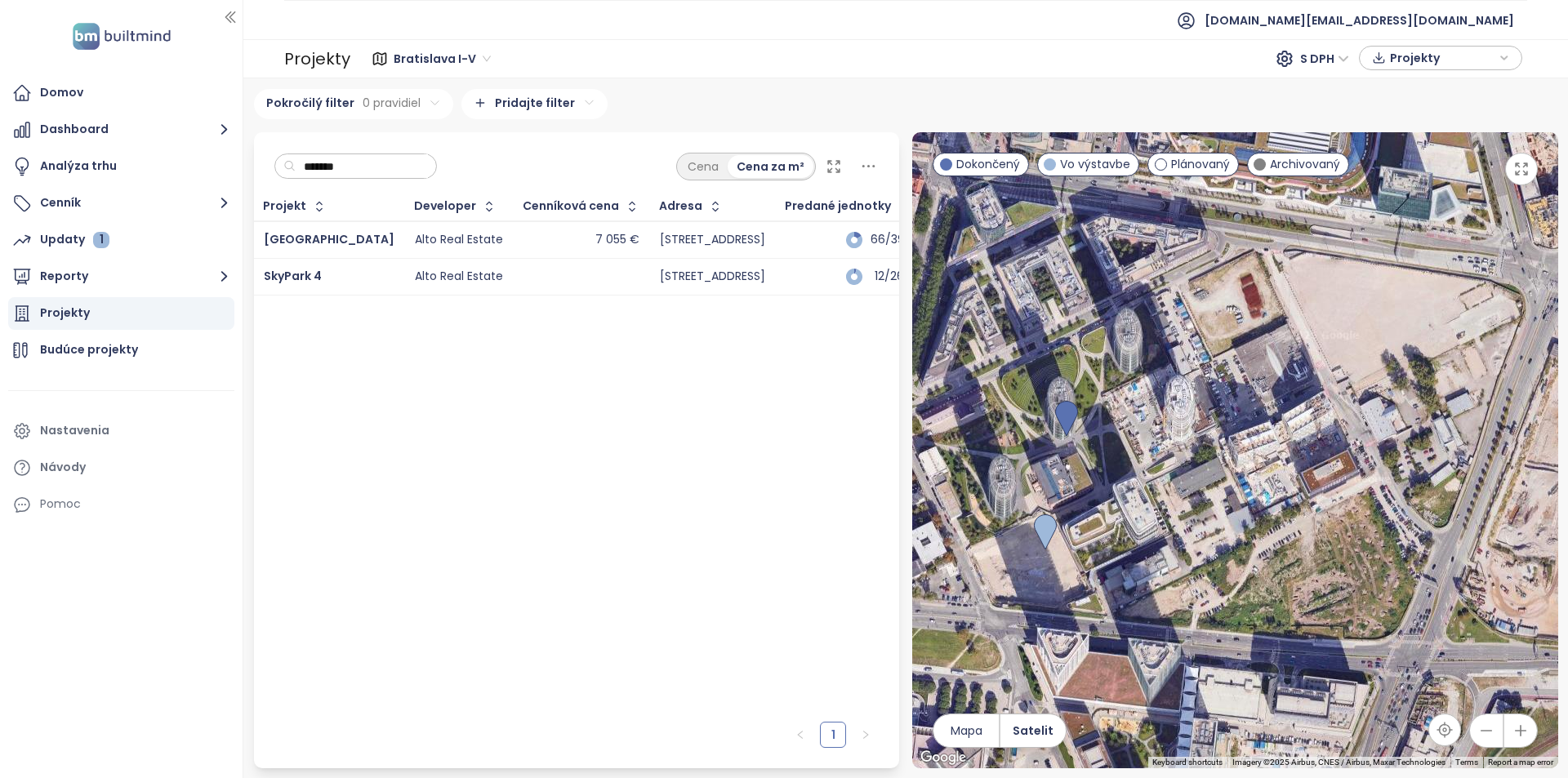
drag, startPoint x: 1396, startPoint y: 541, endPoint x: 1234, endPoint y: 407, distance: 210.2
click at [1234, 407] on div at bounding box center [1235, 449] width 646 height 636
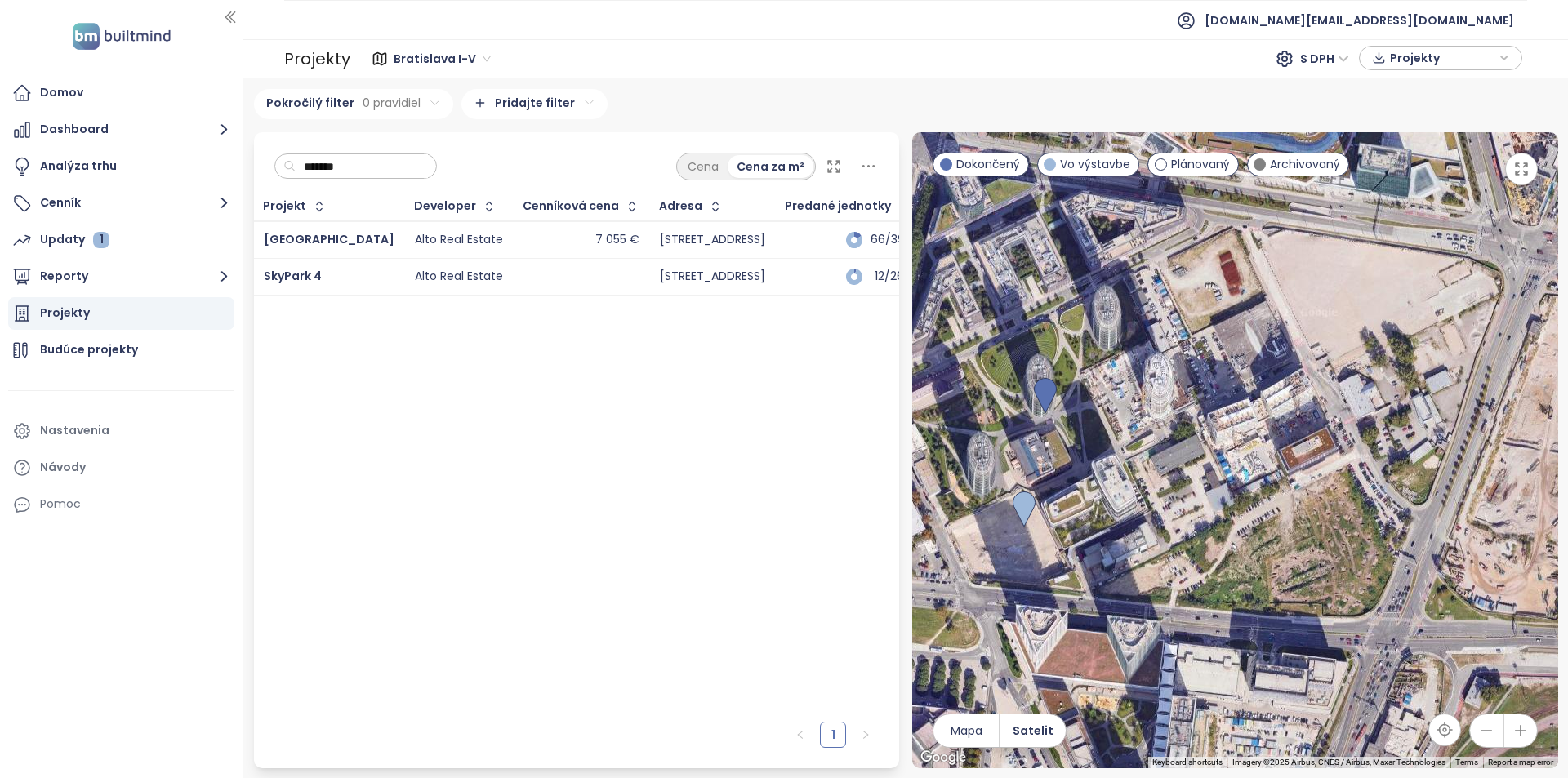
click at [336, 173] on input "*******" at bounding box center [361, 166] width 132 height 24
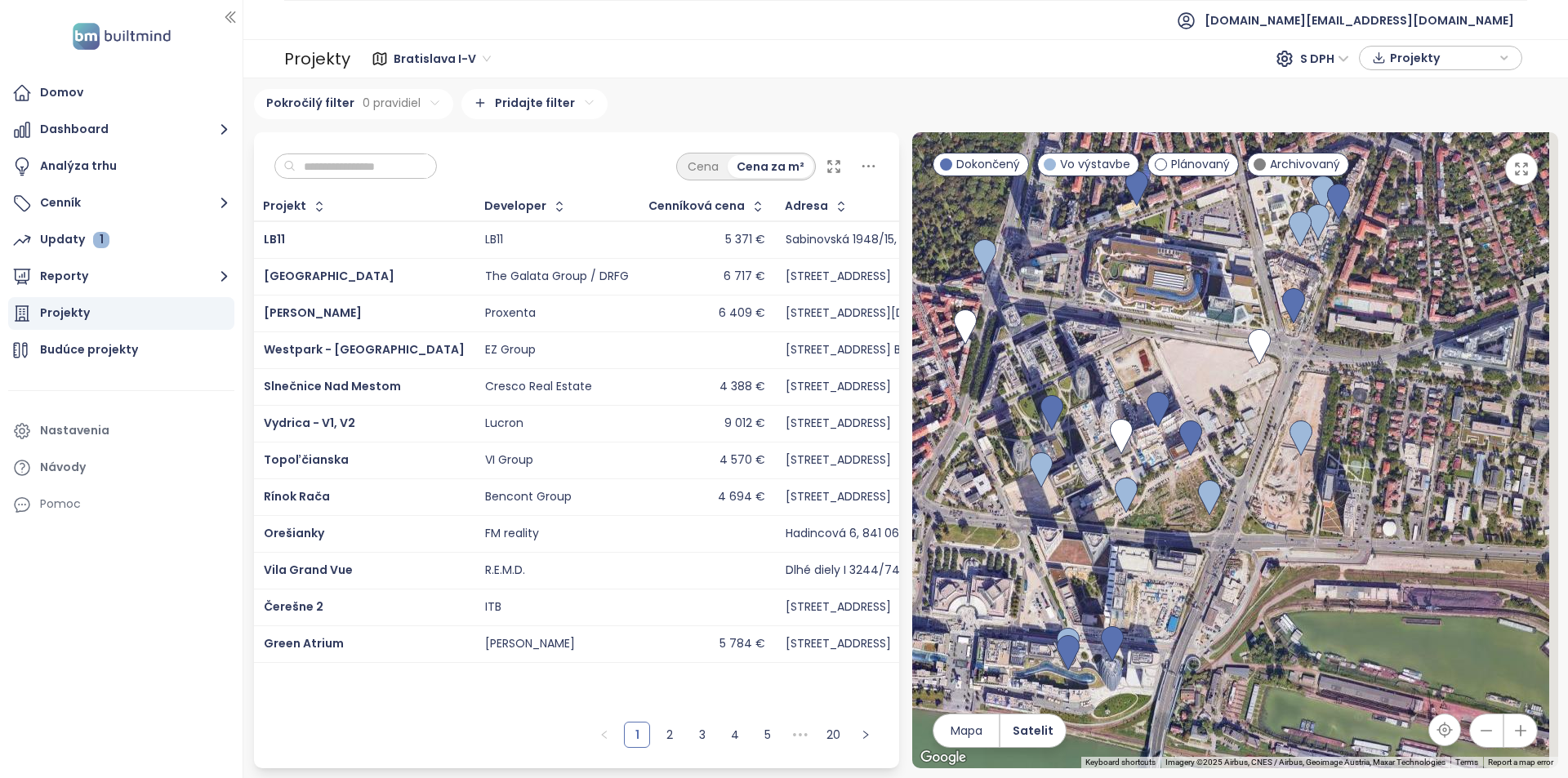
drag, startPoint x: 1392, startPoint y: 484, endPoint x: 1227, endPoint y: 480, distance: 165.0
click at [1227, 480] on div at bounding box center [1235, 449] width 646 height 636
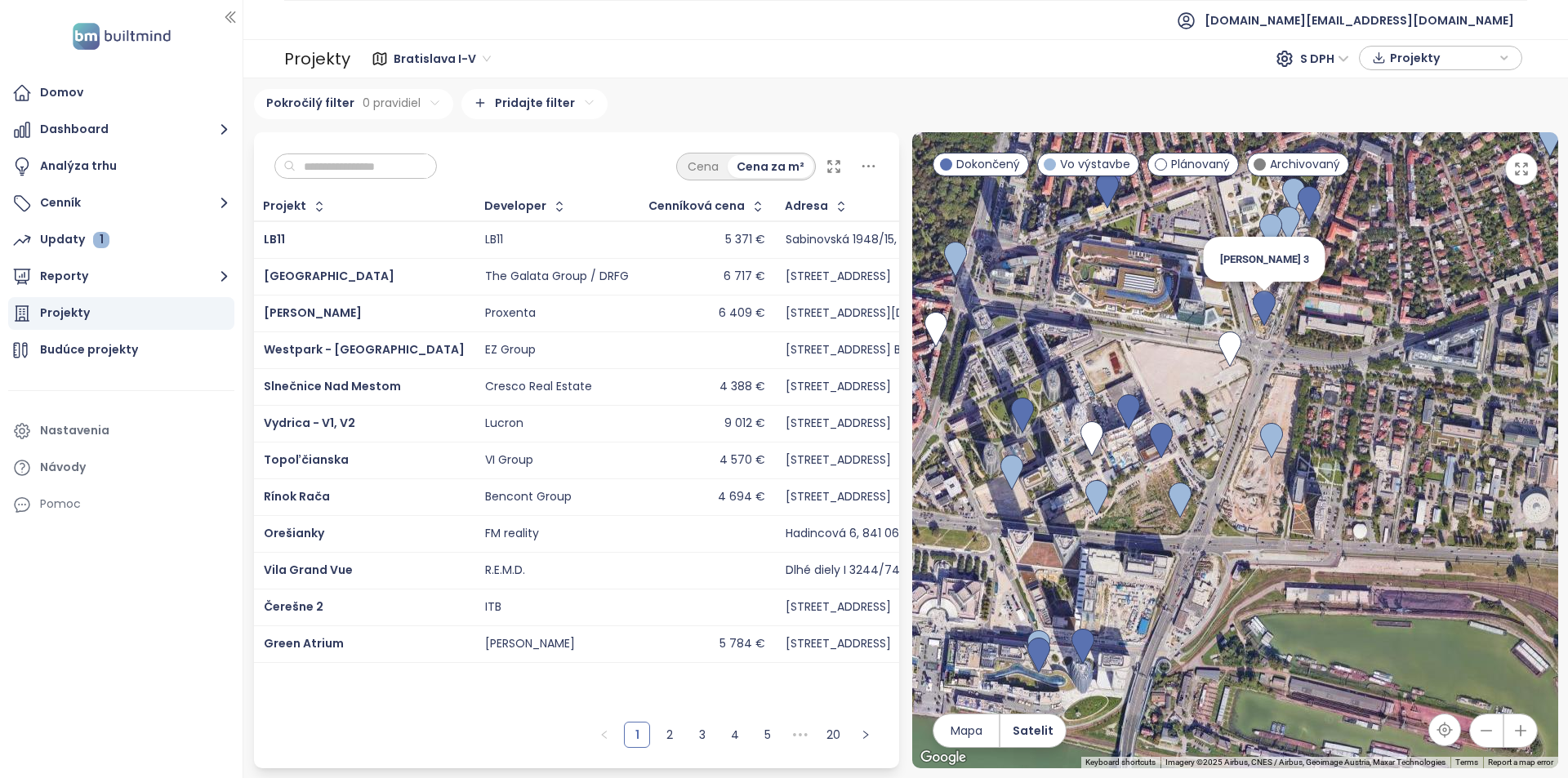
click at [1270, 303] on img at bounding box center [1264, 308] width 23 height 36
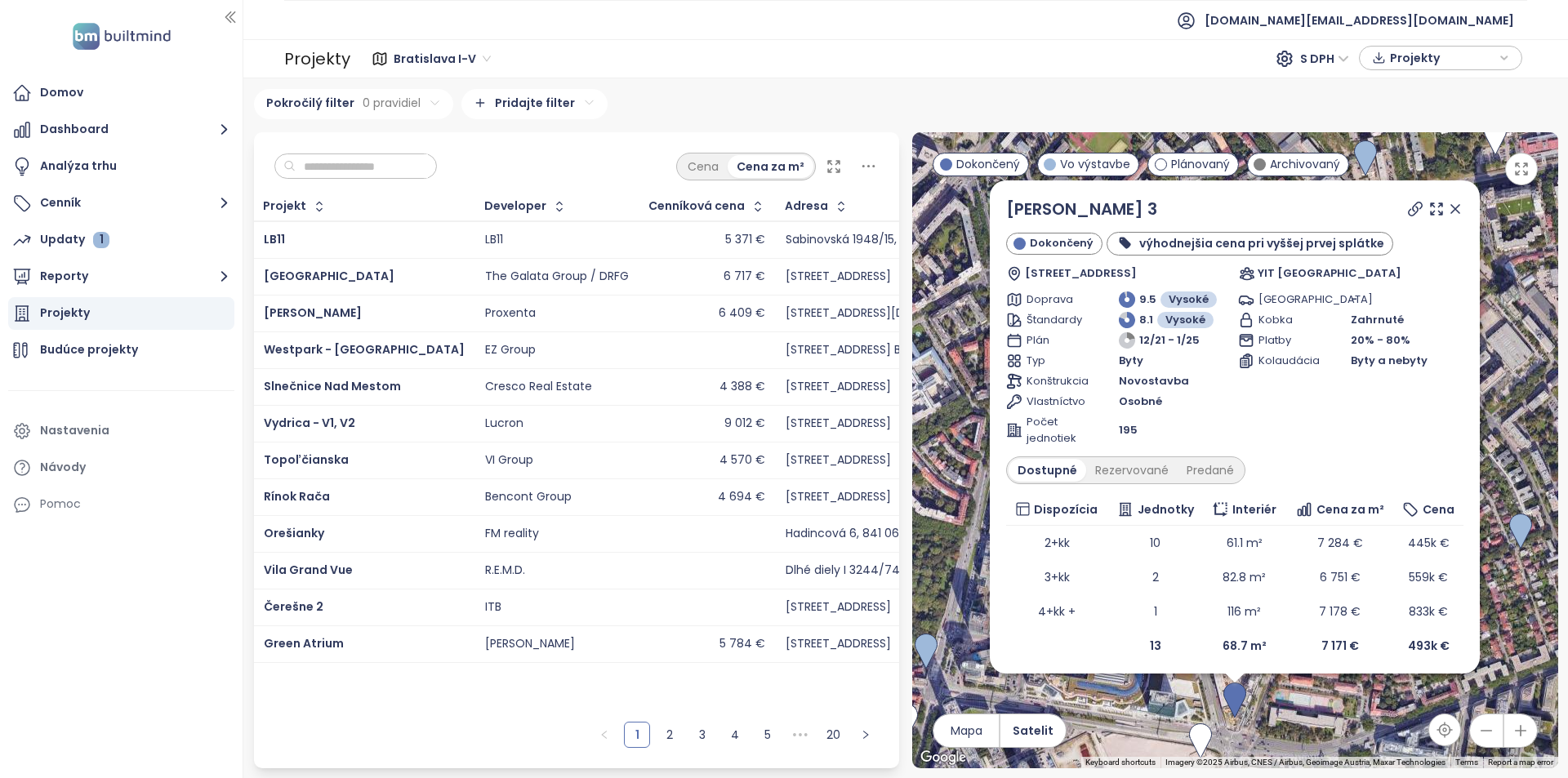
drag, startPoint x: 1441, startPoint y: 211, endPoint x: 1259, endPoint y: 470, distance: 316.6
click at [1451, 211] on icon at bounding box center [1455, 209] width 8 height 8
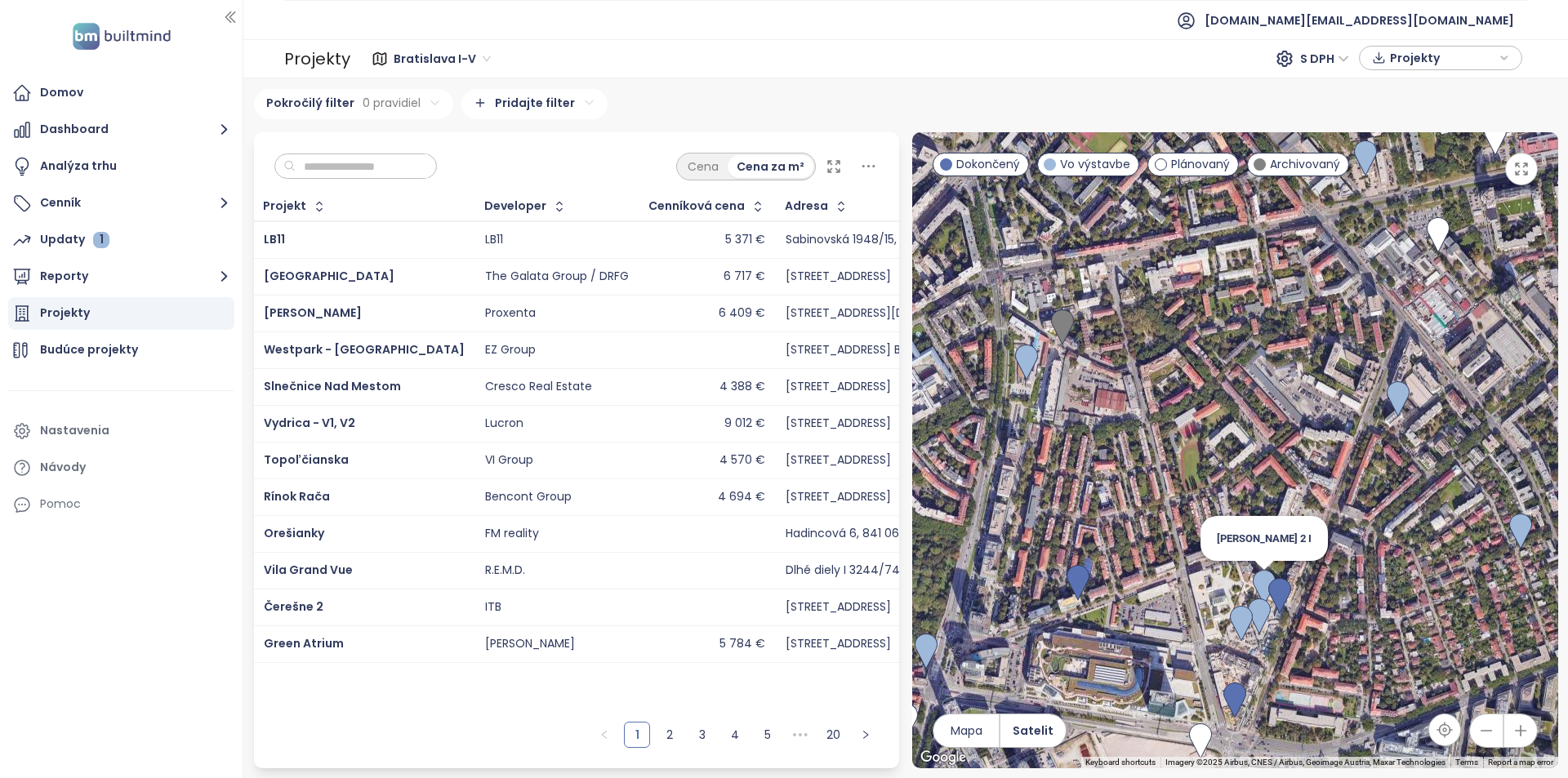
click at [1259, 589] on img at bounding box center [1264, 588] width 23 height 36
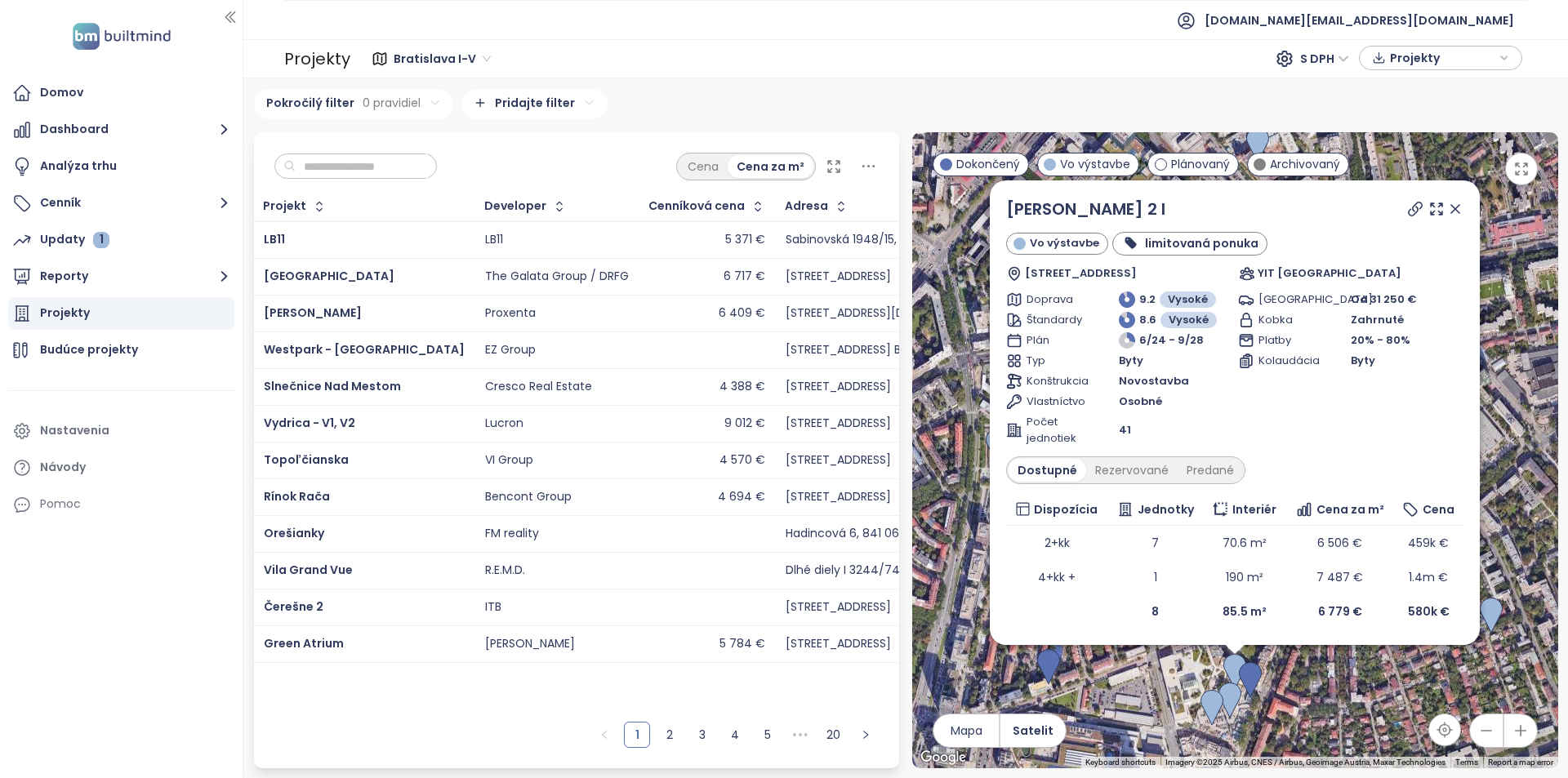
drag, startPoint x: 1460, startPoint y: 213, endPoint x: 1356, endPoint y: 418, distance: 229.9
click at [1459, 213] on icon at bounding box center [1455, 209] width 8 height 8
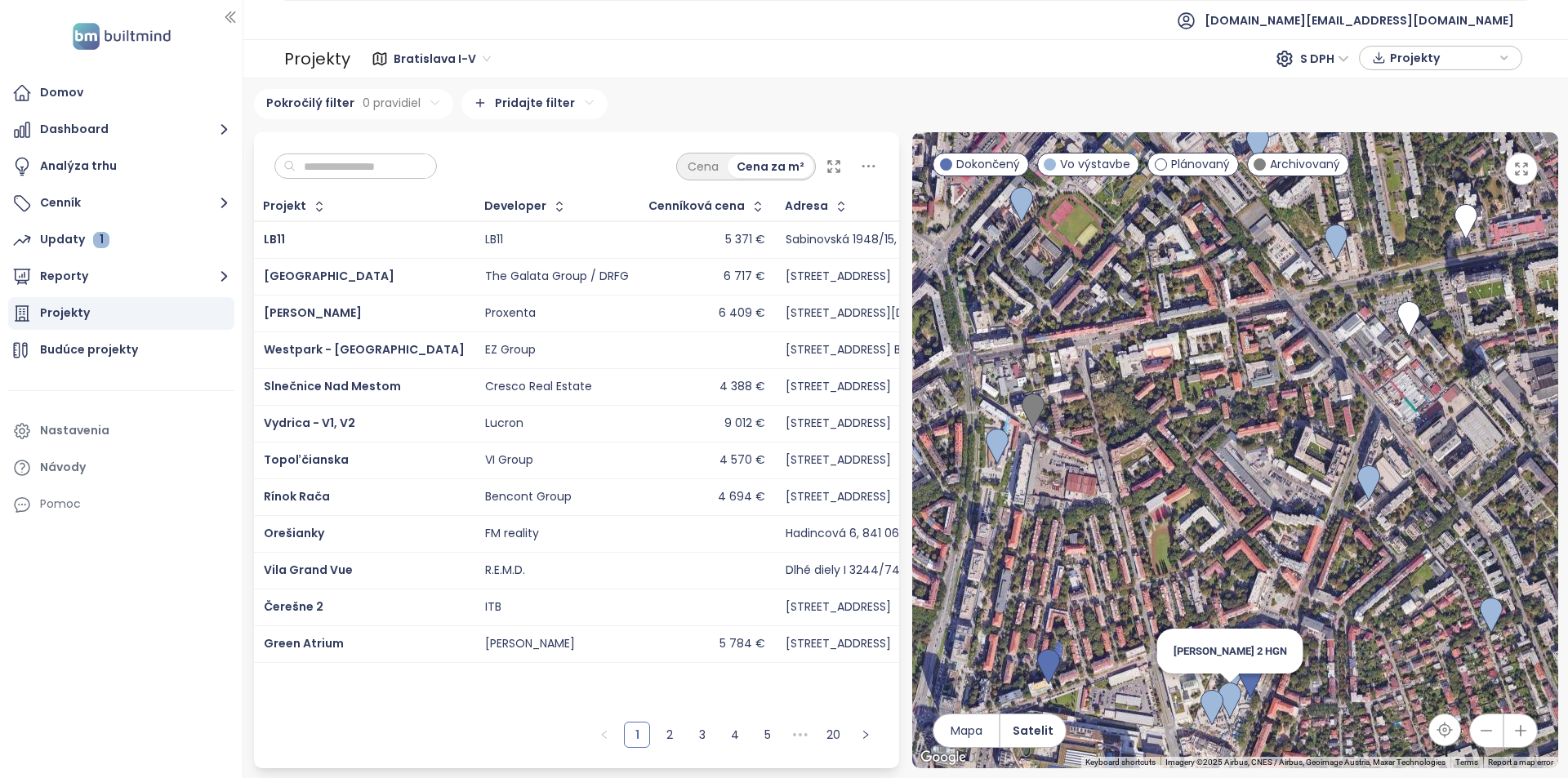
click at [1230, 702] on img at bounding box center [1229, 701] width 23 height 36
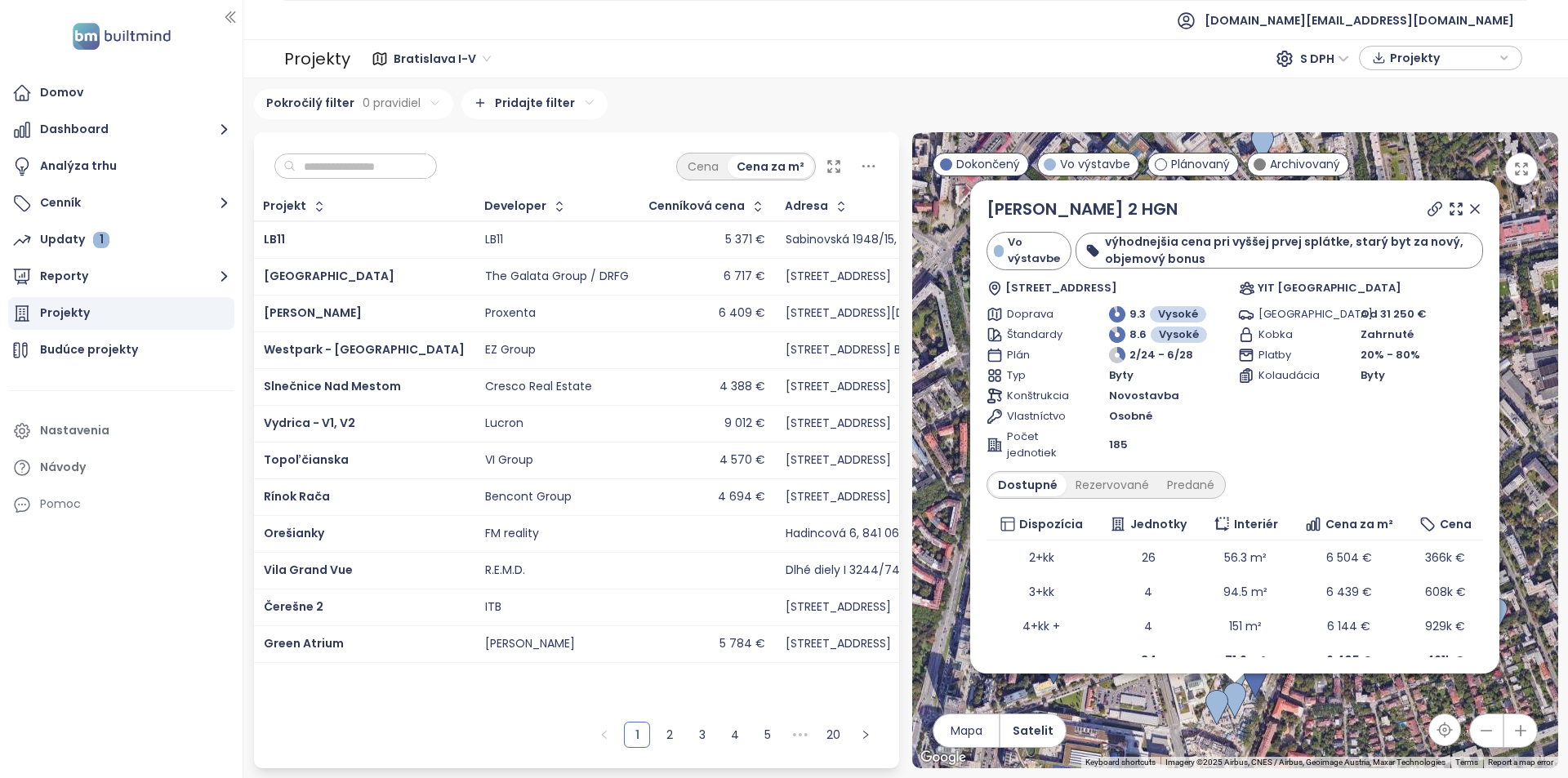
click at [1460, 221] on div "Zwirn 2 HGN Vo výstavbe výhodnejšia cena pri vyššej prvej splátke, starý byt za…" at bounding box center [1234, 246] width 497 height 100
click at [1471, 207] on icon at bounding box center [1476, 209] width 8 height 8
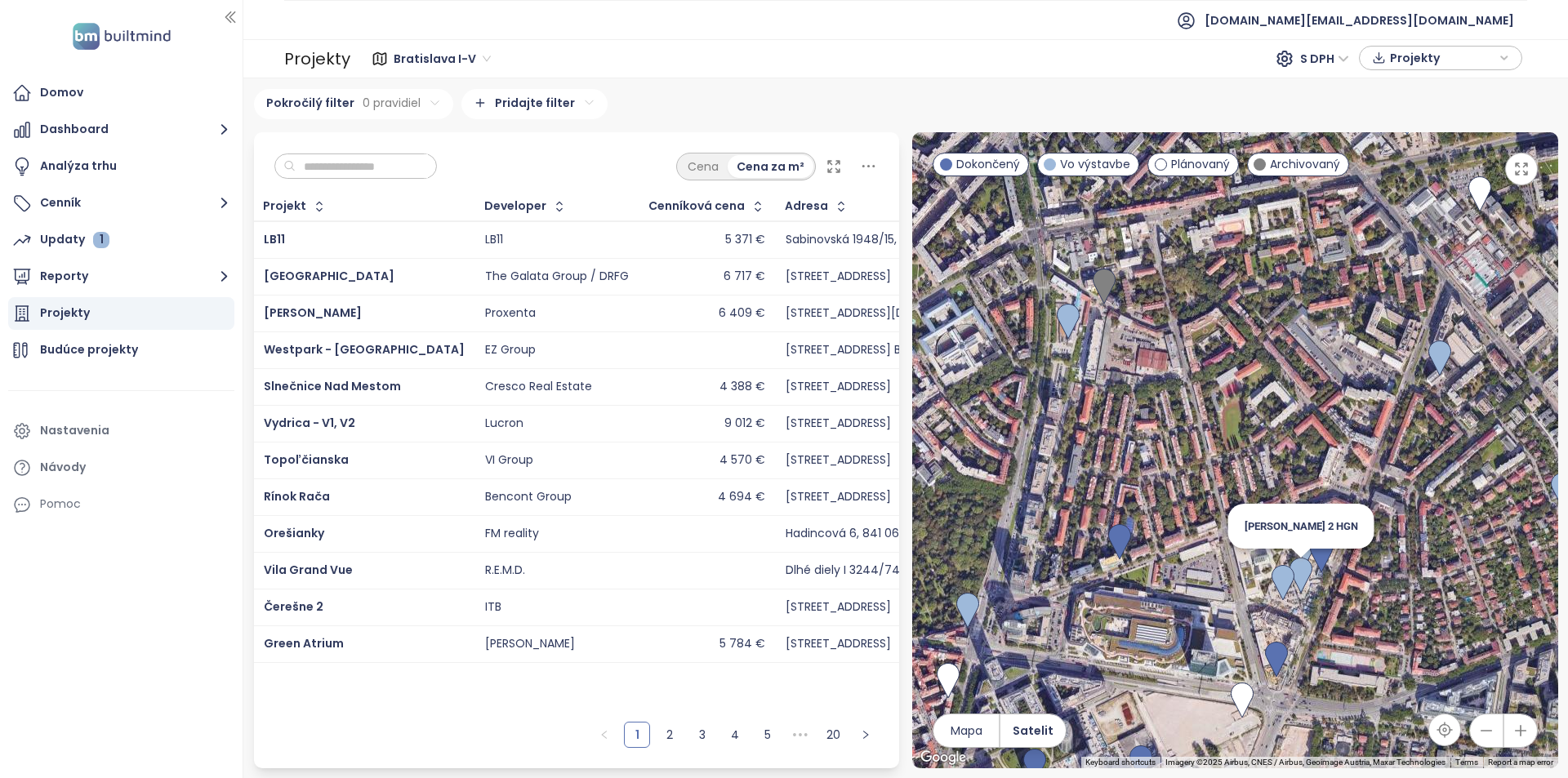
drag, startPoint x: 1230, startPoint y: 709, endPoint x: 1300, endPoint y: 586, distance: 141.5
click at [1300, 586] on img at bounding box center [1301, 576] width 23 height 36
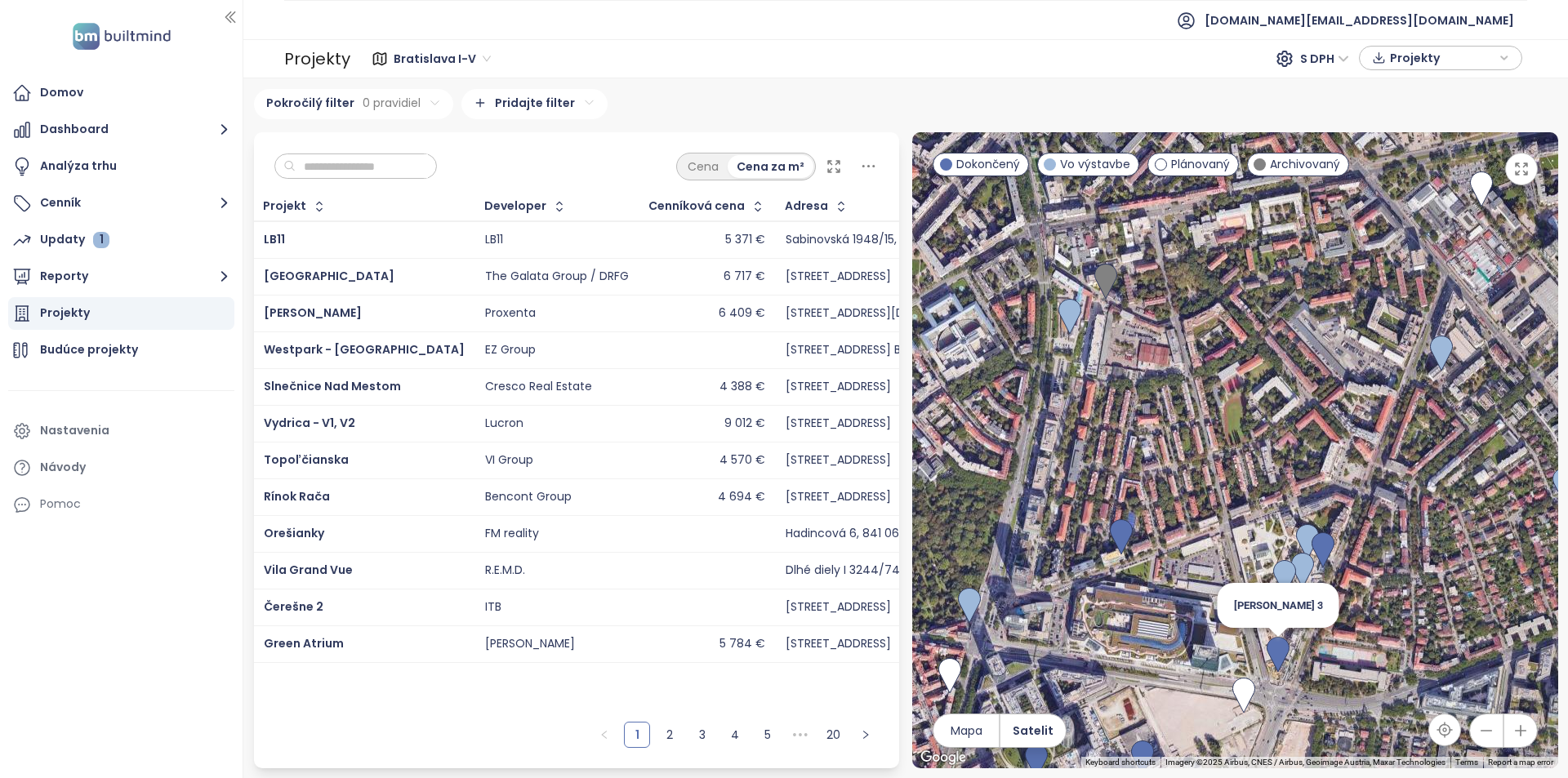
click at [1277, 649] on img at bounding box center [1278, 654] width 23 height 36
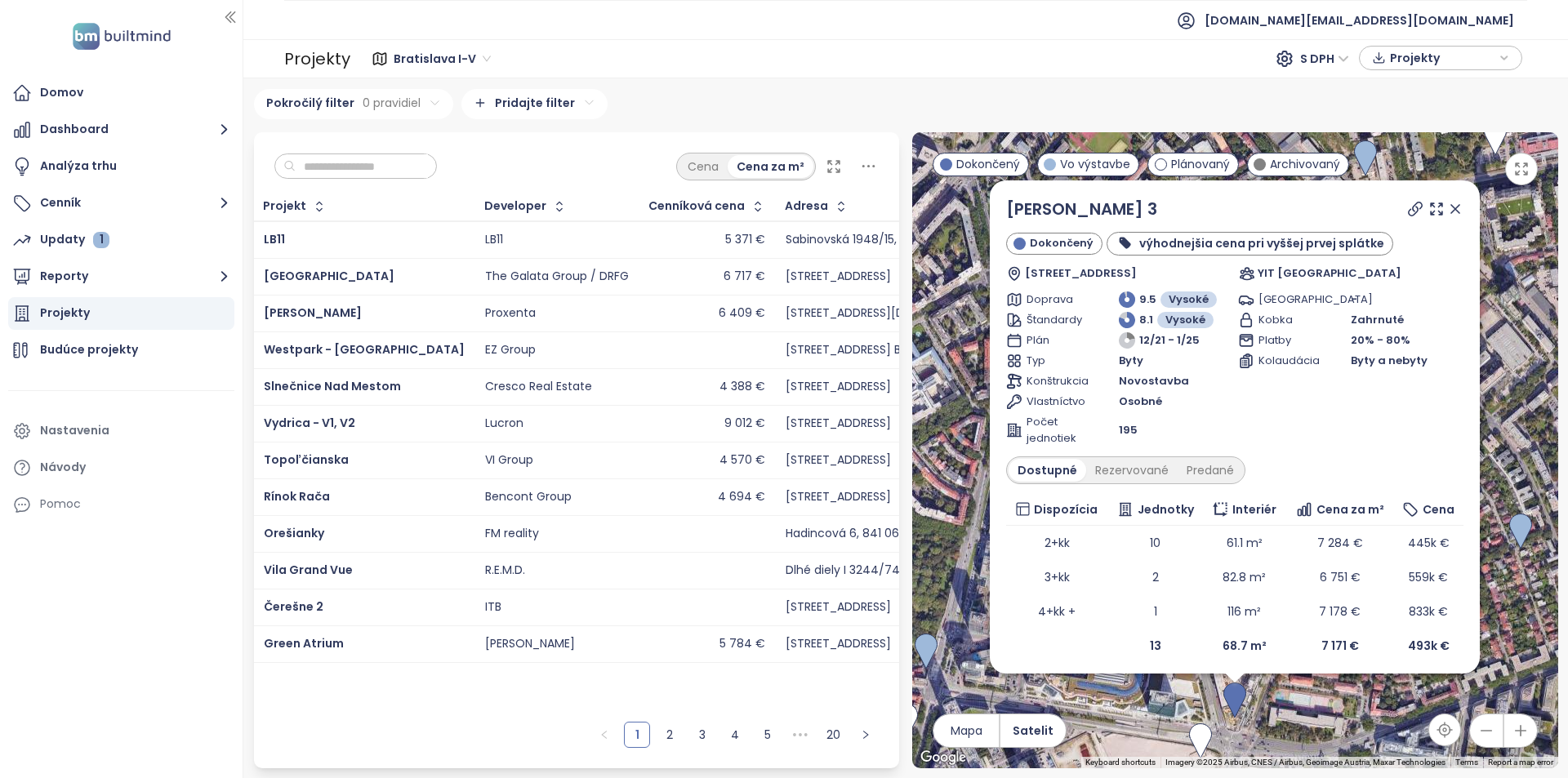
click at [428, 160] on input "text" at bounding box center [361, 166] width 132 height 24
click at [1449, 203] on icon at bounding box center [1455, 208] width 16 height 16
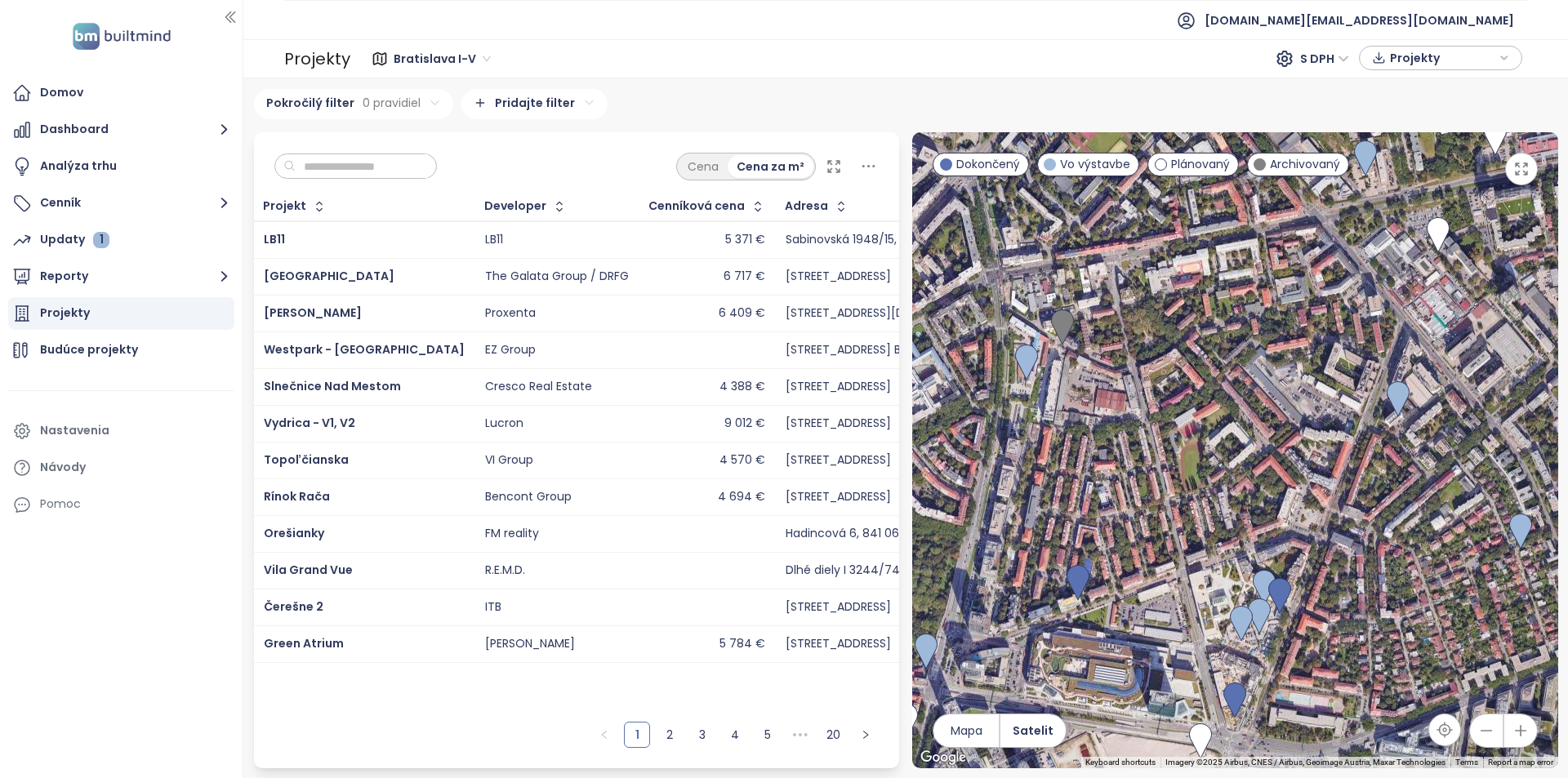
click at [314, 166] on input "text" at bounding box center [361, 166] width 132 height 24
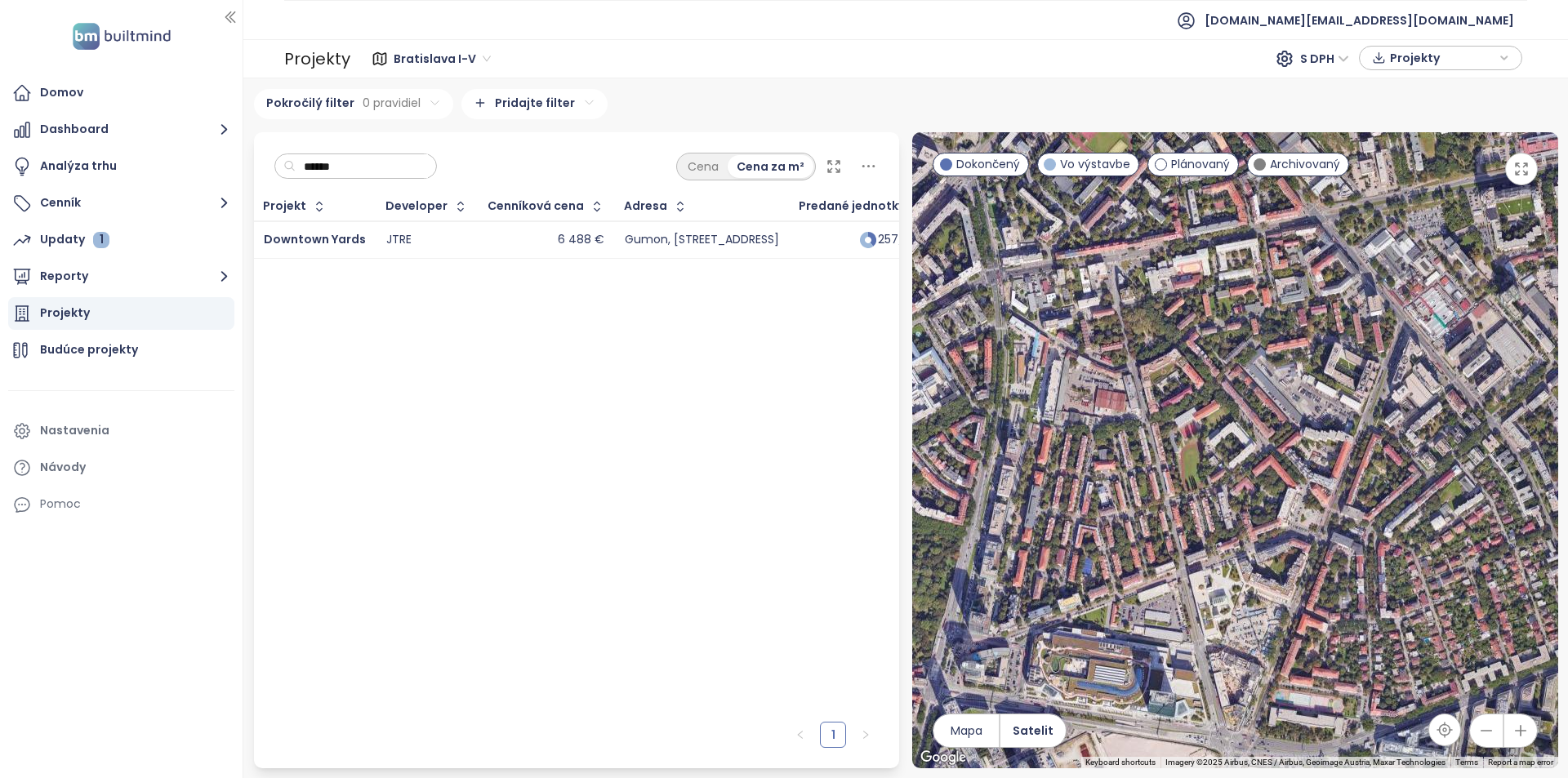
click at [502, 211] on div "Cenníková cena" at bounding box center [535, 206] width 97 height 11
click at [508, 233] on div "6 488 €" at bounding box center [546, 239] width 116 height 19
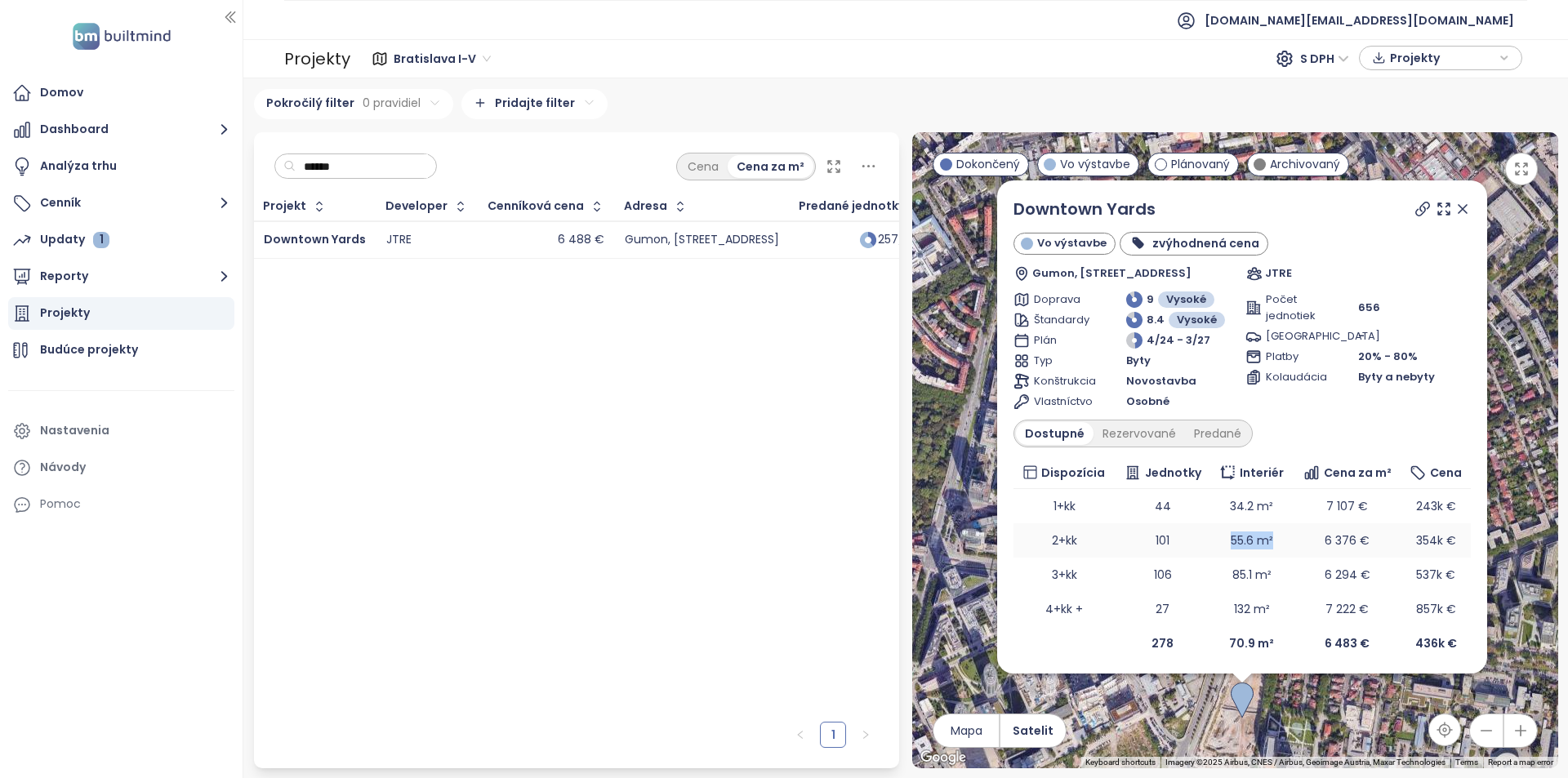
drag, startPoint x: 1221, startPoint y: 544, endPoint x: 1297, endPoint y: 545, distance: 76.0
click at [1297, 545] on tr "2+kk 101 55.6 m² 6 376 € 354k €" at bounding box center [1242, 540] width 457 height 34
click at [1270, 549] on td "55.6 m²" at bounding box center [1253, 540] width 82 height 34
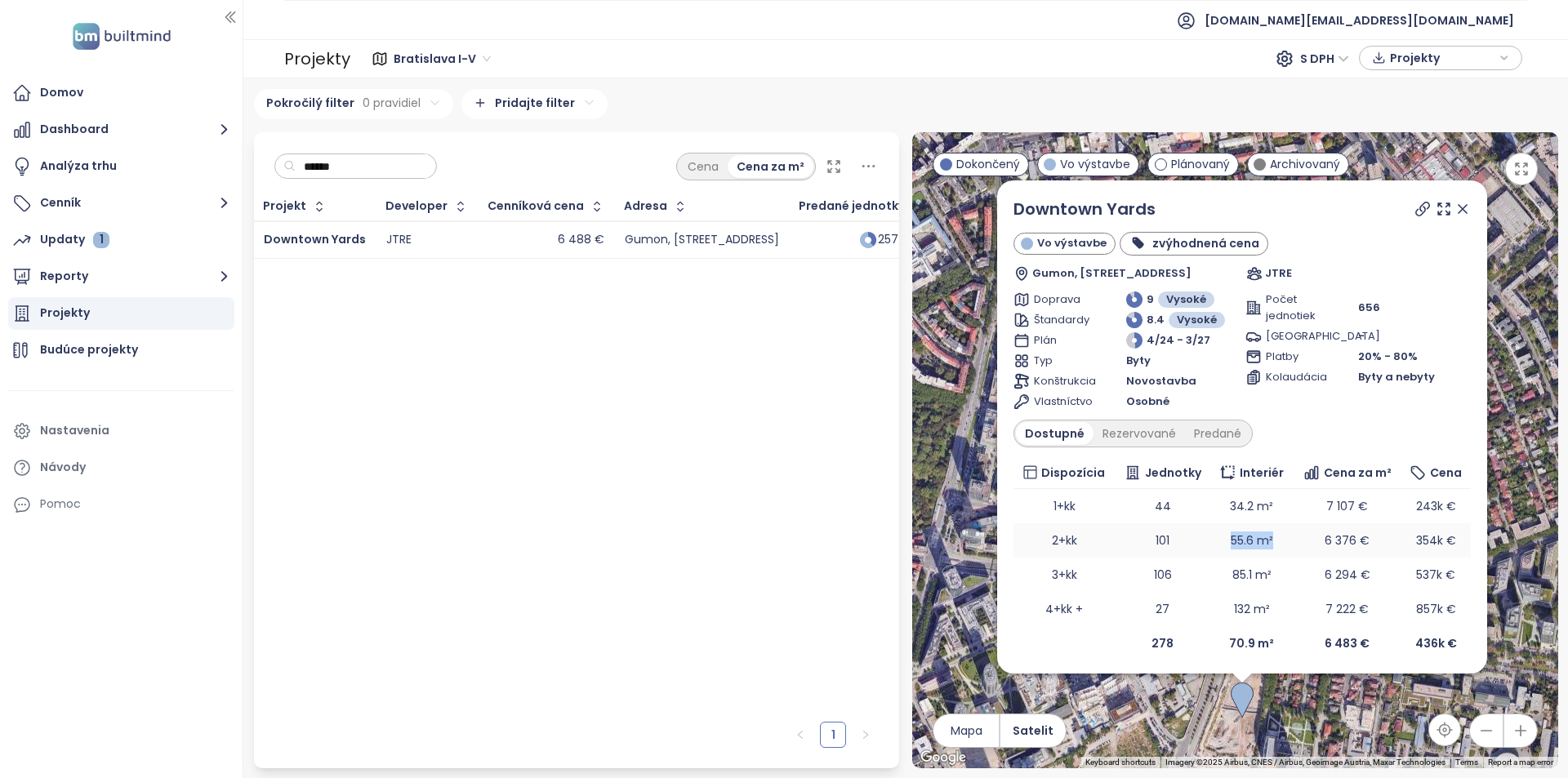
click at [1254, 541] on td "55.6 m²" at bounding box center [1253, 540] width 82 height 34
click at [1245, 507] on td "34.2 m²" at bounding box center [1253, 506] width 82 height 34
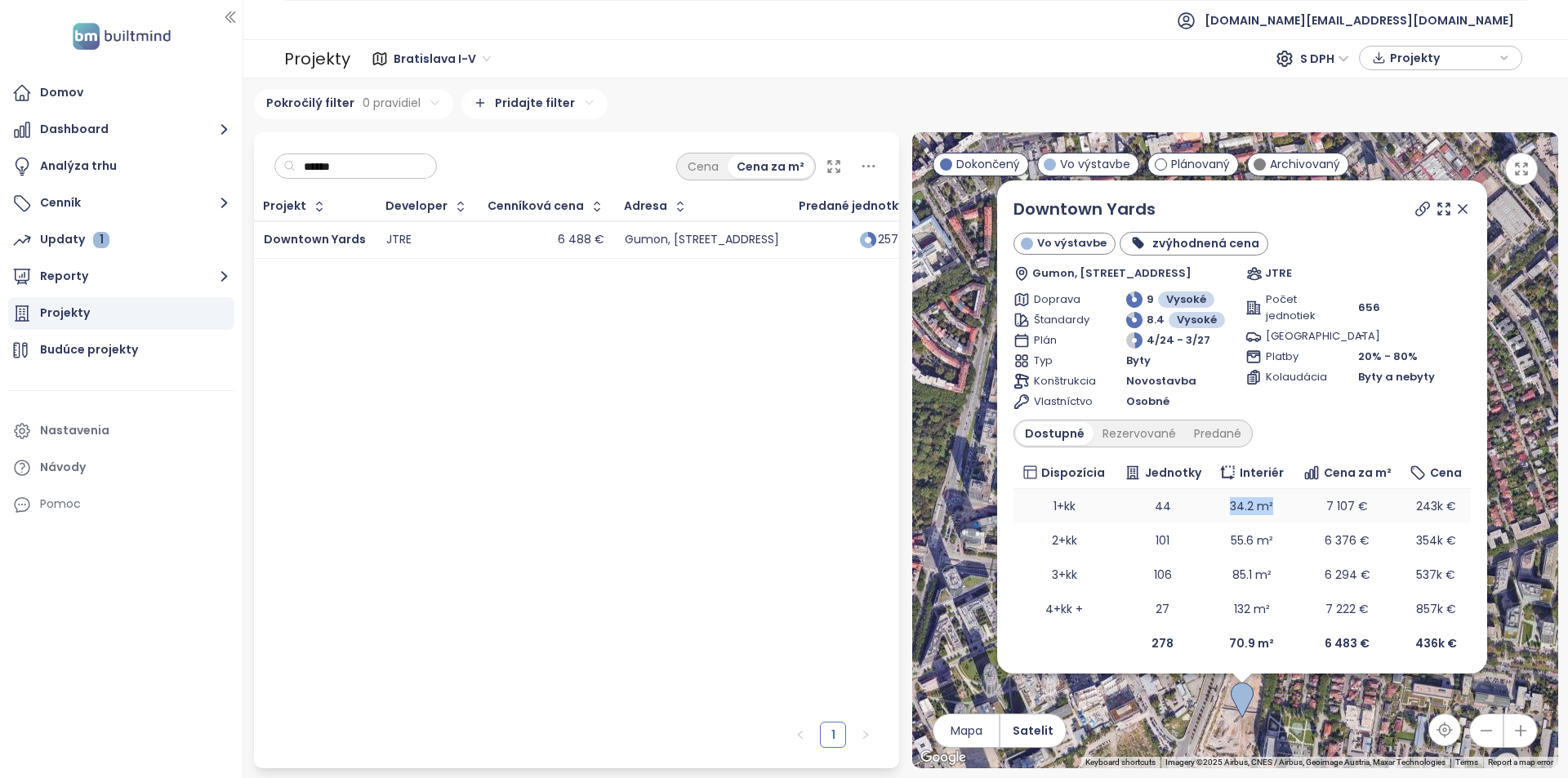
click at [1245, 507] on td "34.2 m²" at bounding box center [1253, 506] width 82 height 34
click at [1246, 576] on td "85.1 m²" at bounding box center [1253, 575] width 82 height 34
click at [384, 144] on div "****** Cena Cena za m²" at bounding box center [576, 162] width 646 height 60
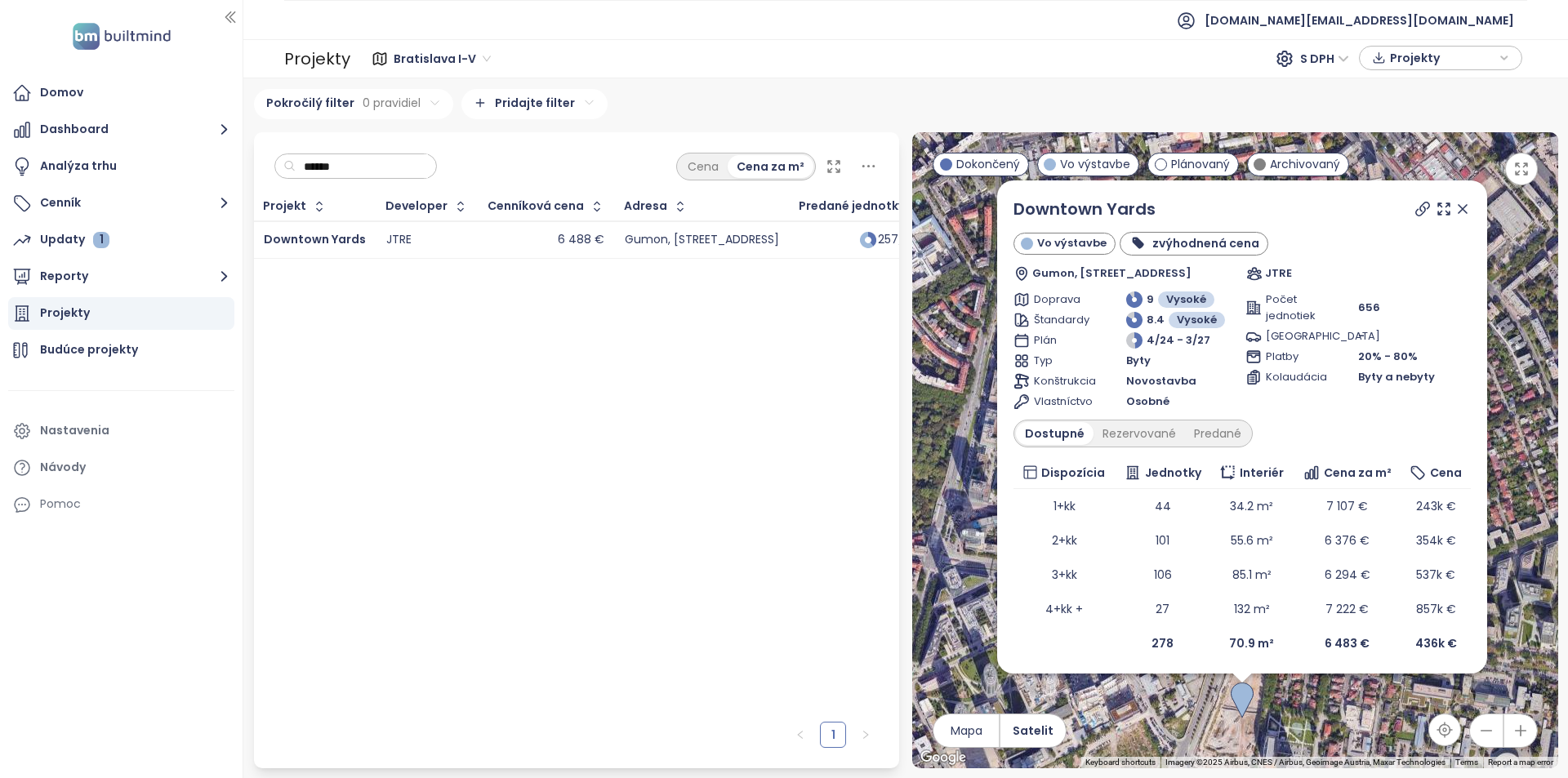
click at [385, 166] on input "******" at bounding box center [361, 166] width 132 height 24
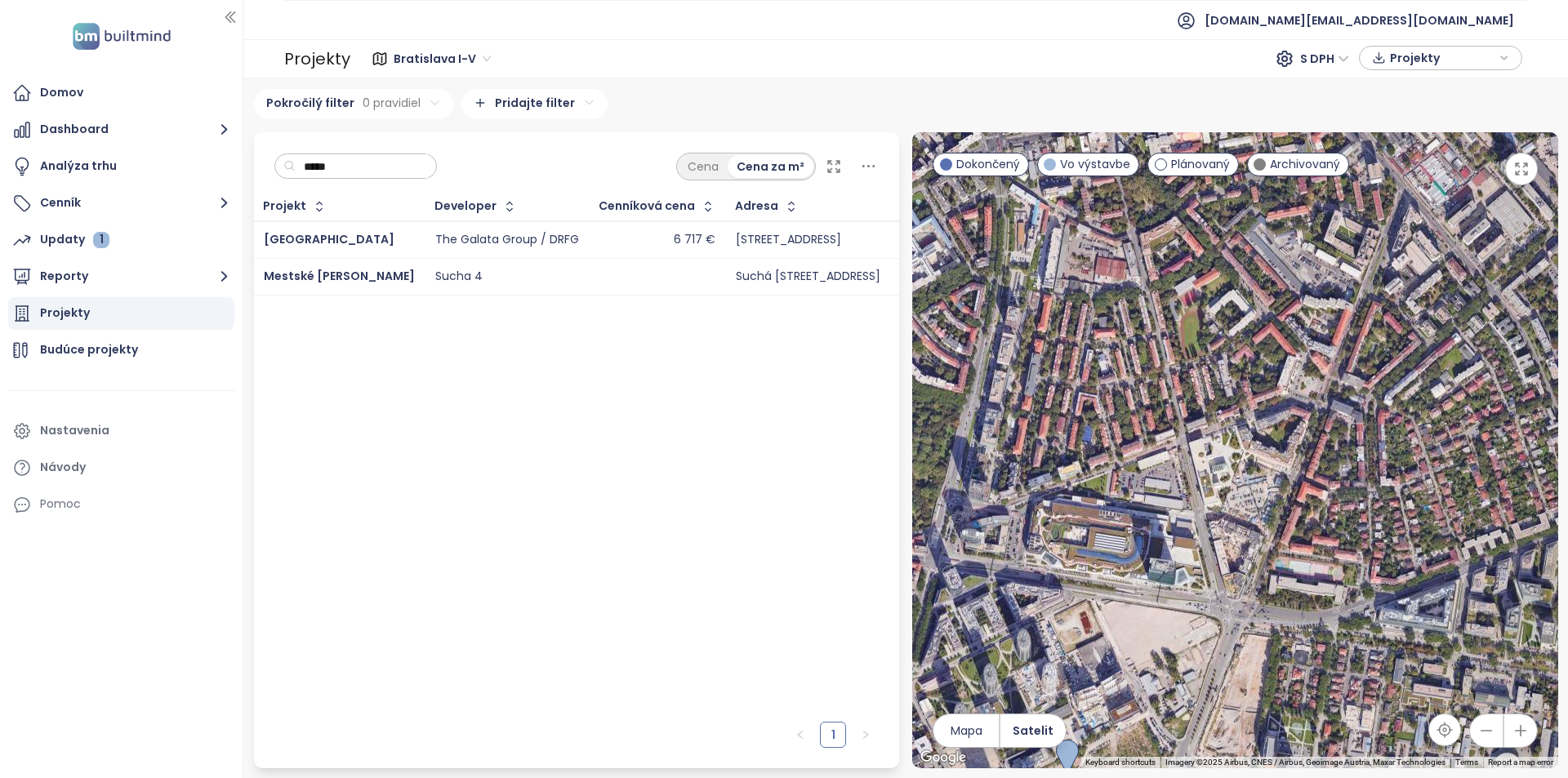
click at [403, 244] on div "[GEOGRAPHIC_DATA]" at bounding box center [339, 239] width 151 height 19
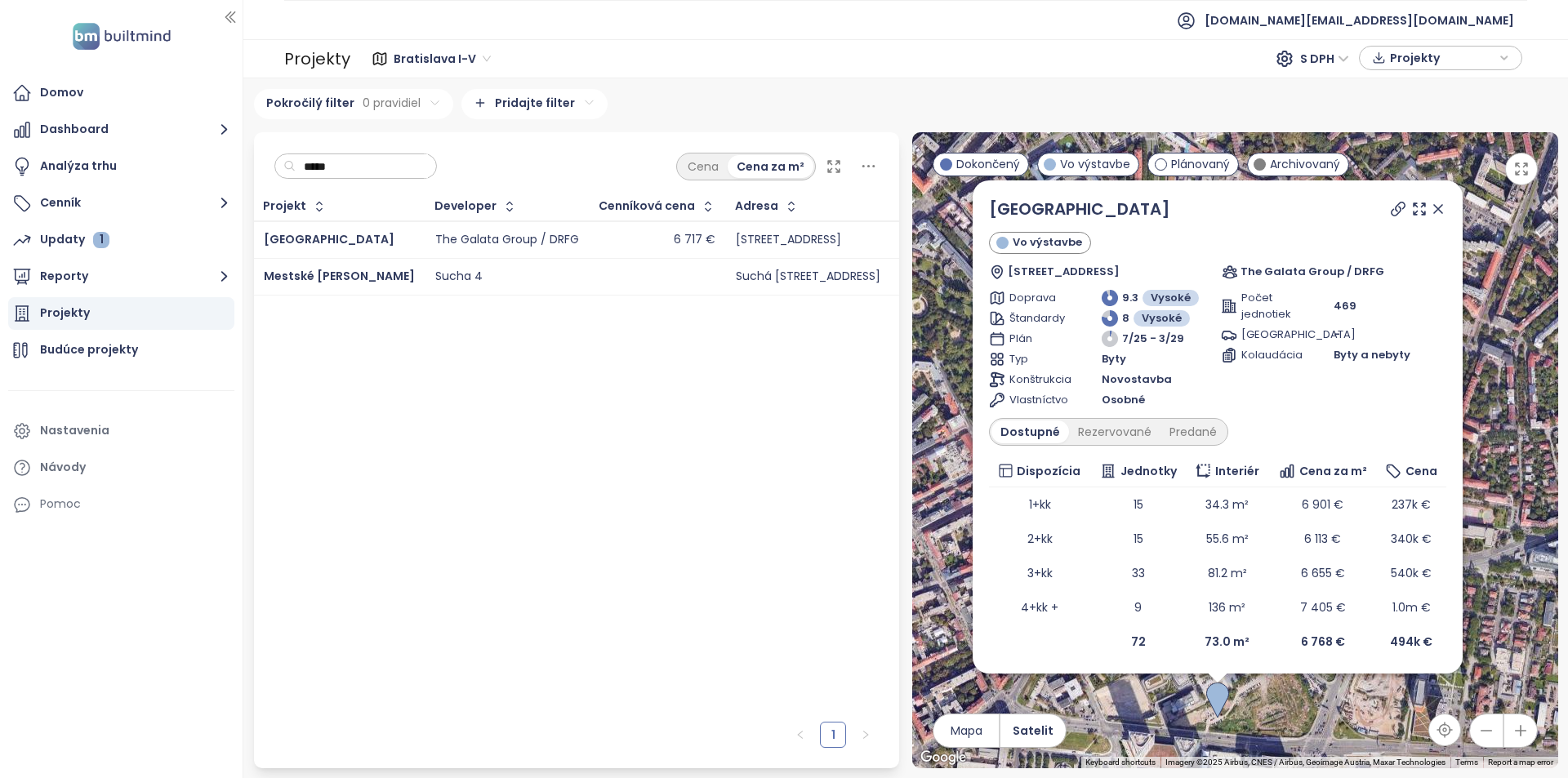
click at [345, 161] on input "*****" at bounding box center [361, 166] width 132 height 24
click at [346, 161] on input "*****" at bounding box center [361, 166] width 132 height 24
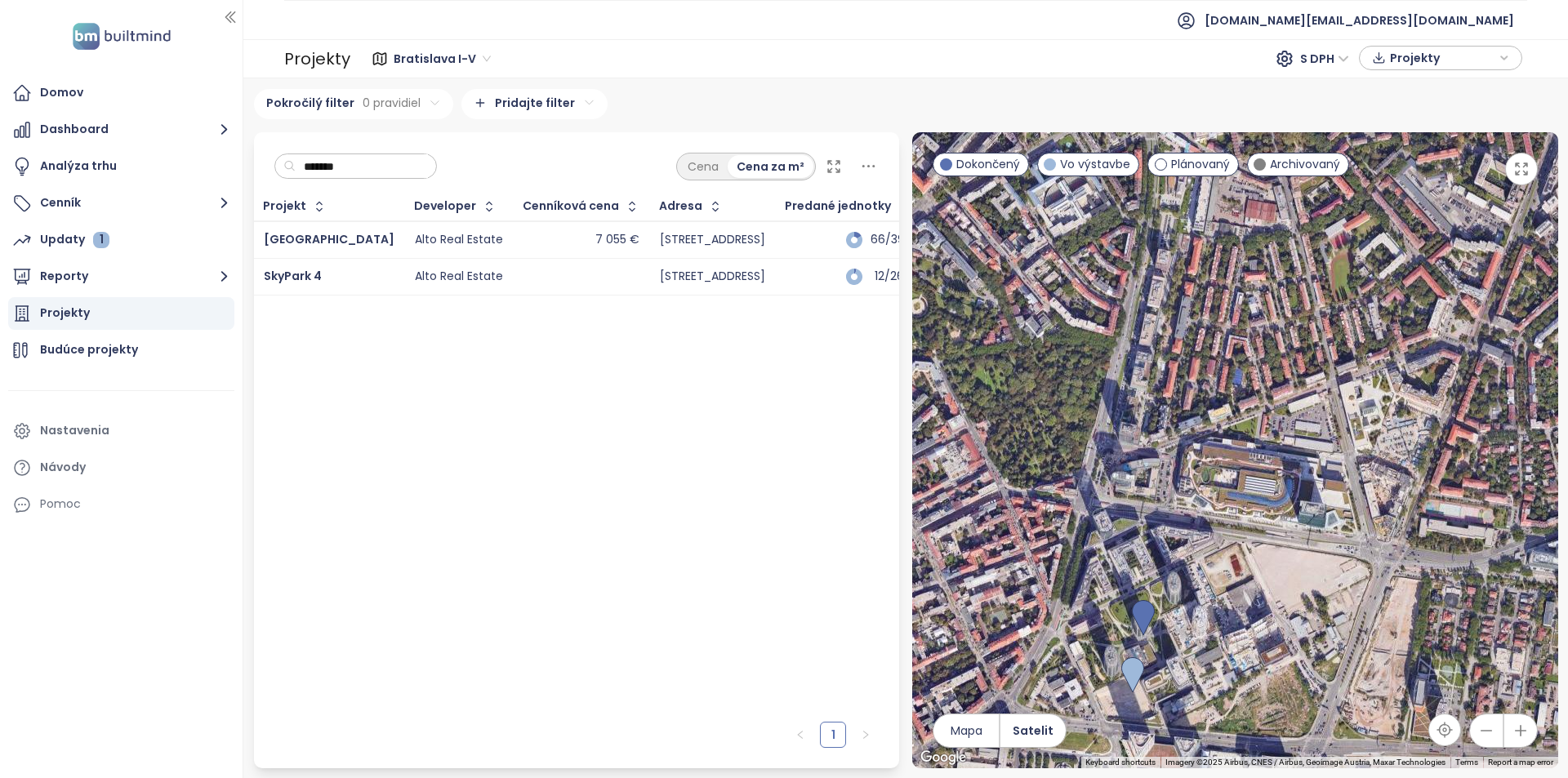
type input "*******"
click at [524, 246] on div "7 055 €" at bounding box center [581, 239] width 116 height 19
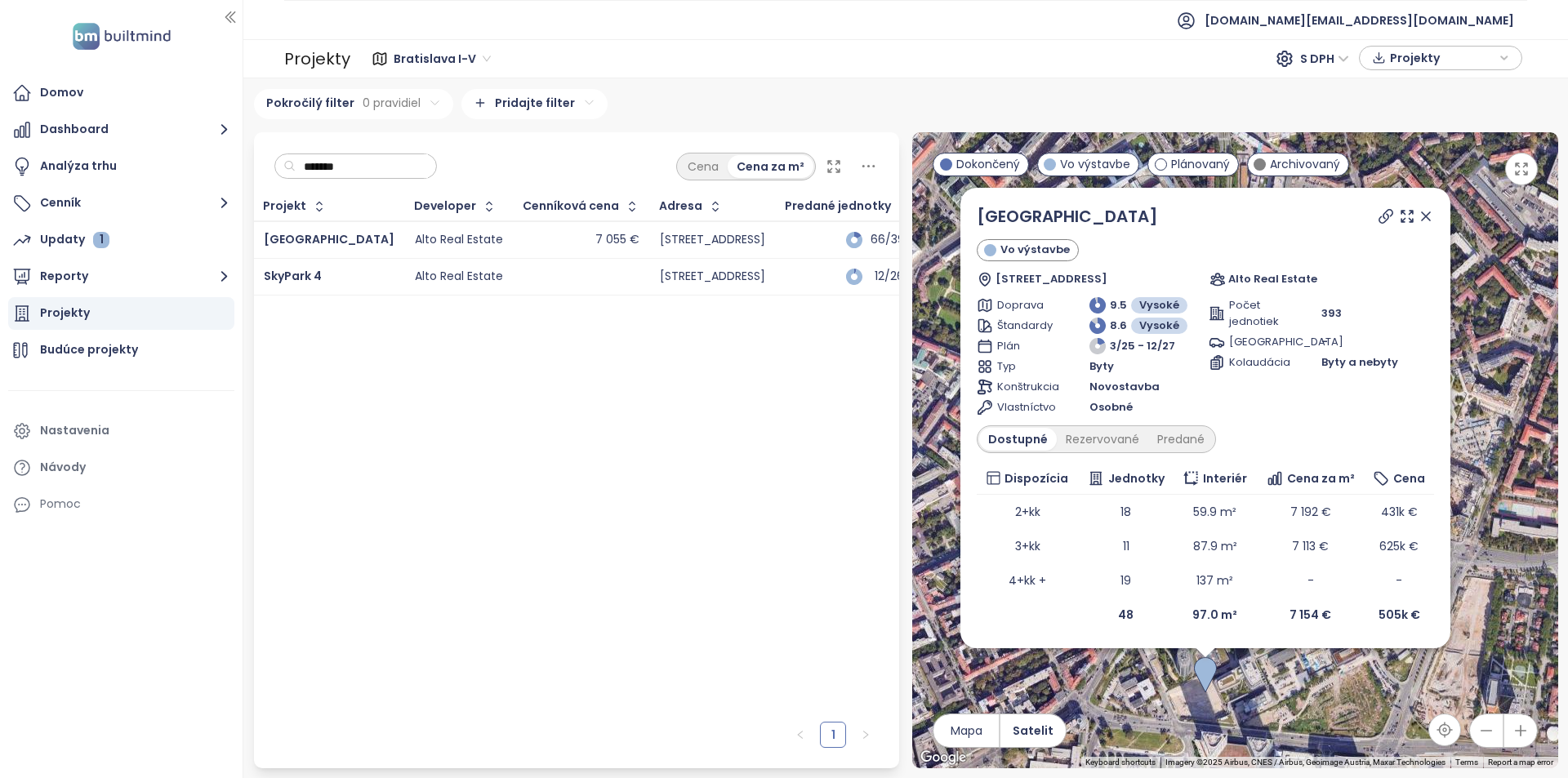
drag, startPoint x: 1428, startPoint y: 215, endPoint x: 1378, endPoint y: 365, distance: 158.1
click at [1428, 215] on icon at bounding box center [1426, 217] width 8 height 8
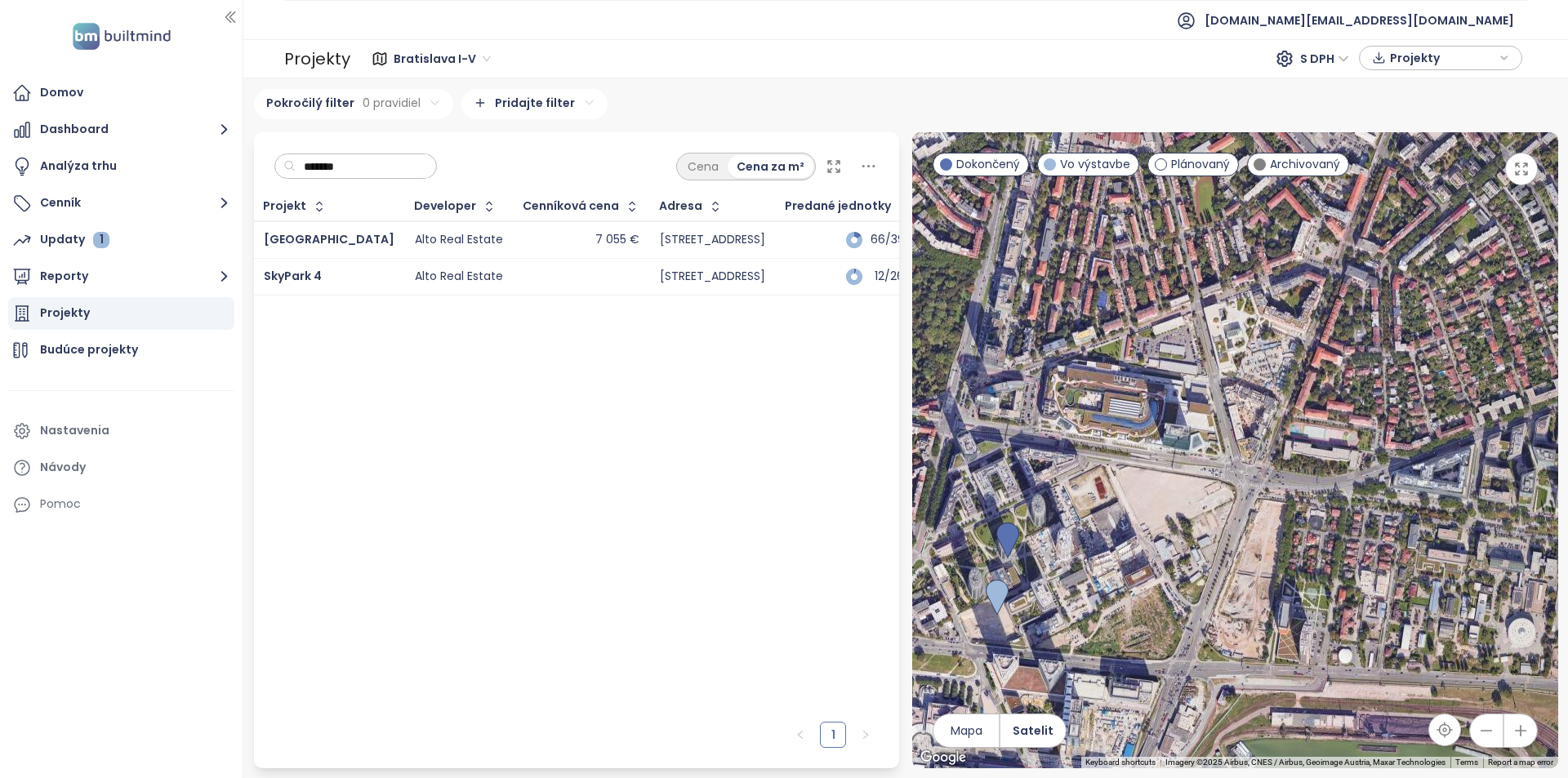
drag, startPoint x: 1372, startPoint y: 455, endPoint x: 1150, endPoint y: 460, distance: 222.1
click at [1150, 460] on div at bounding box center [1235, 449] width 646 height 636
click at [322, 174] on input "*******" at bounding box center [361, 166] width 132 height 24
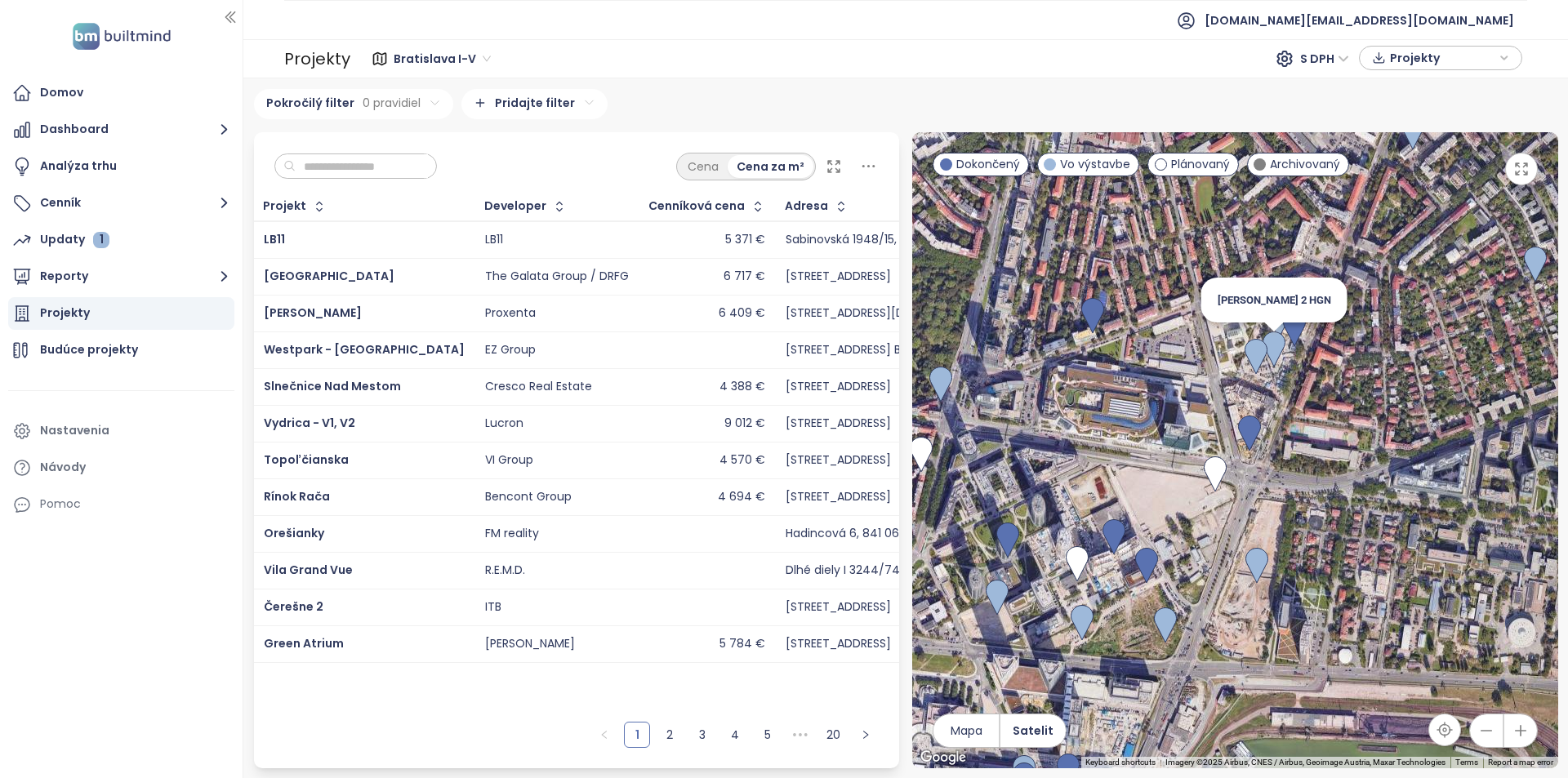
click at [1281, 348] on img at bounding box center [1274, 350] width 23 height 36
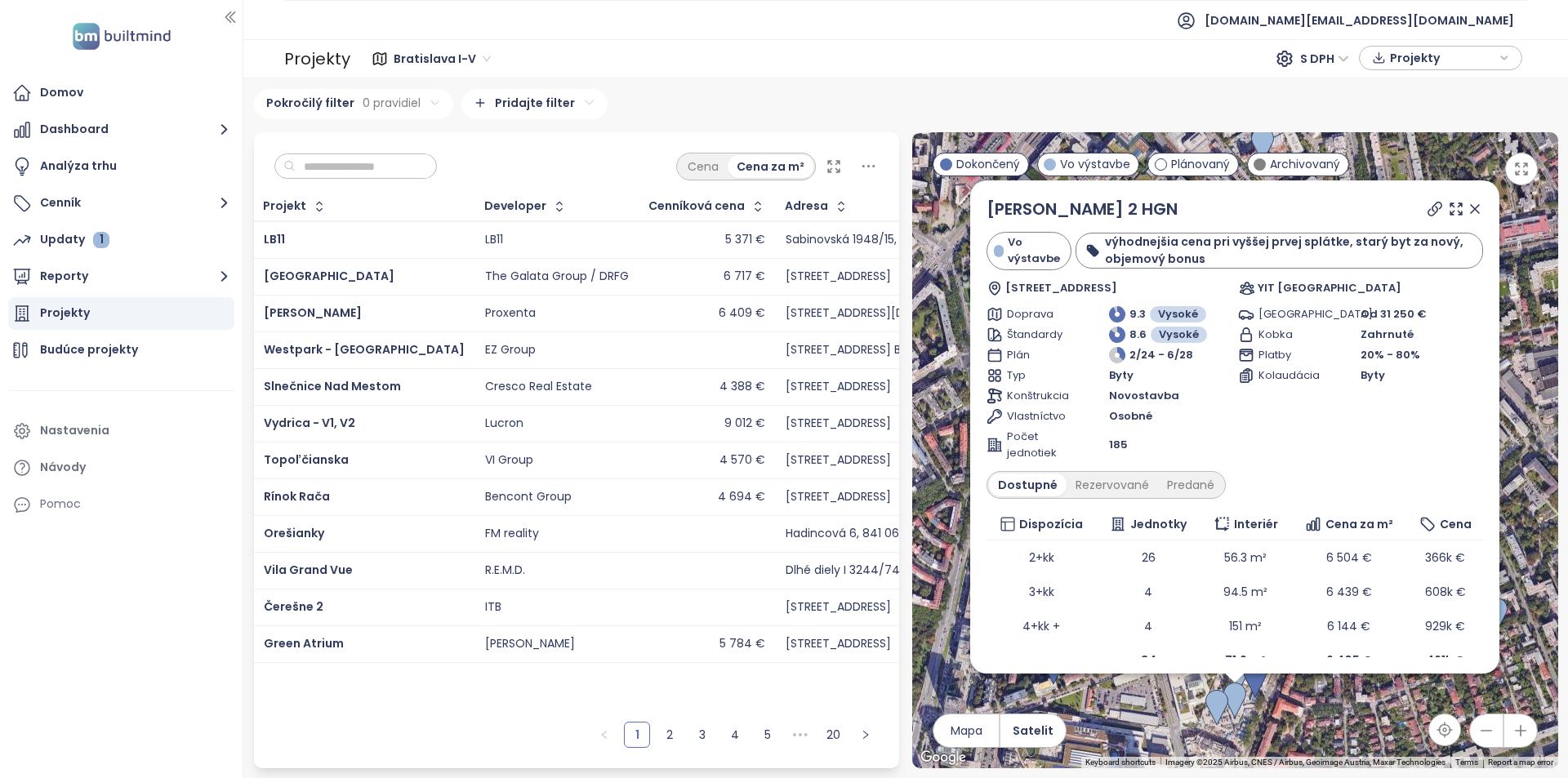
click at [1471, 208] on icon at bounding box center [1476, 209] width 8 height 8
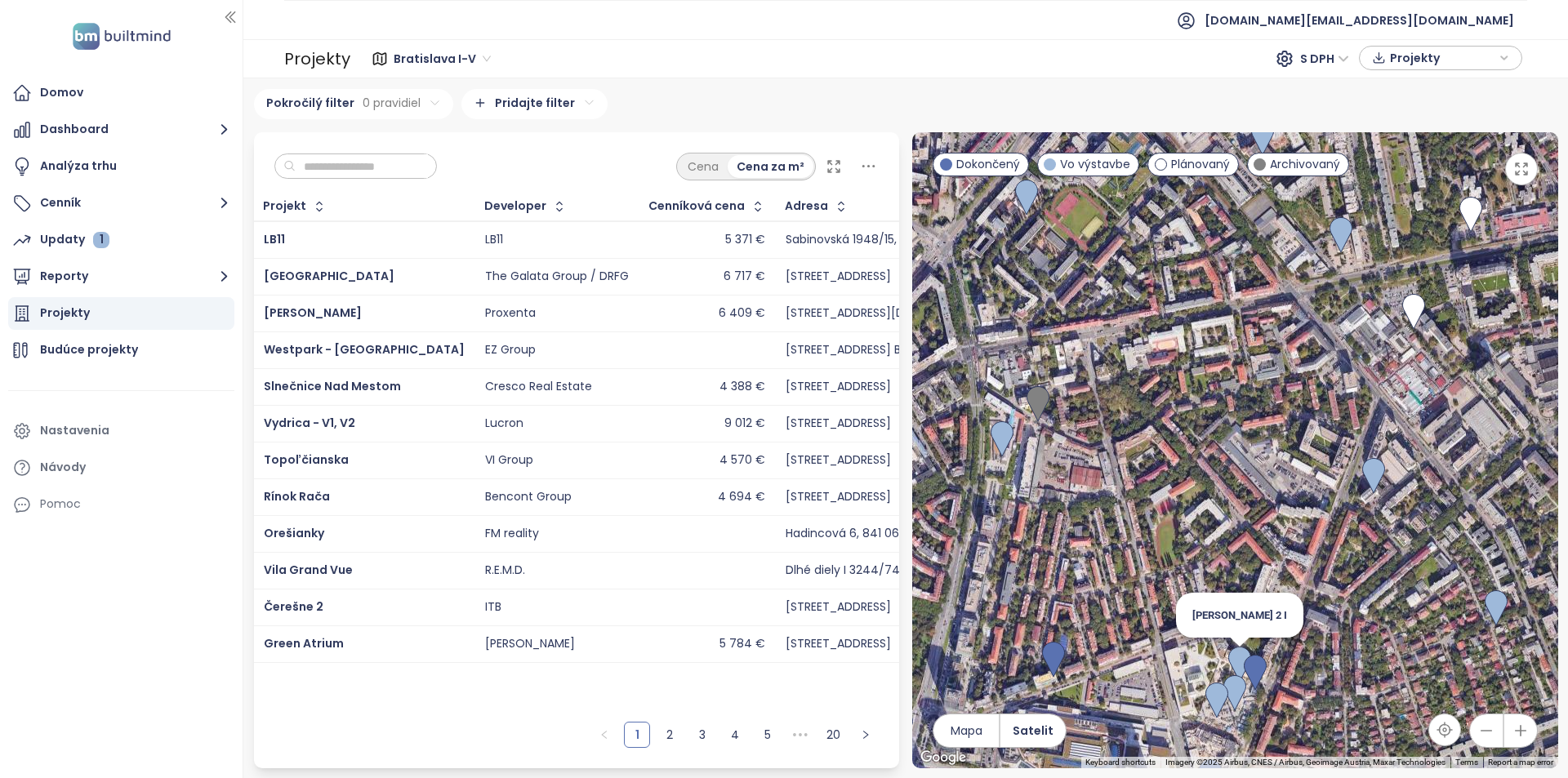
click at [1241, 665] on img at bounding box center [1239, 665] width 23 height 36
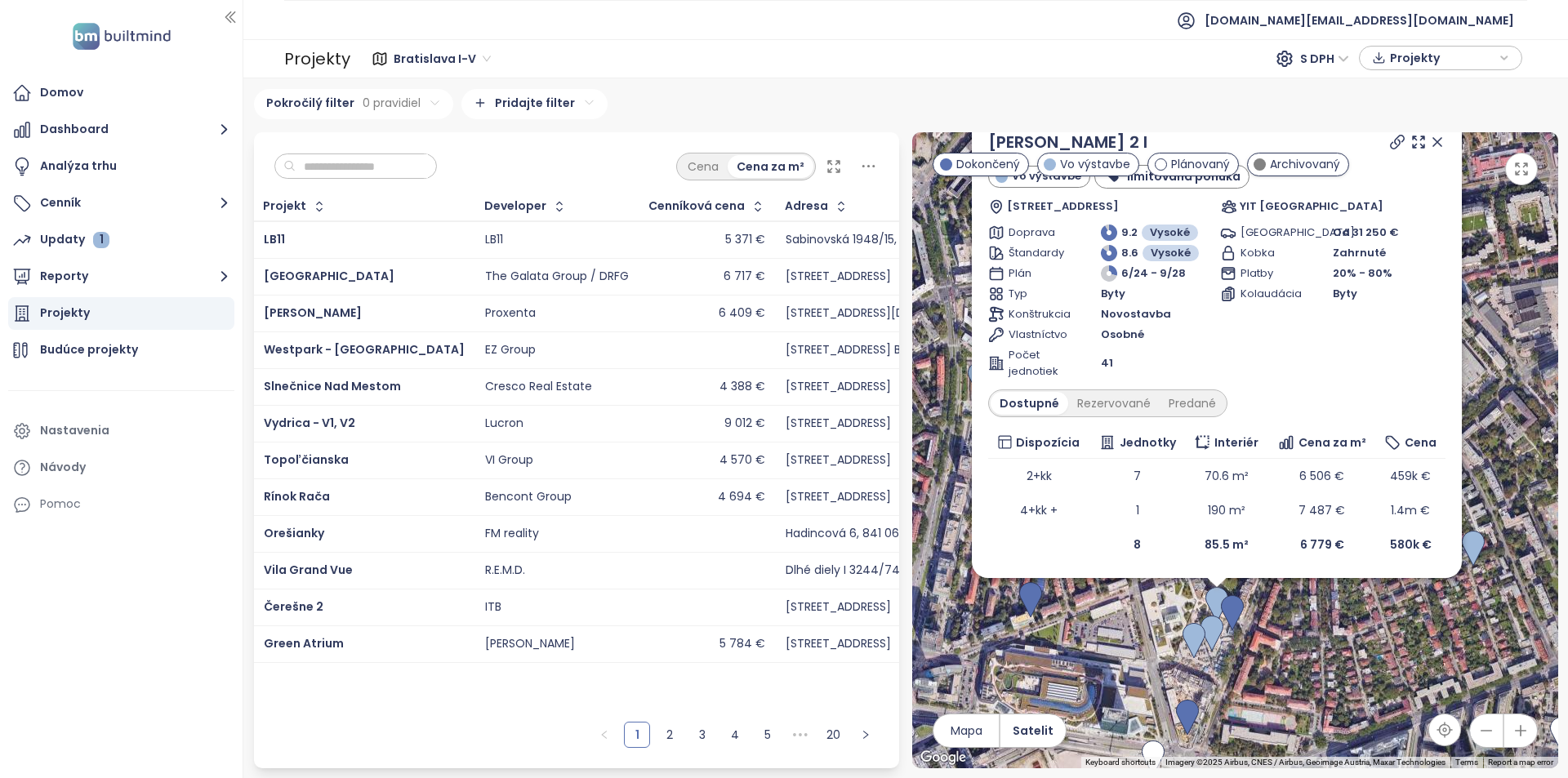
drag, startPoint x: 1193, startPoint y: 728, endPoint x: 1180, endPoint y: 647, distance: 82.0
click at [1181, 633] on div "Zwirn 2 I Vo výstavbe limitovaná ponuka Páričkova 1127/18, 821 08 Bratislava-Ru…" at bounding box center [1235, 449] width 646 height 636
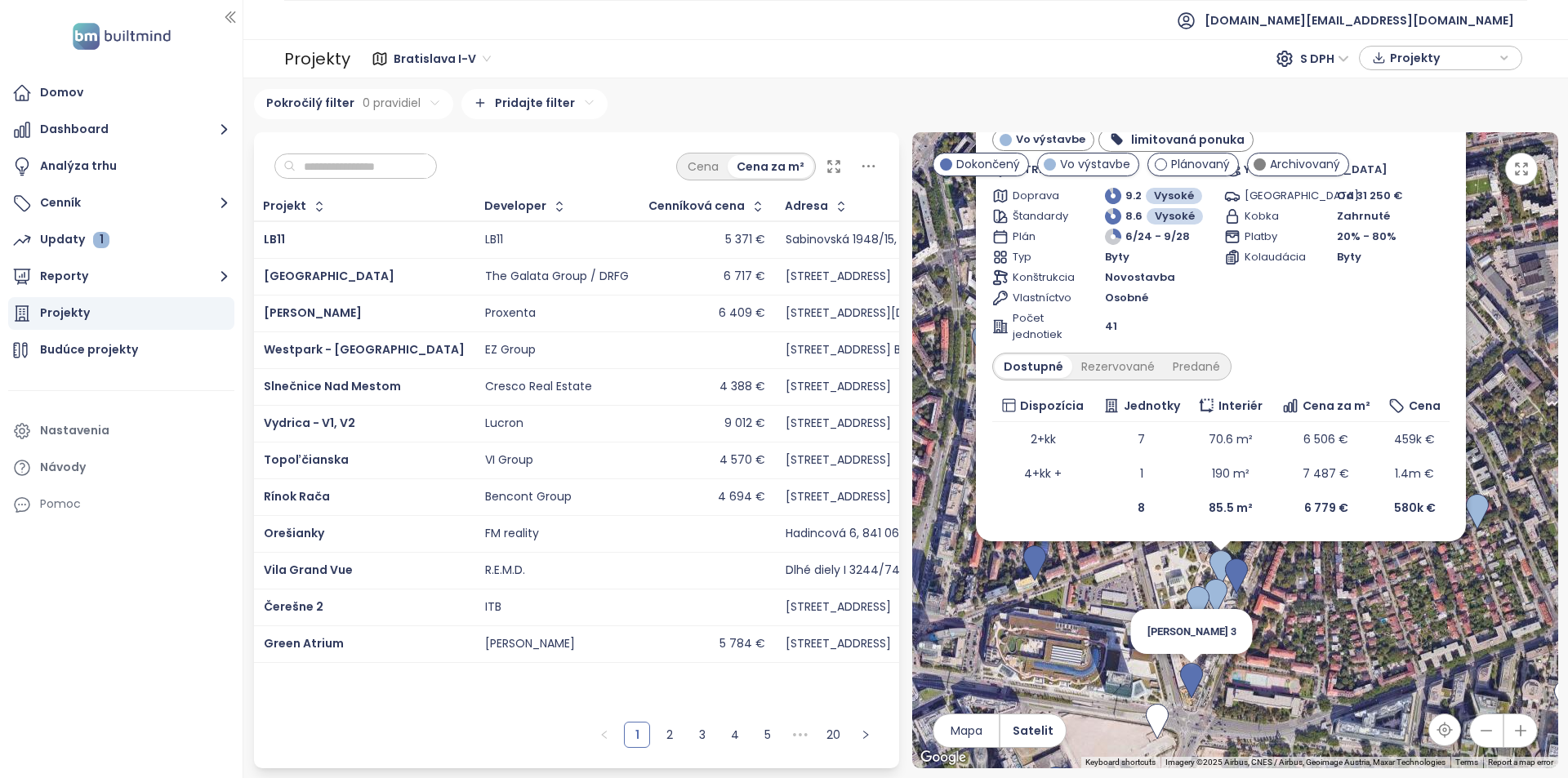
click at [1187, 687] on img at bounding box center [1192, 681] width 23 height 36
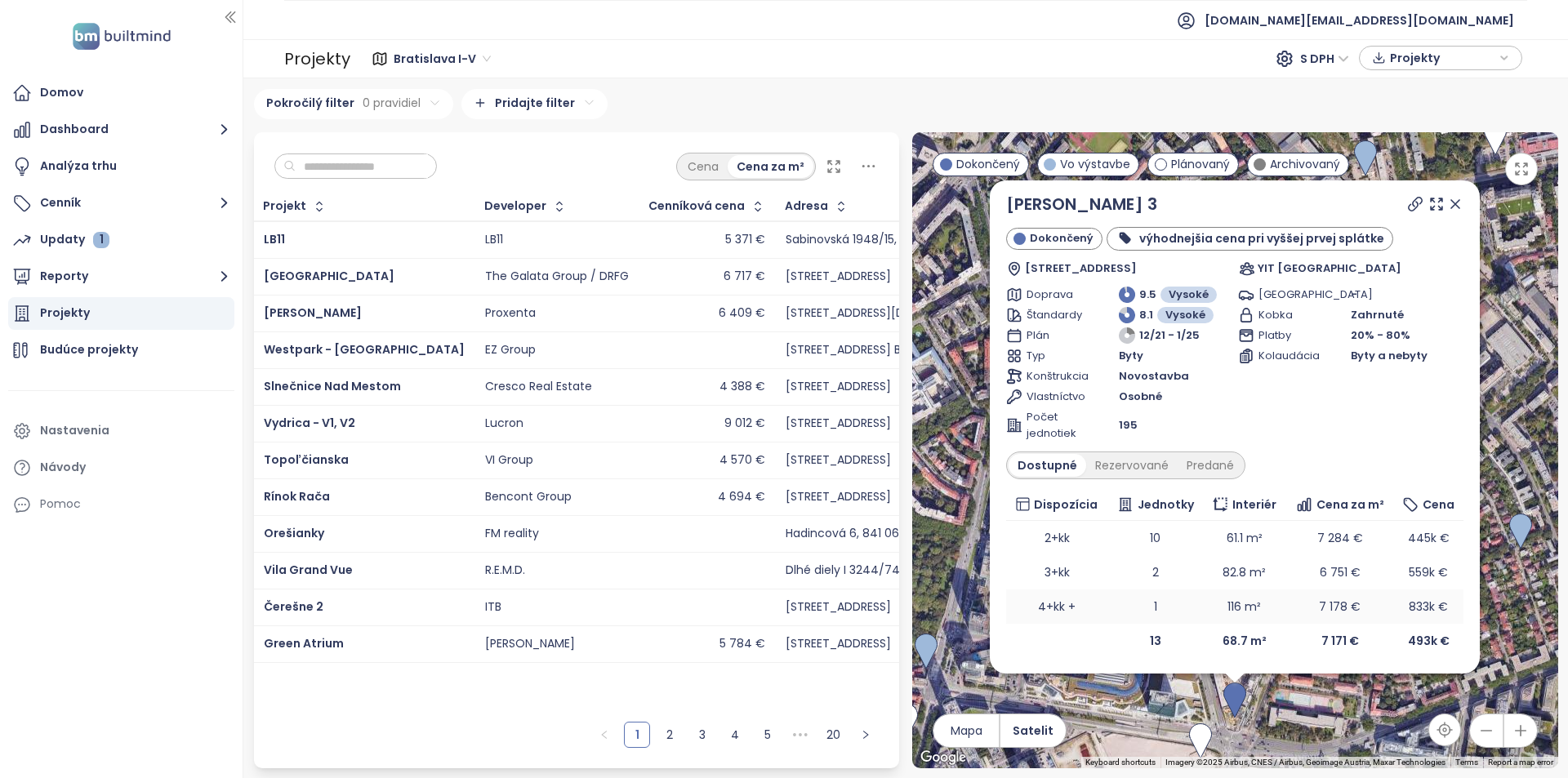
scroll to position [6, 0]
click at [1448, 202] on icon at bounding box center [1455, 202] width 16 height 16
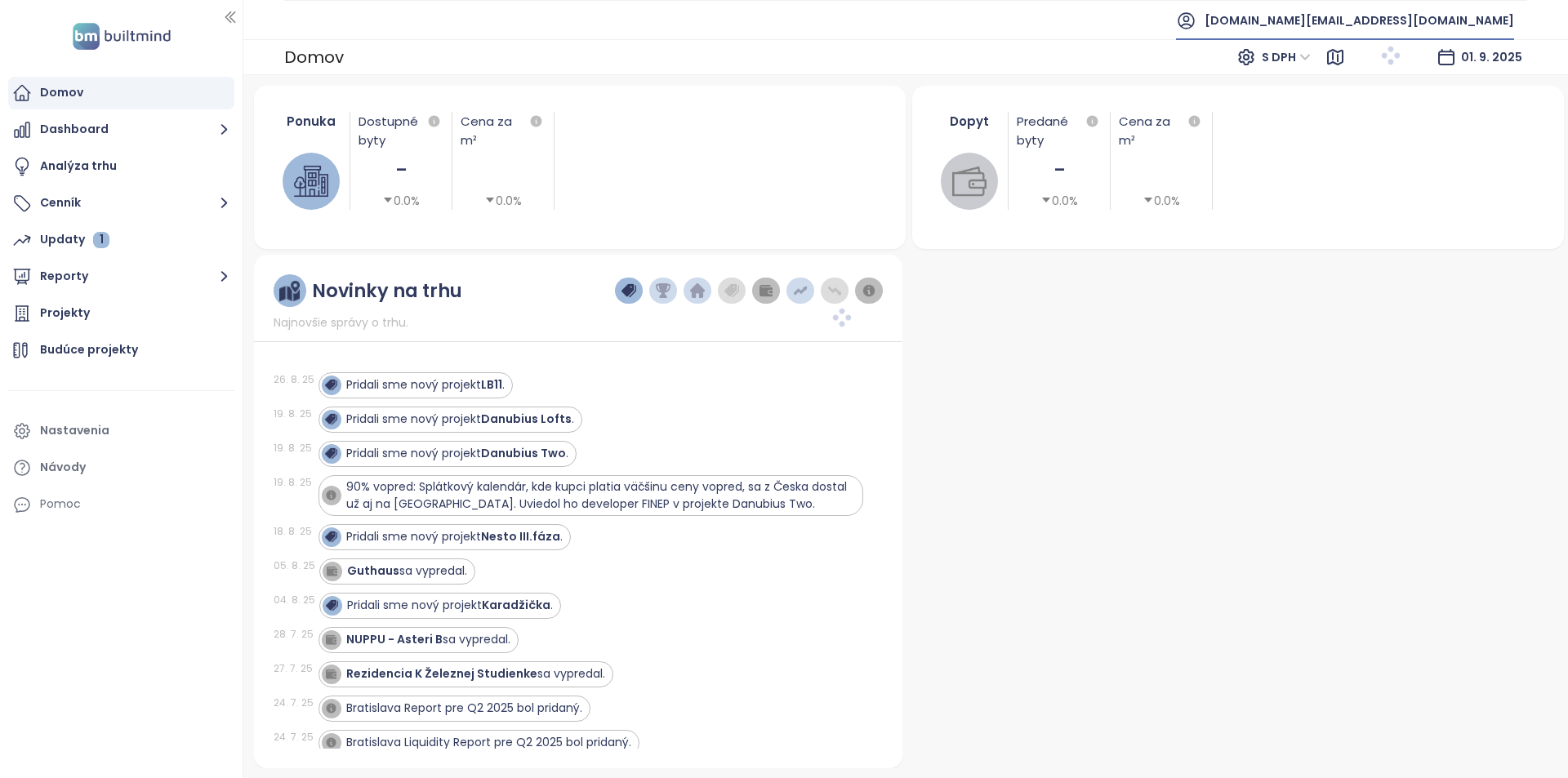
click at [1451, 20] on span "[DOMAIN_NAME][EMAIL_ADDRESS][DOMAIN_NAME]" at bounding box center [1360, 20] width 309 height 39
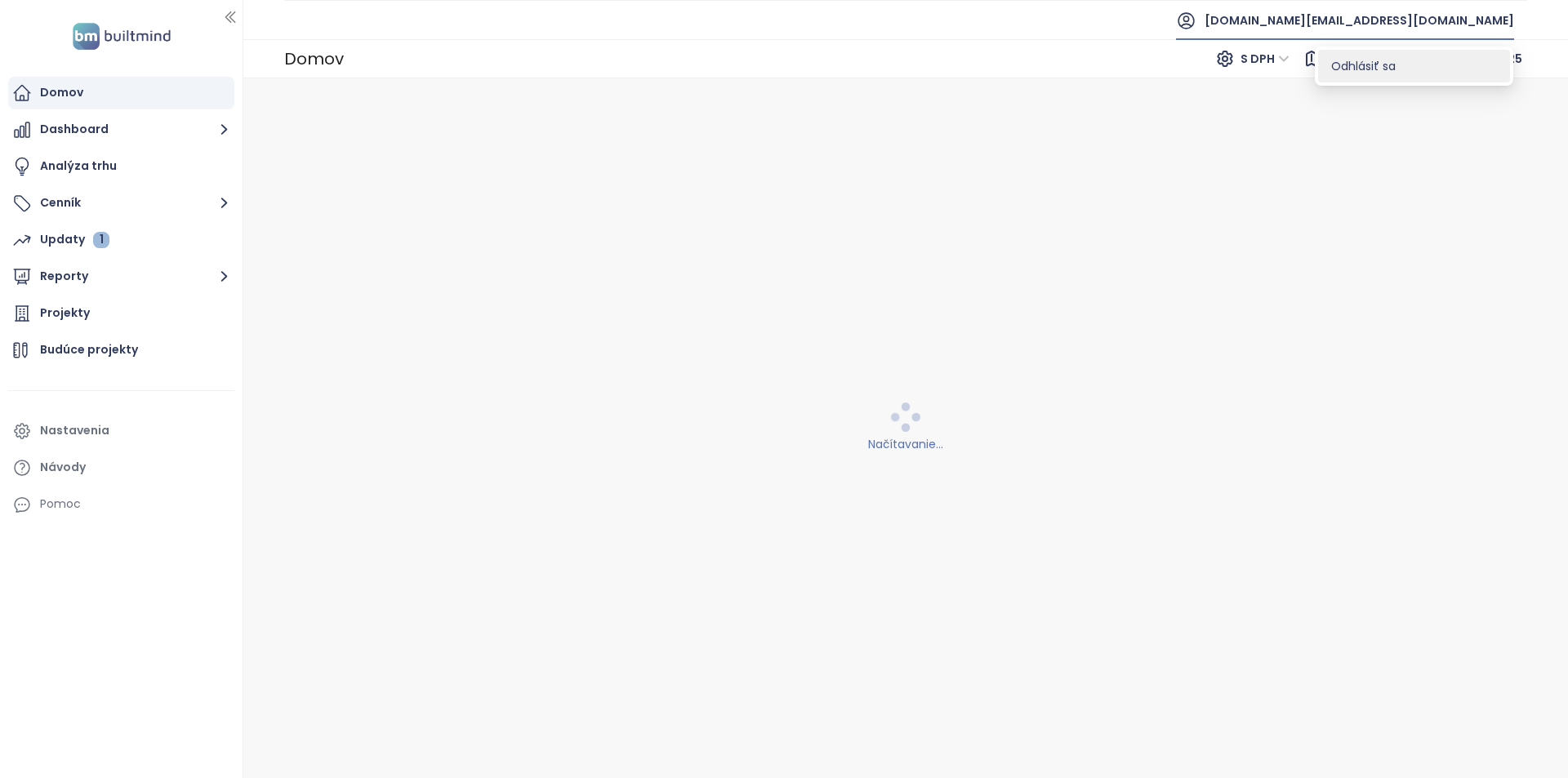
click at [1432, 62] on li "Odhlásiť sa" at bounding box center [1414, 66] width 192 height 33
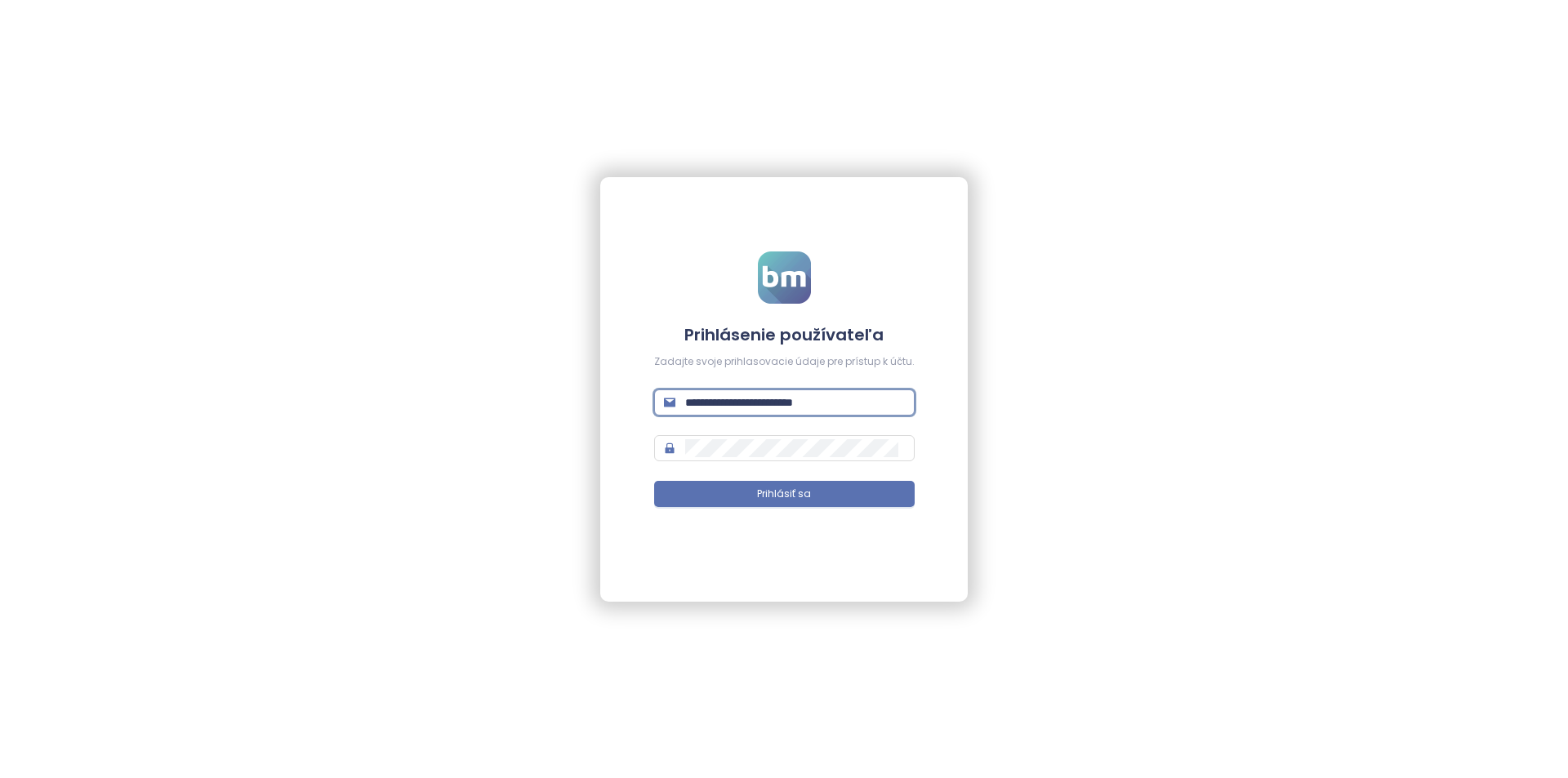
click at [775, 400] on input "**********" at bounding box center [795, 402] width 219 height 18
click at [776, 400] on input "**********" at bounding box center [795, 402] width 219 height 18
type input "**********"
click at [655, 481] on button "Prihlásiť sa" at bounding box center [785, 494] width 260 height 26
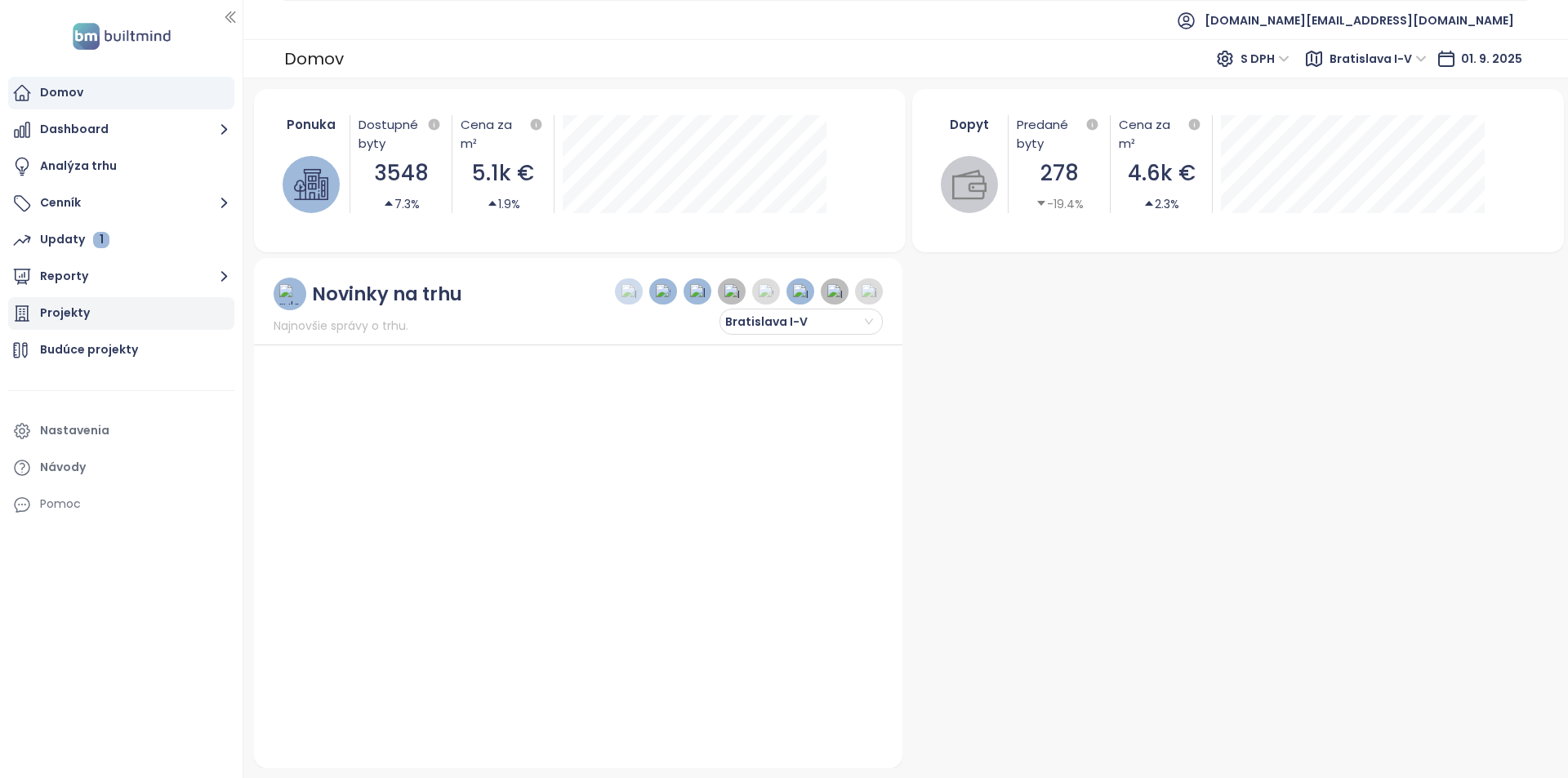
click at [122, 302] on div "Projekty" at bounding box center [121, 313] width 226 height 33
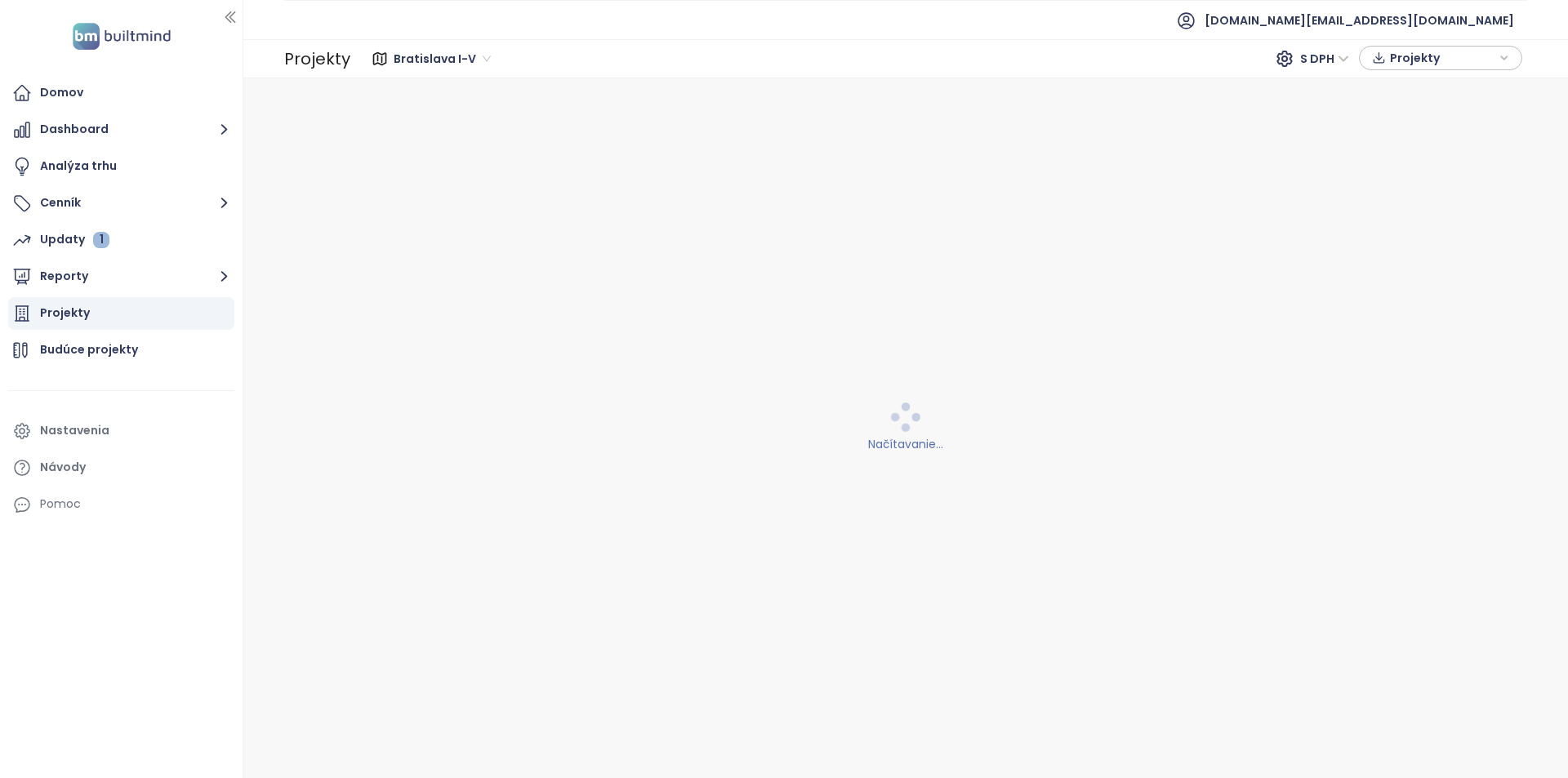
click at [123, 312] on div "Projekty" at bounding box center [121, 313] width 226 height 33
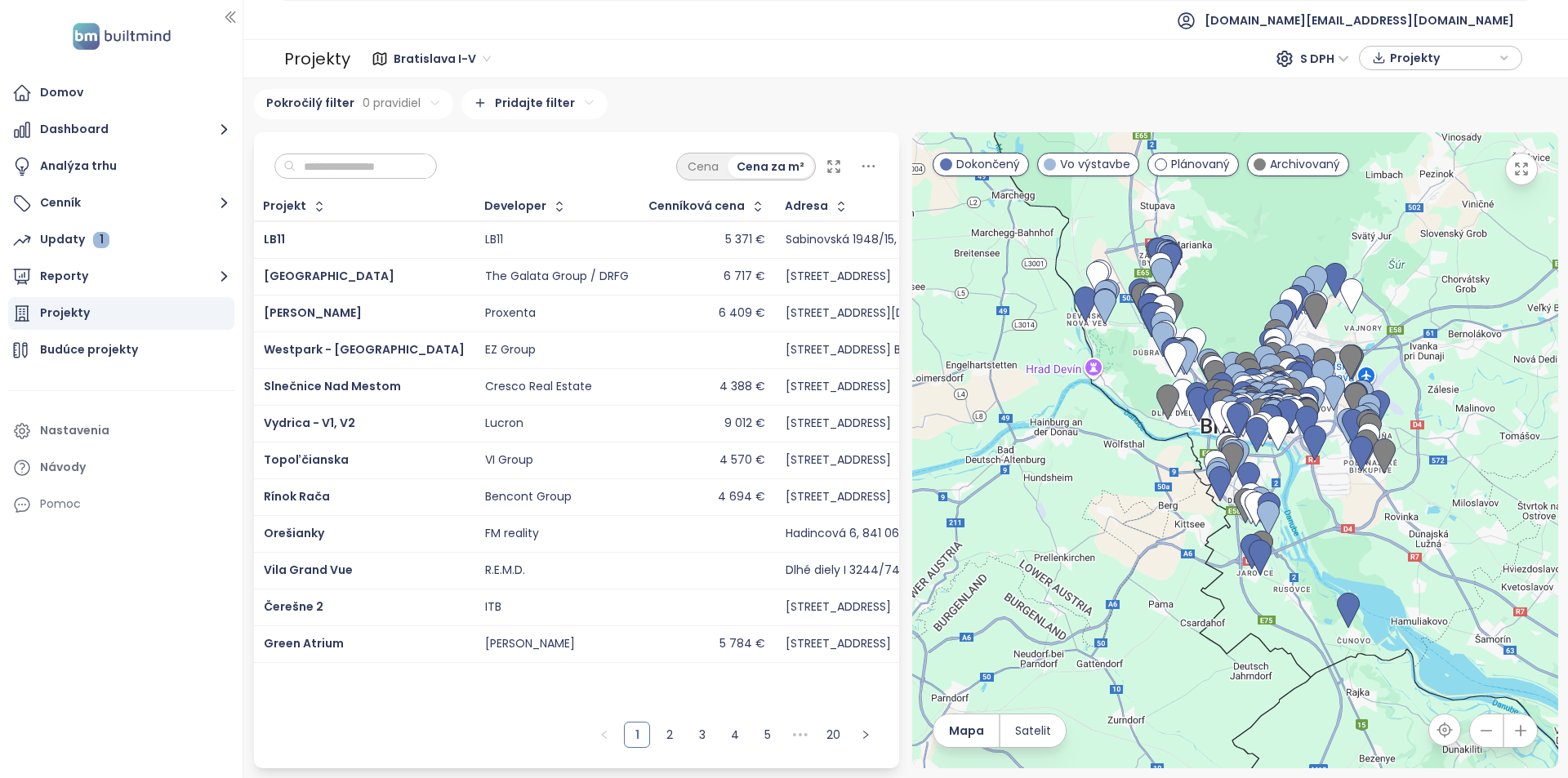
click at [114, 321] on div "Projekty" at bounding box center [121, 313] width 226 height 33
click at [176, 308] on div "Projekty" at bounding box center [121, 313] width 226 height 33
click at [135, 282] on button "Reporty" at bounding box center [121, 276] width 226 height 33
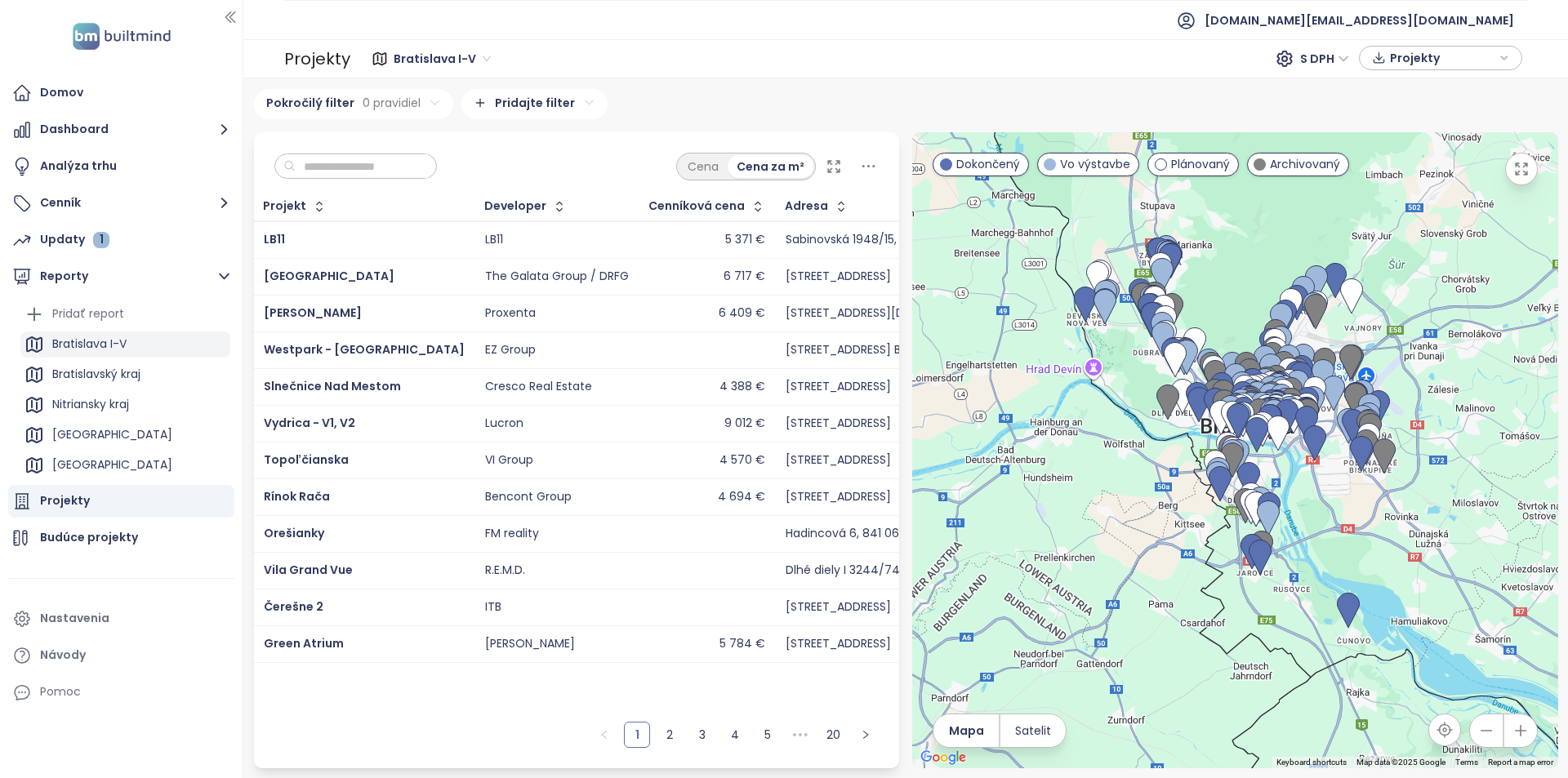
click at [121, 349] on div "Bratislava I-V" at bounding box center [89, 344] width 74 height 20
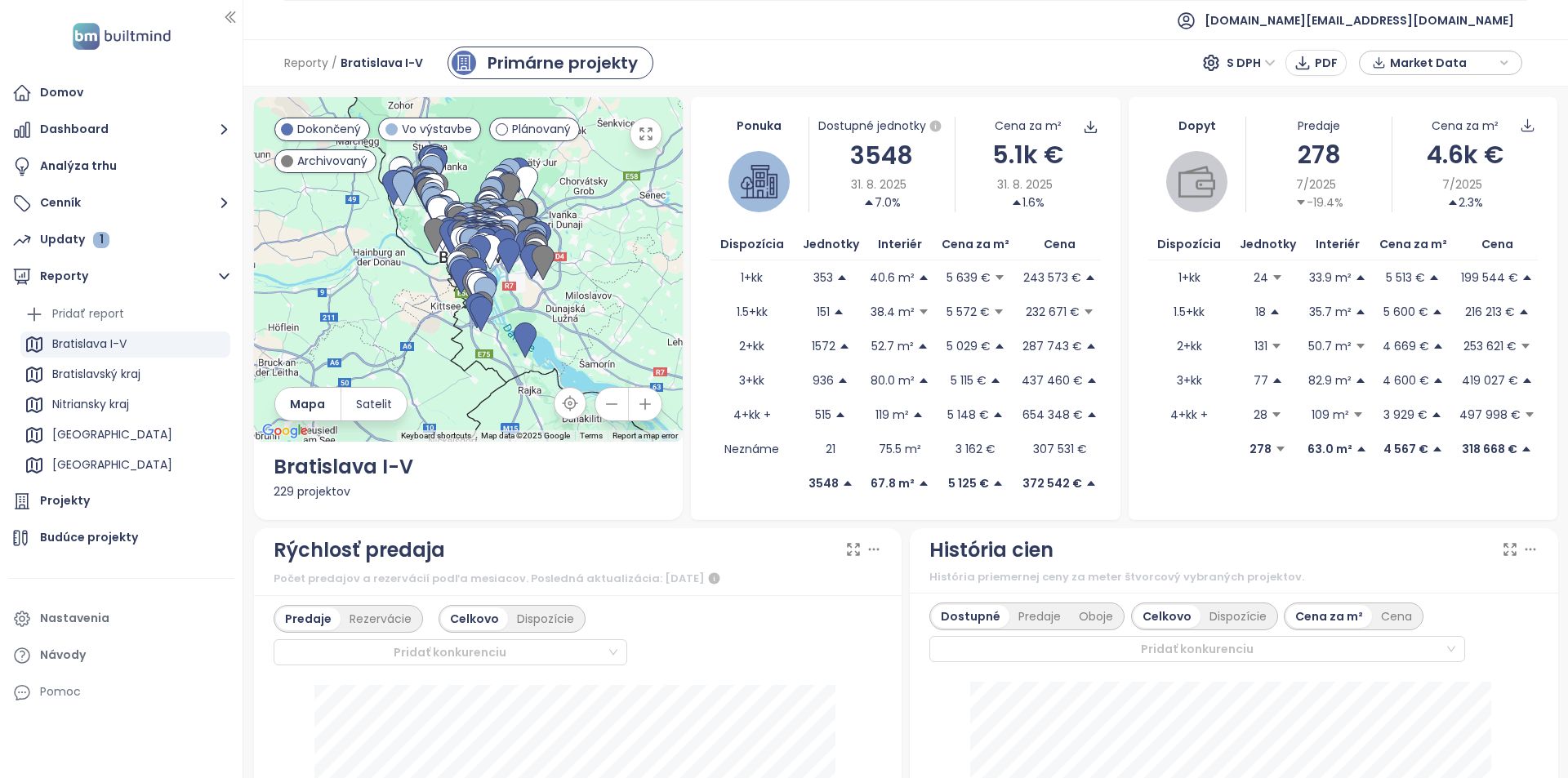
drag, startPoint x: 1181, startPoint y: 518, endPoint x: 1113, endPoint y: 355, distance: 176.6
click at [1181, 518] on div "Dopyt Predaje 278 7/2025 -19.4% Cena za m² 4.6k € 7/2025 2.3% Dispozícia Jednot…" at bounding box center [1343, 309] width 429 height 423
